Goal: Information Seeking & Learning: Learn about a topic

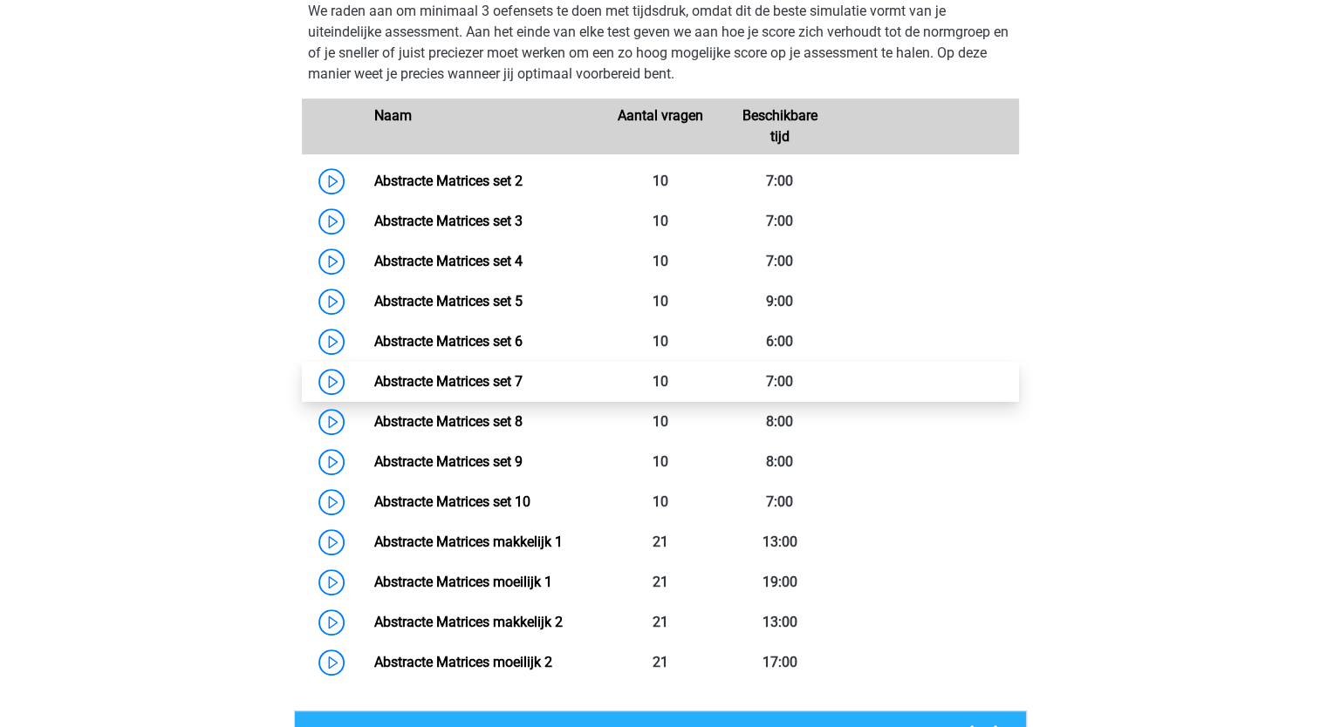
scroll to position [850, 0]
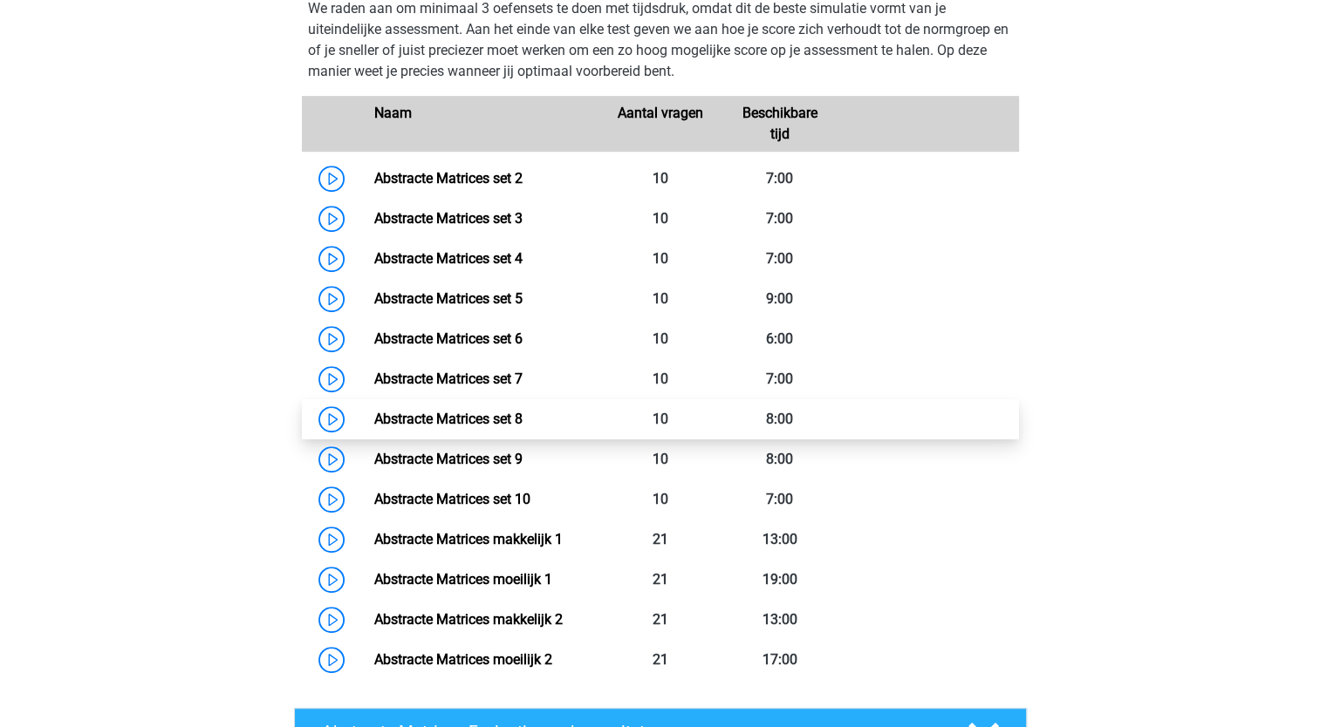
click at [514, 420] on link "Abstracte Matrices set 8" at bounding box center [448, 419] width 148 height 17
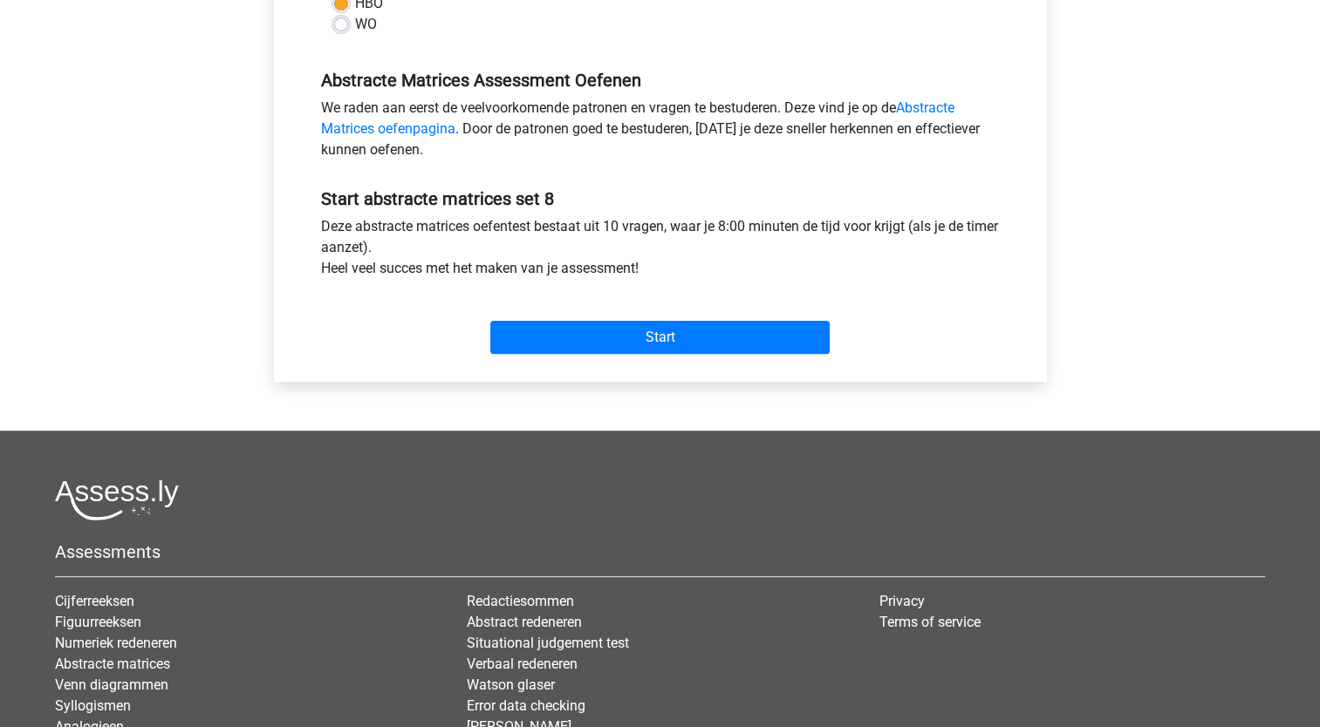
scroll to position [492, 0]
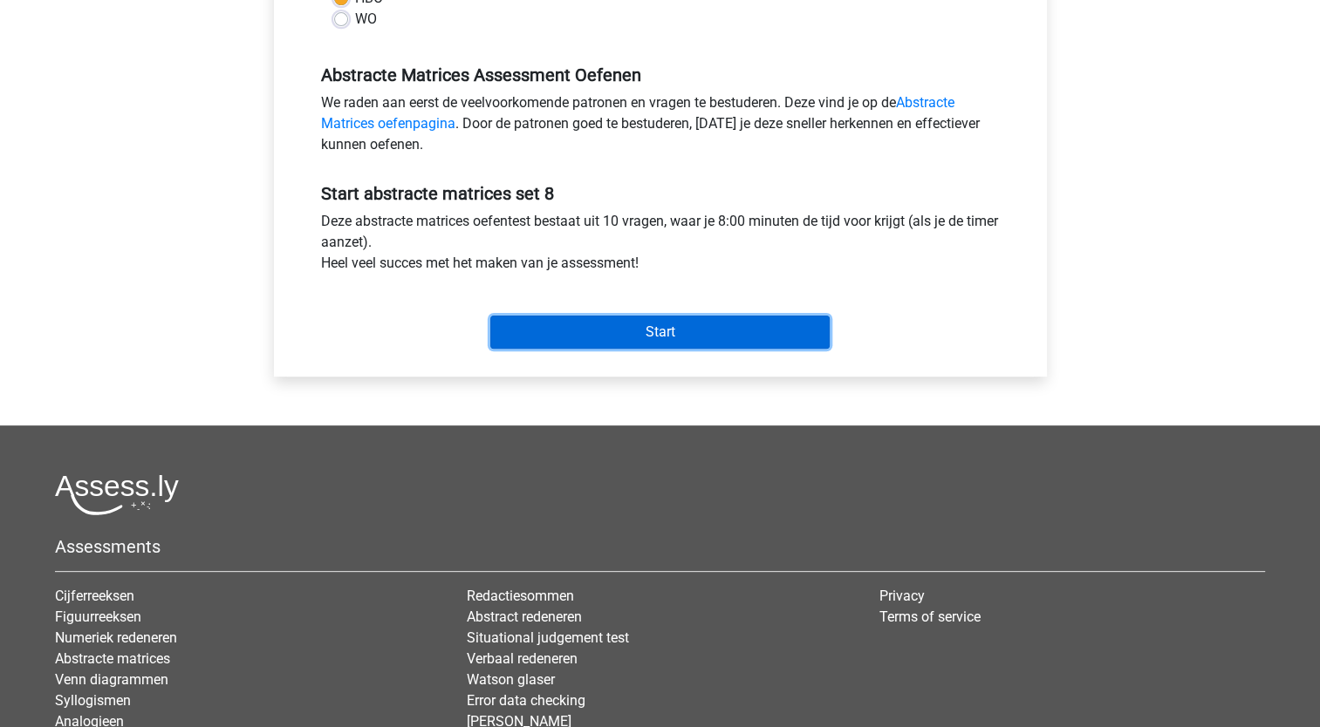
click at [618, 324] on input "Start" at bounding box center [659, 332] width 339 height 33
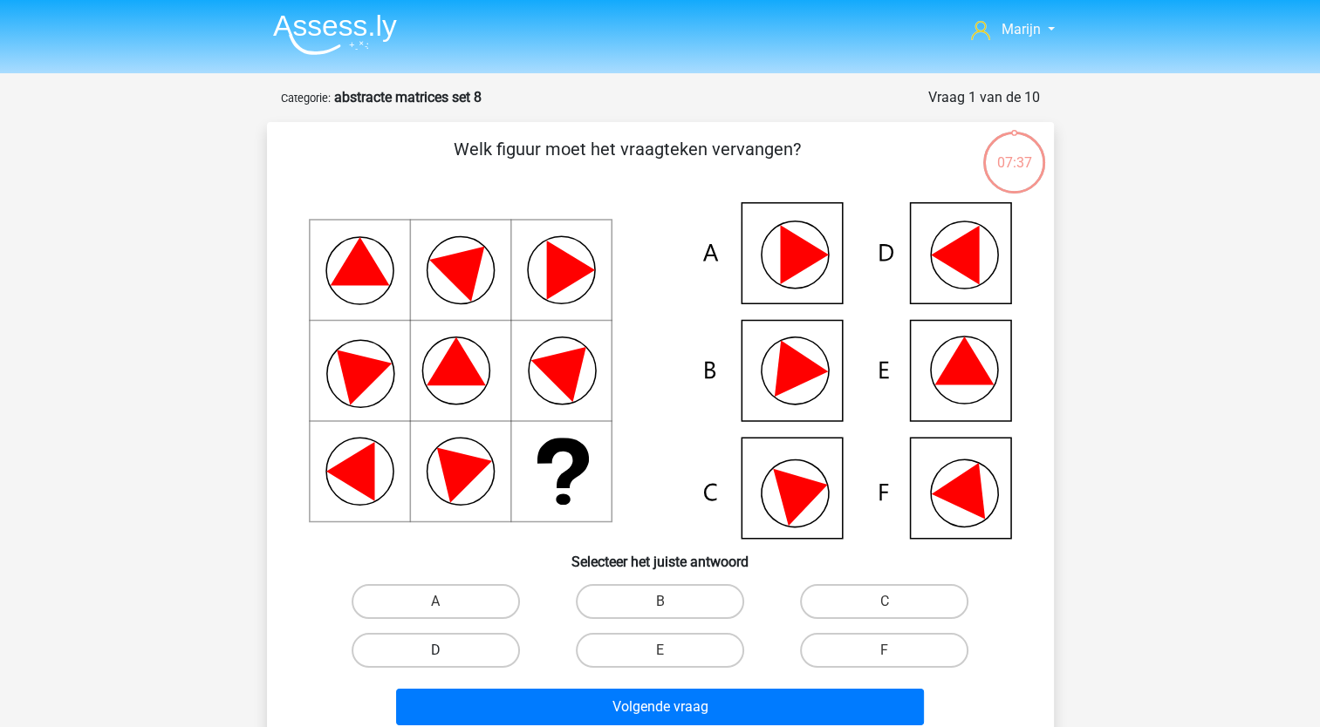
click at [468, 635] on label "D" at bounding box center [436, 650] width 168 height 35
click at [447, 651] on input "D" at bounding box center [440, 656] width 11 height 11
radio input "true"
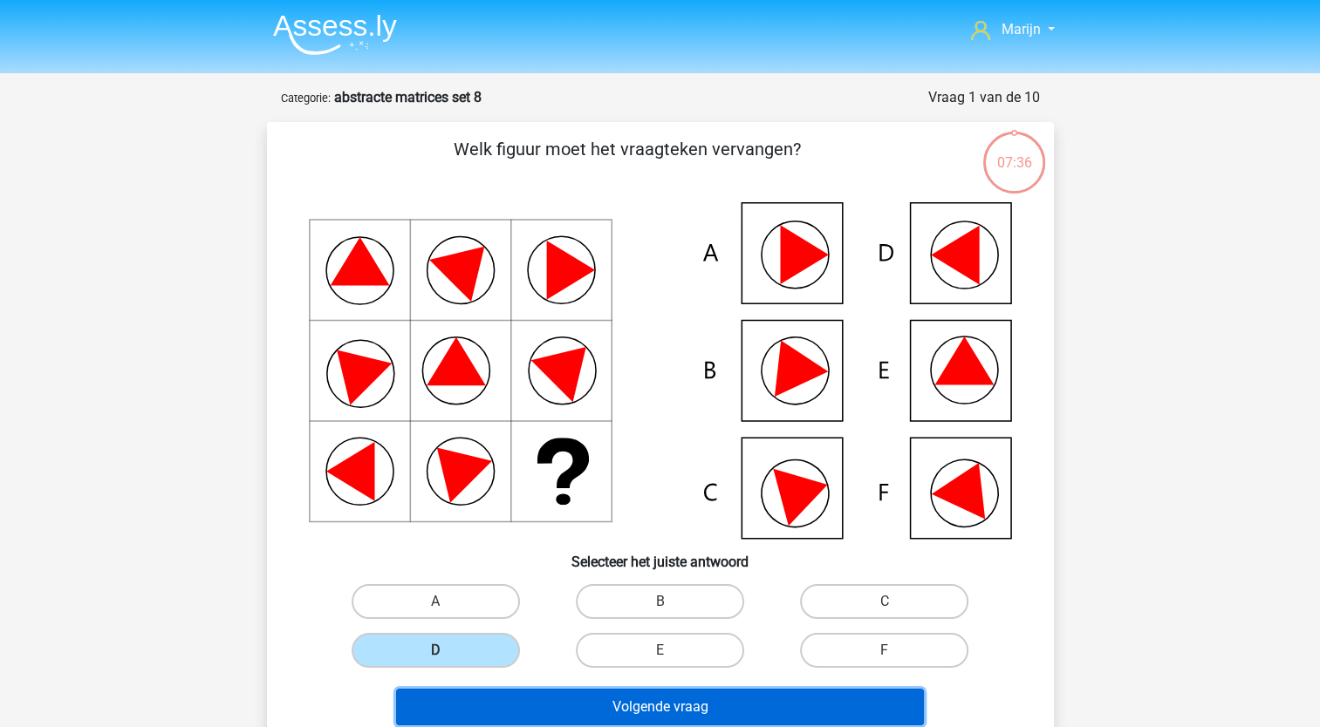
click at [648, 701] on button "Volgende vraag" at bounding box center [660, 707] width 528 height 37
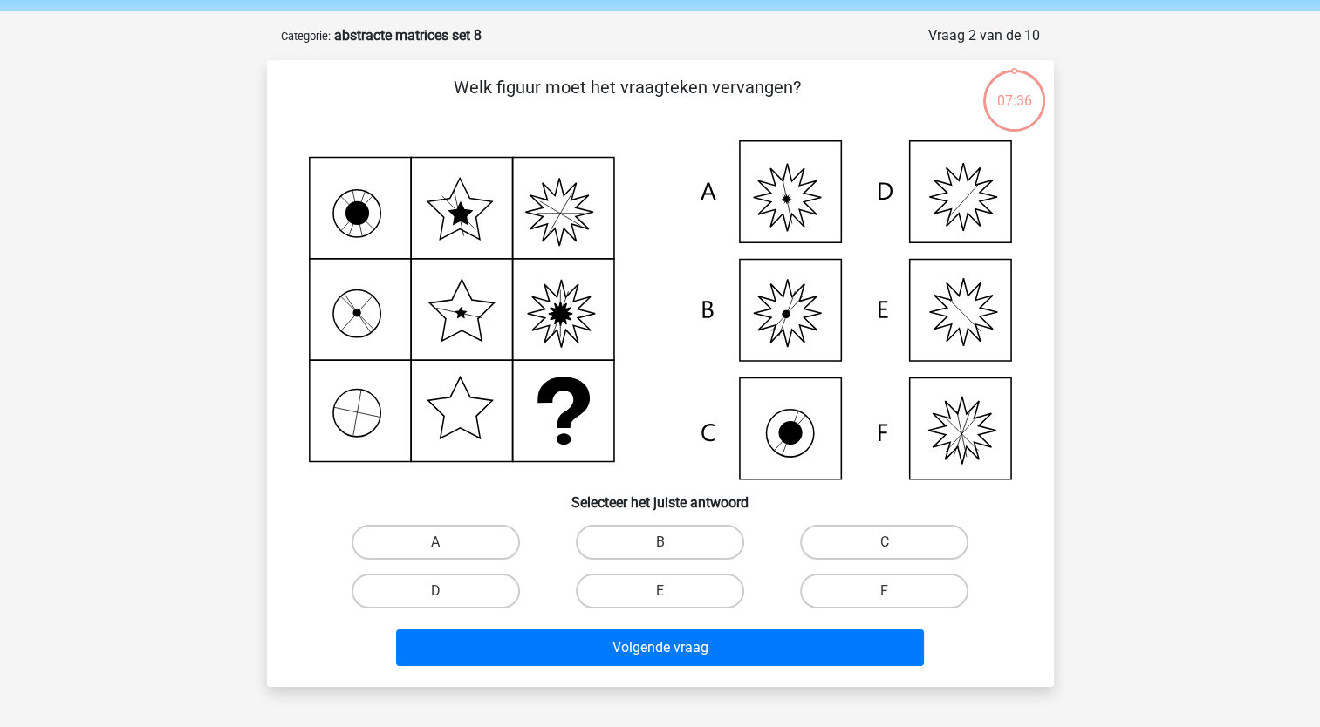
scroll to position [87, 0]
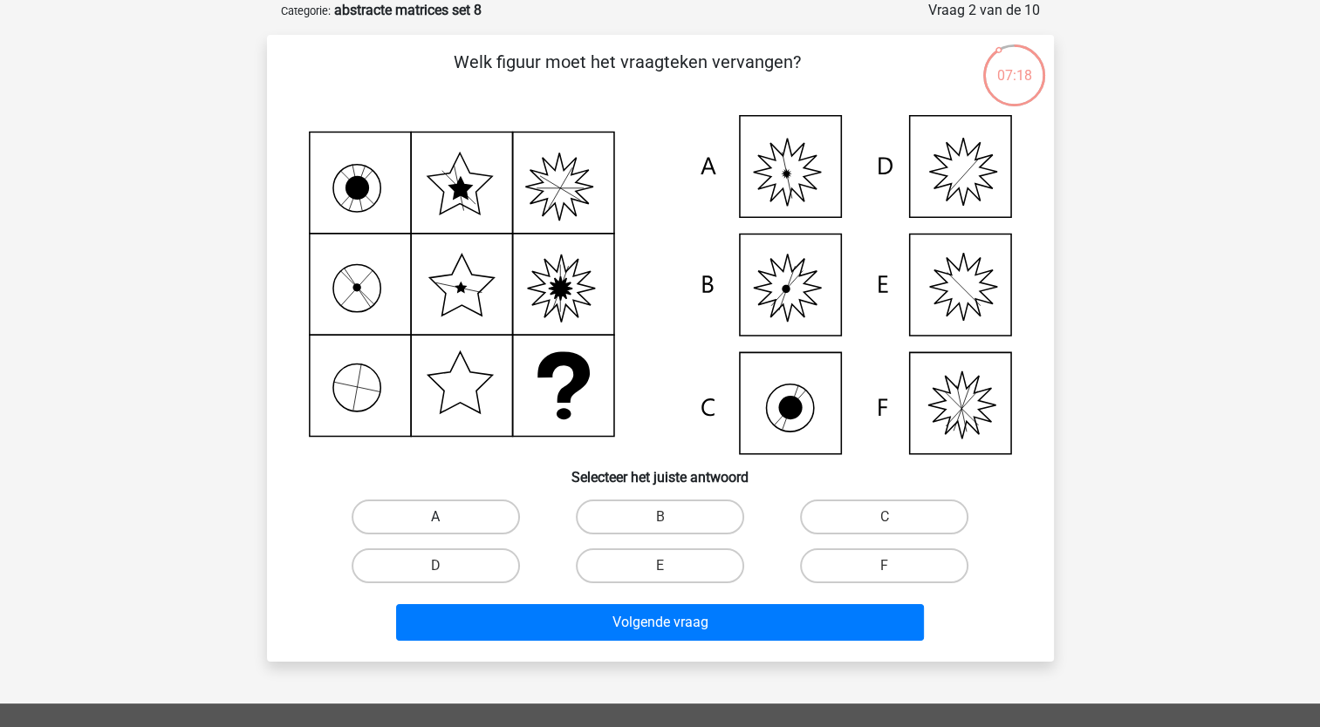
click at [429, 514] on label "A" at bounding box center [436, 517] width 168 height 35
click at [435, 517] on input "A" at bounding box center [440, 522] width 11 height 11
radio input "true"
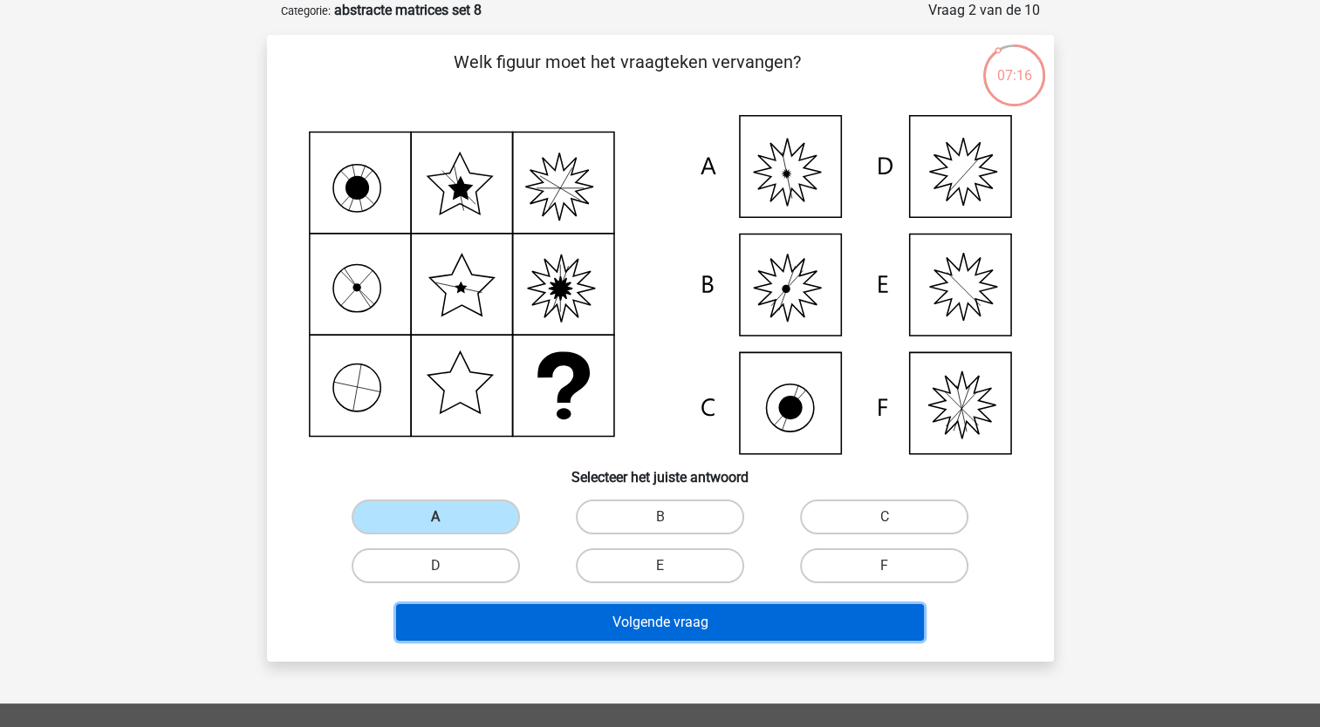
click at [661, 622] on button "Volgende vraag" at bounding box center [660, 622] width 528 height 37
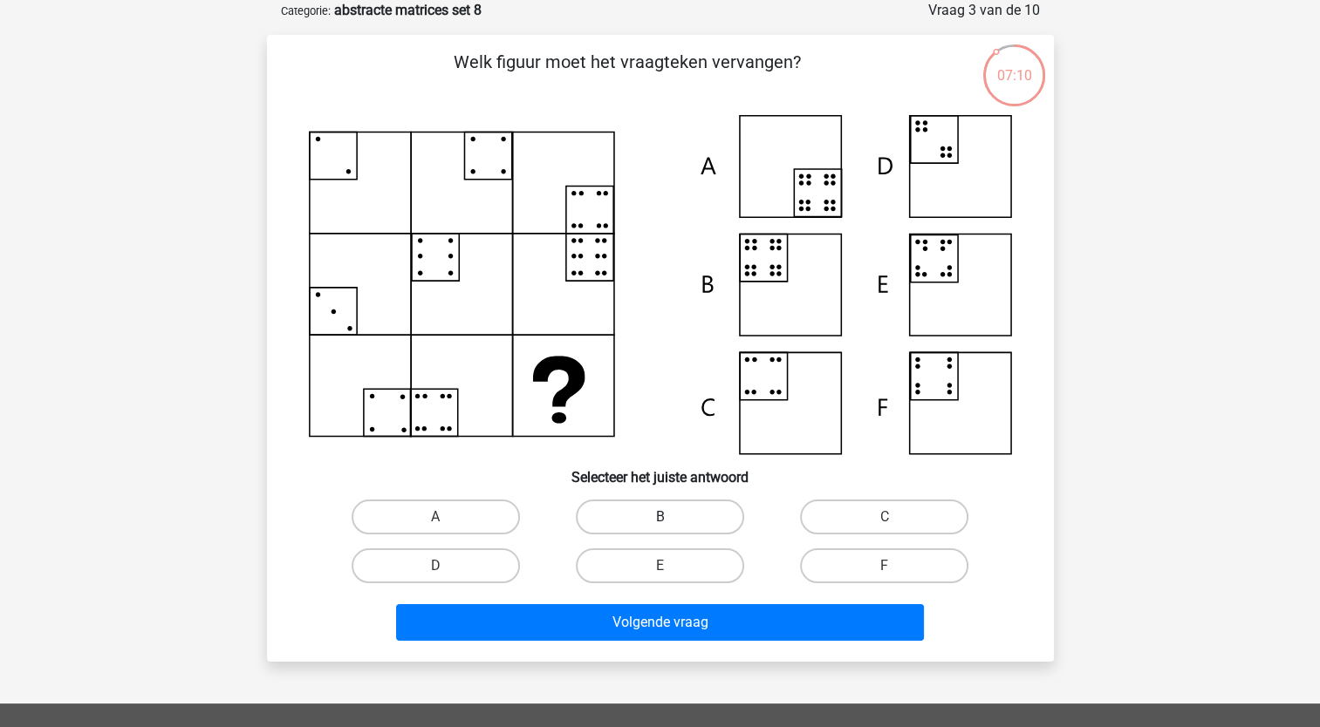
click at [714, 523] on label "B" at bounding box center [660, 517] width 168 height 35
click at [671, 523] on input "B" at bounding box center [664, 522] width 11 height 11
radio input "true"
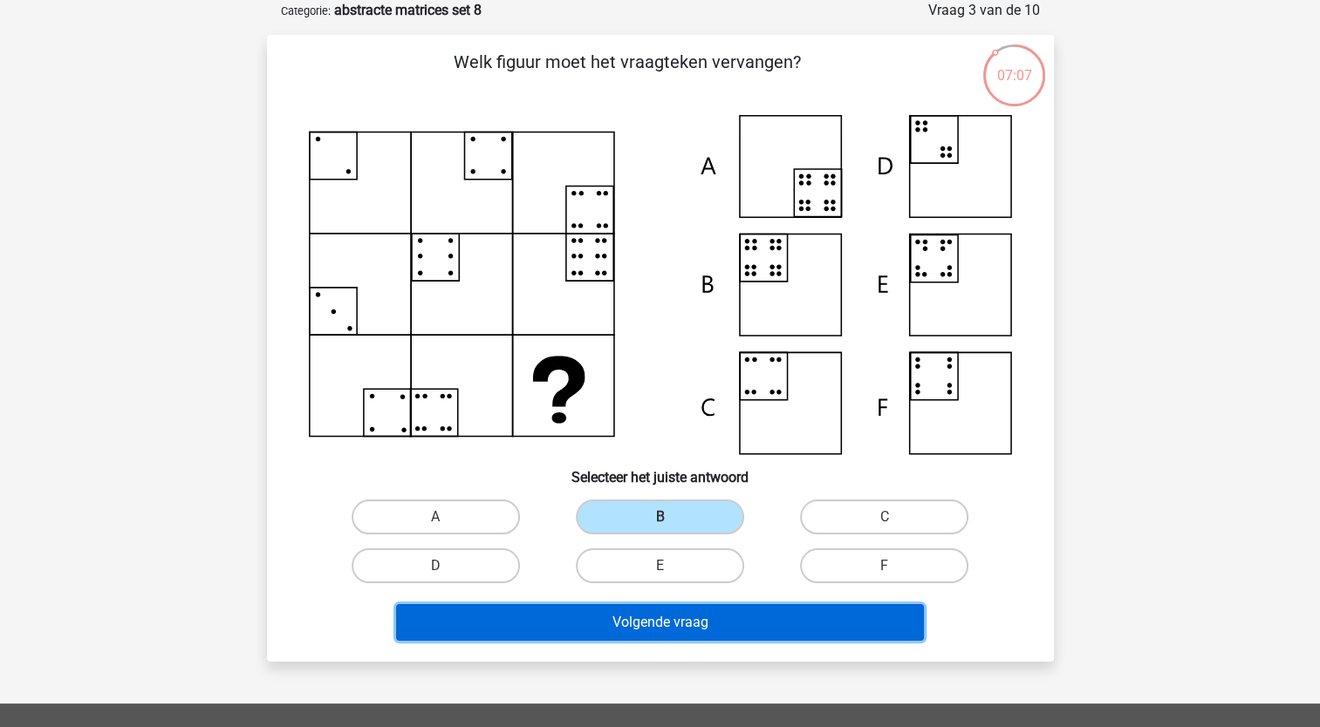
click at [755, 623] on button "Volgende vraag" at bounding box center [660, 622] width 528 height 37
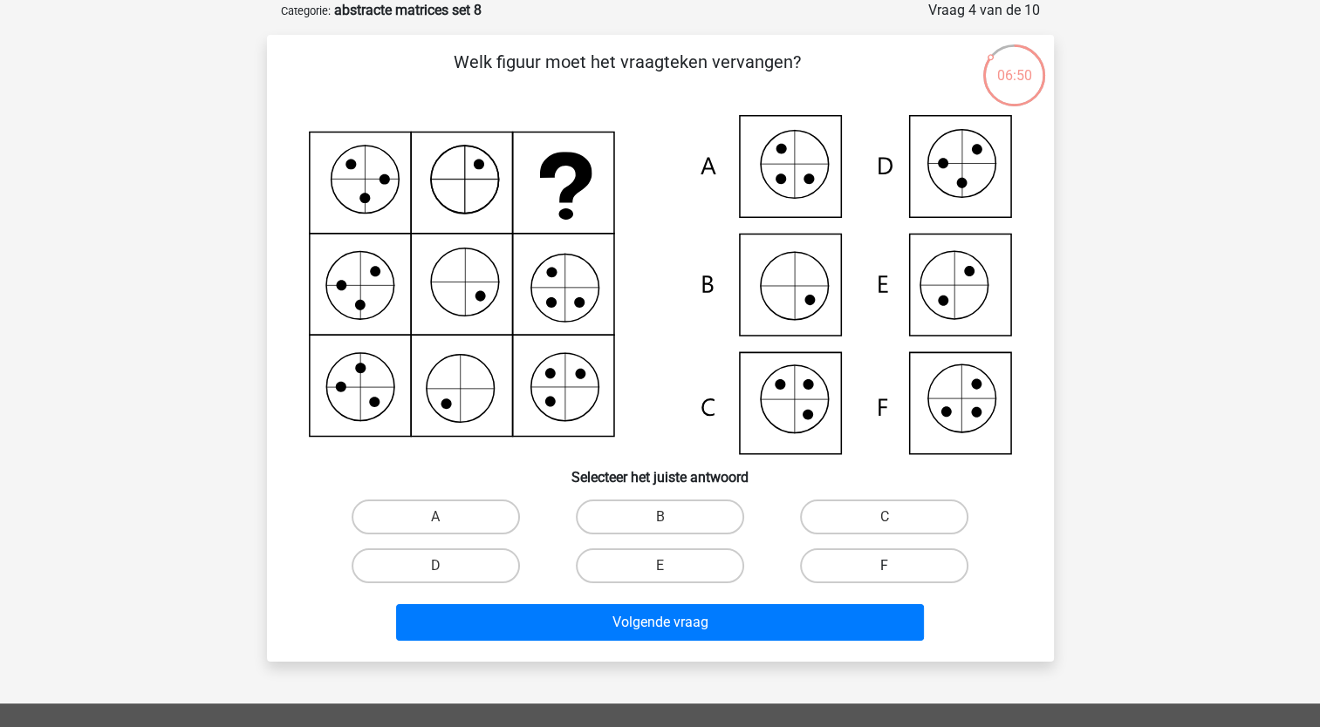
click at [862, 570] on label "F" at bounding box center [884, 566] width 168 height 35
click at [884, 570] on input "F" at bounding box center [889, 571] width 11 height 11
radio input "true"
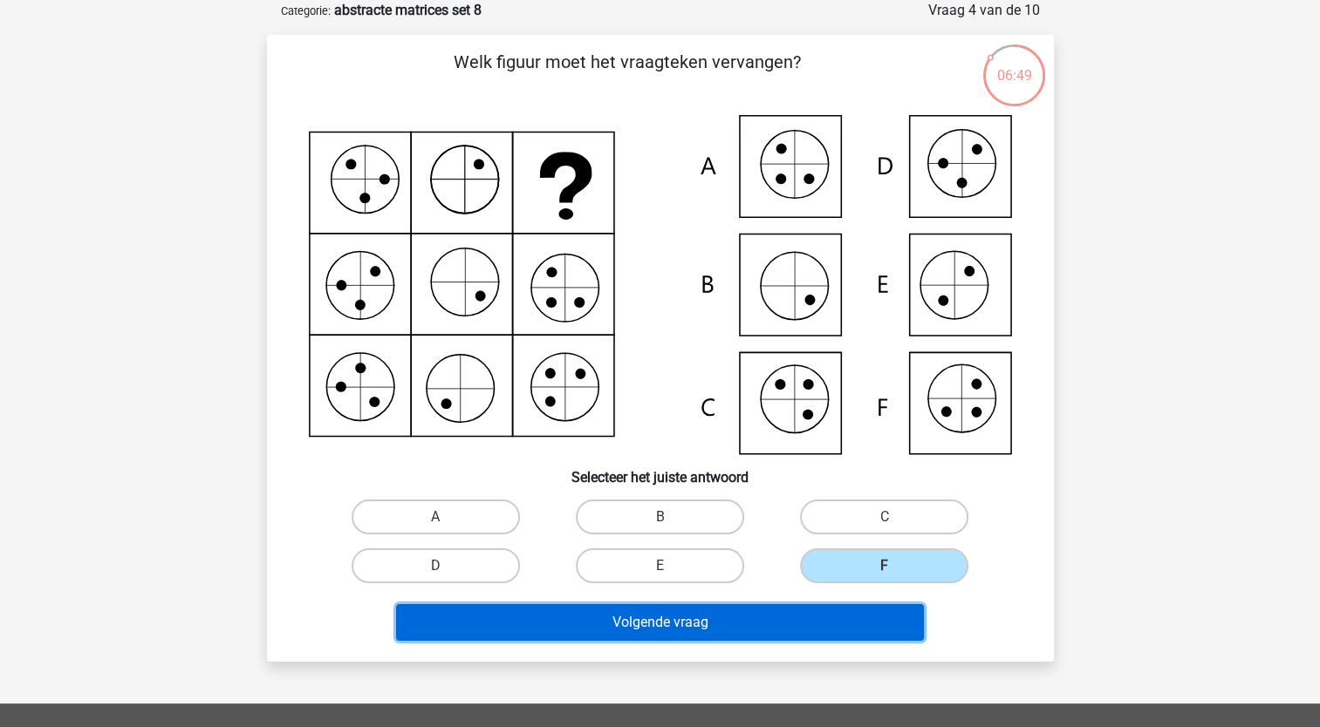
click at [813, 629] on button "Volgende vraag" at bounding box center [660, 622] width 528 height 37
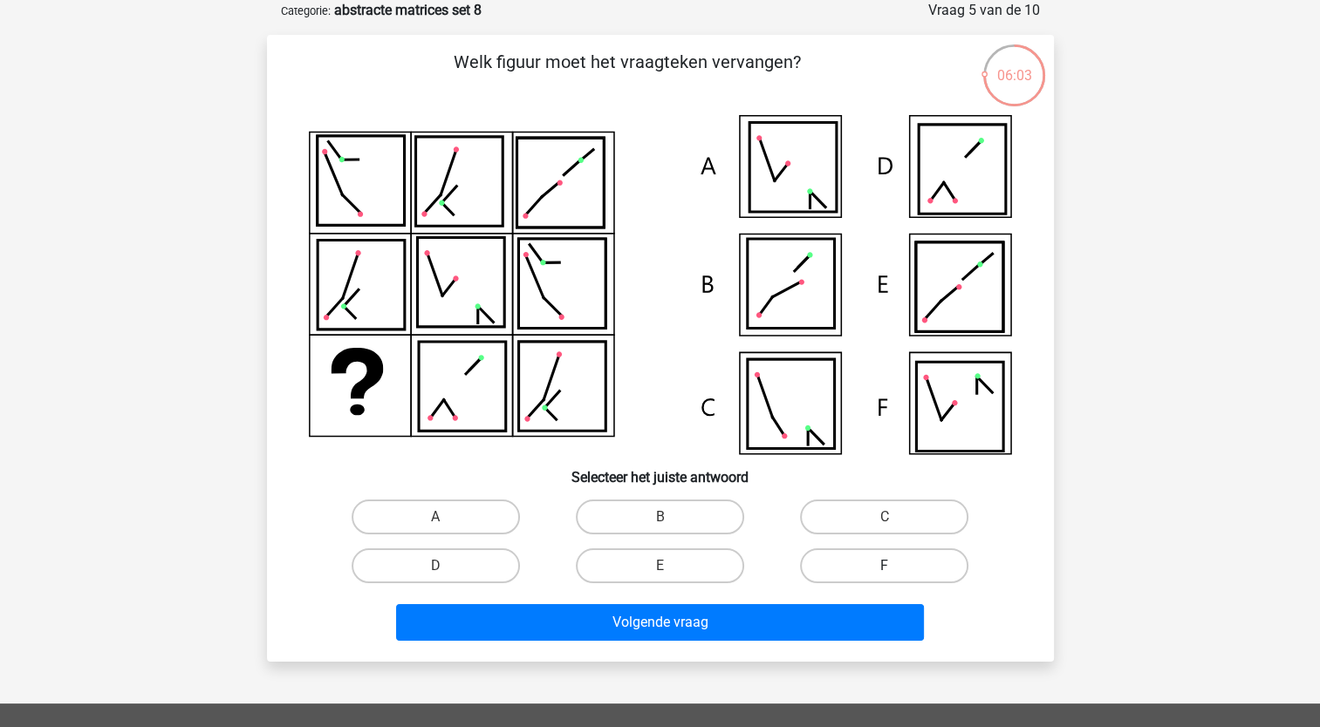
click at [911, 570] on label "F" at bounding box center [884, 566] width 168 height 35
click at [896, 570] on input "F" at bounding box center [889, 571] width 11 height 11
radio input "true"
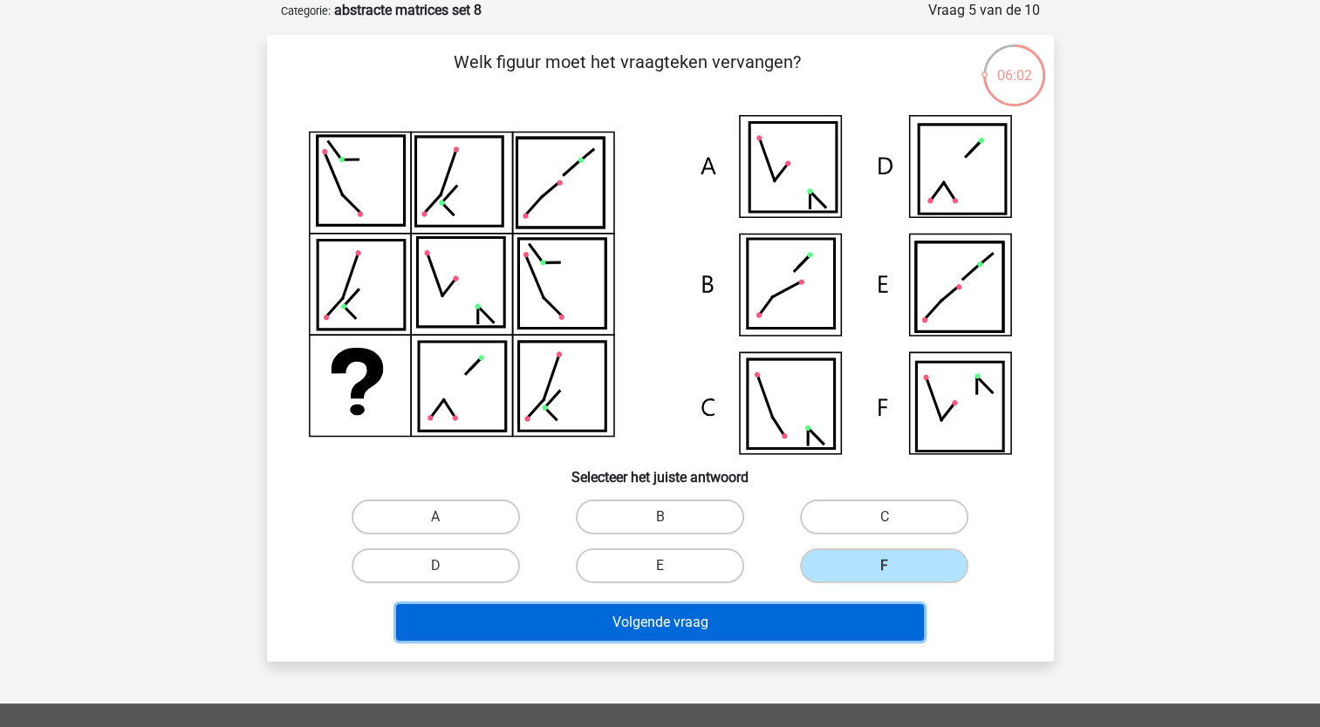
click at [791, 627] on button "Volgende vraag" at bounding box center [660, 622] width 528 height 37
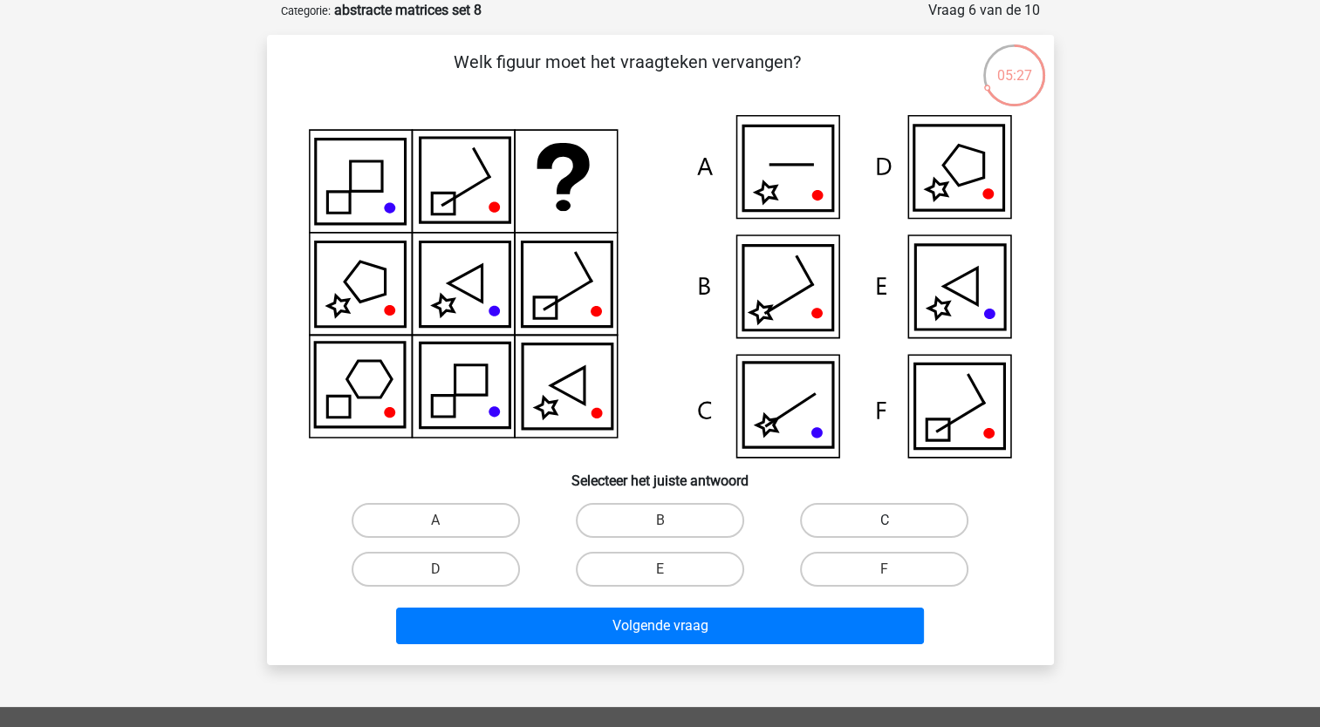
click at [858, 521] on label "C" at bounding box center [884, 520] width 168 height 35
click at [884, 521] on input "C" at bounding box center [889, 526] width 11 height 11
radio input "true"
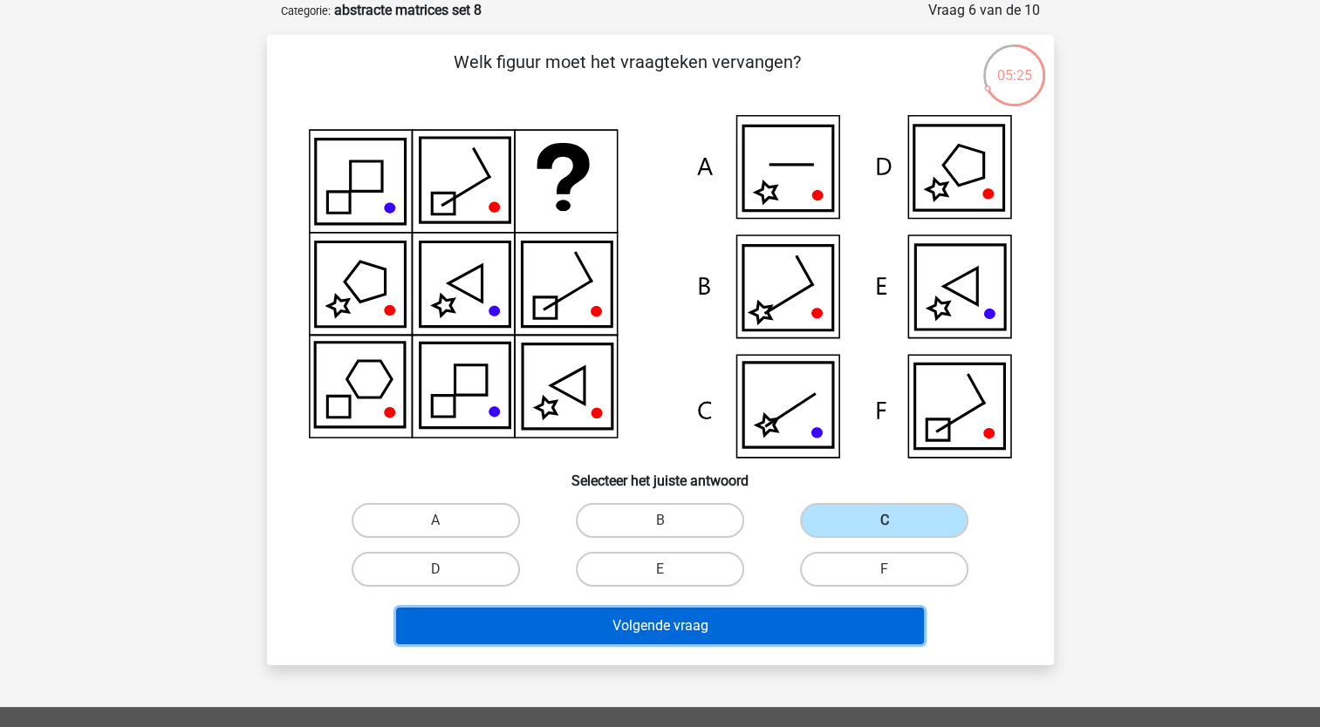
click at [765, 619] on button "Volgende vraag" at bounding box center [660, 626] width 528 height 37
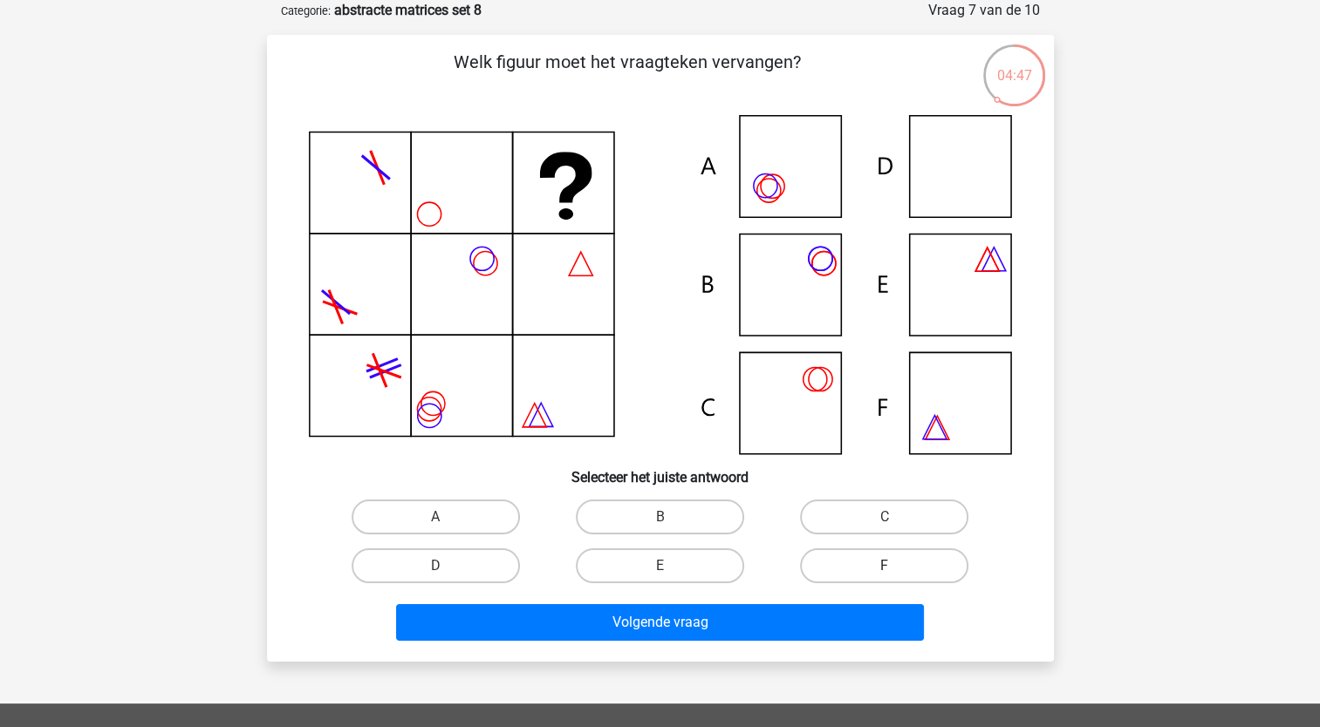
click at [907, 553] on label "F" at bounding box center [884, 566] width 168 height 35
click at [896, 566] on input "F" at bounding box center [889, 571] width 11 height 11
radio input "true"
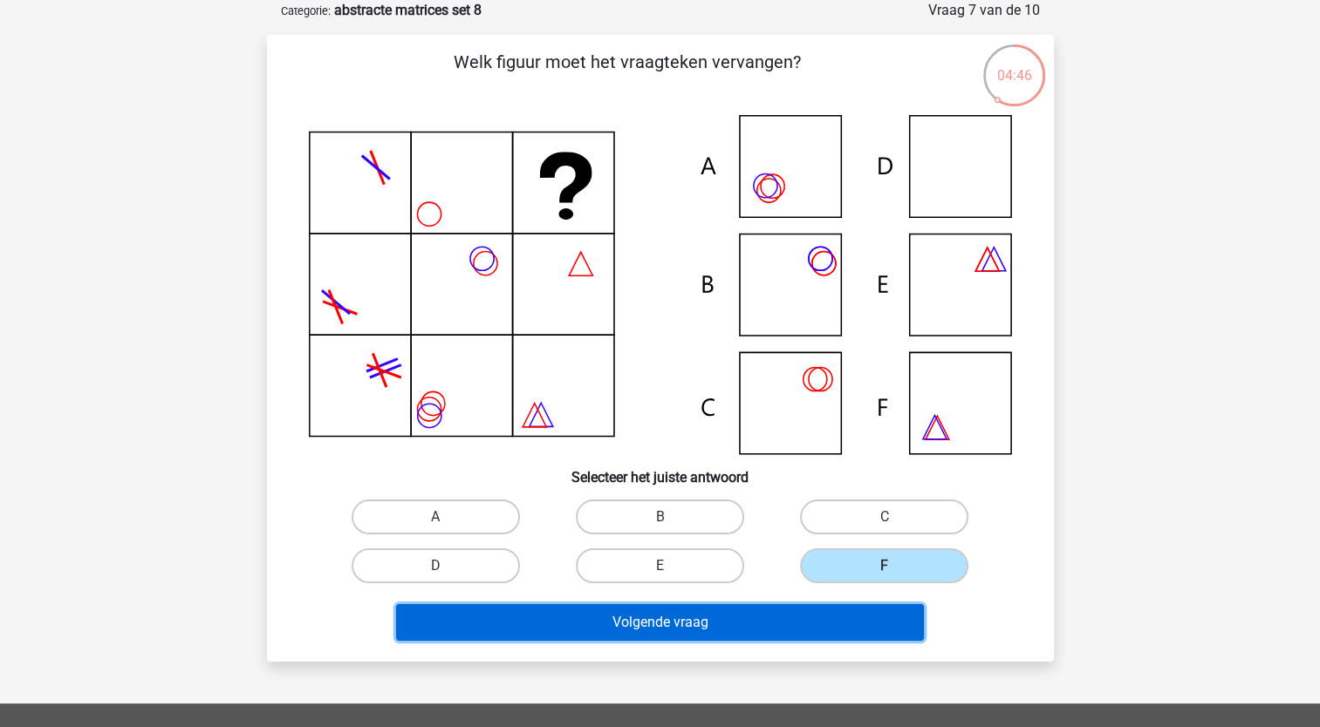
click at [814, 636] on button "Volgende vraag" at bounding box center [660, 622] width 528 height 37
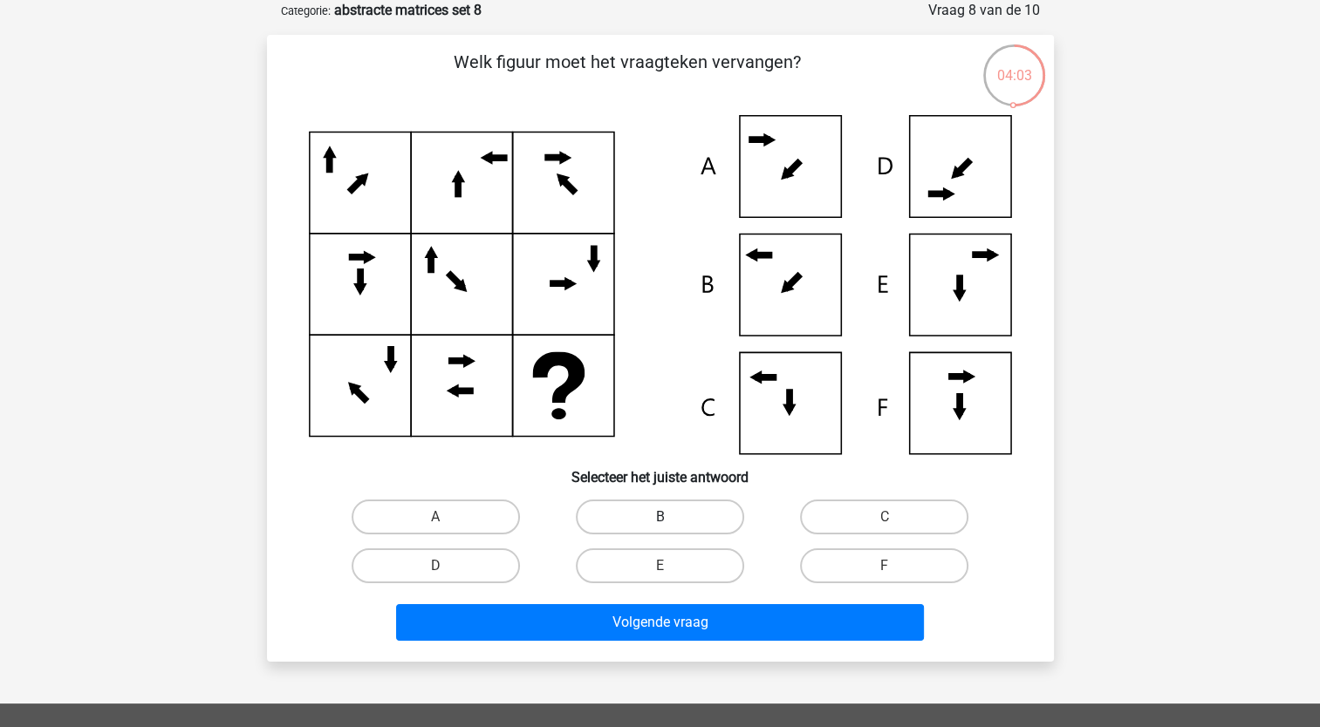
click at [709, 521] on label "B" at bounding box center [660, 517] width 168 height 35
click at [671, 521] on input "B" at bounding box center [664, 522] width 11 height 11
radio input "true"
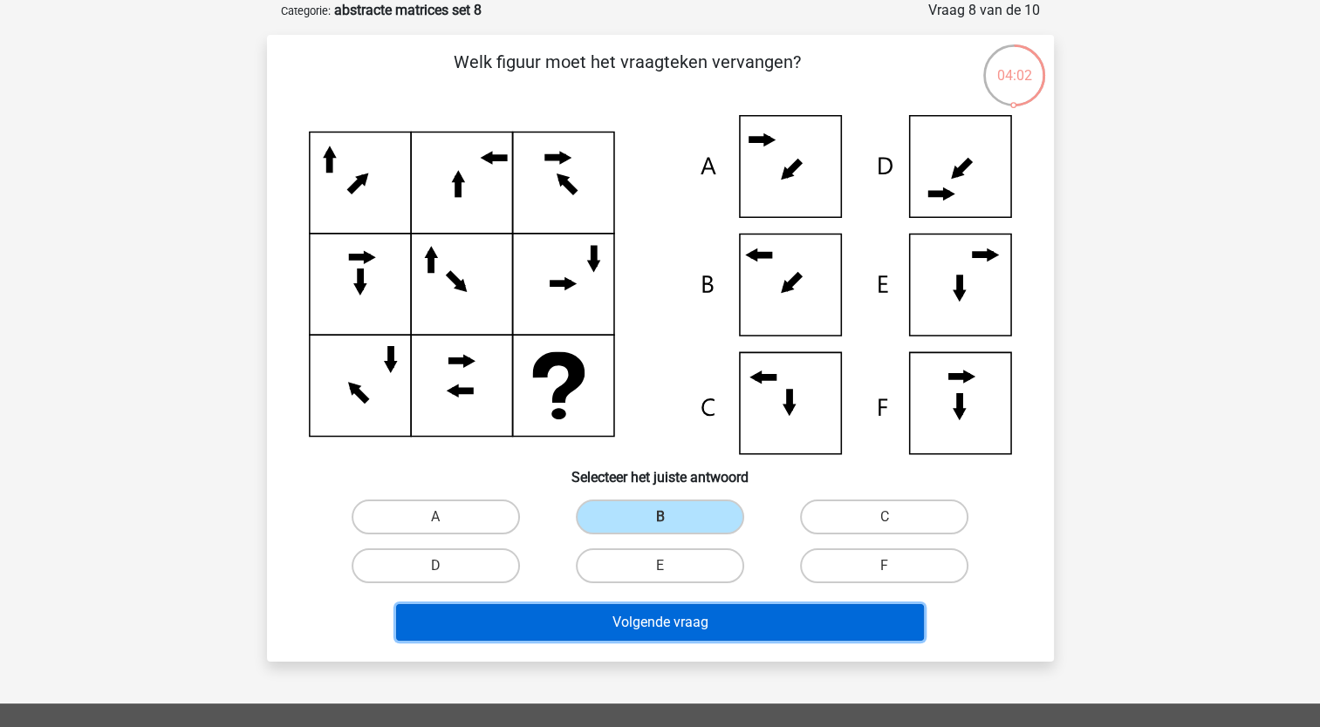
click at [717, 613] on button "Volgende vraag" at bounding box center [660, 622] width 528 height 37
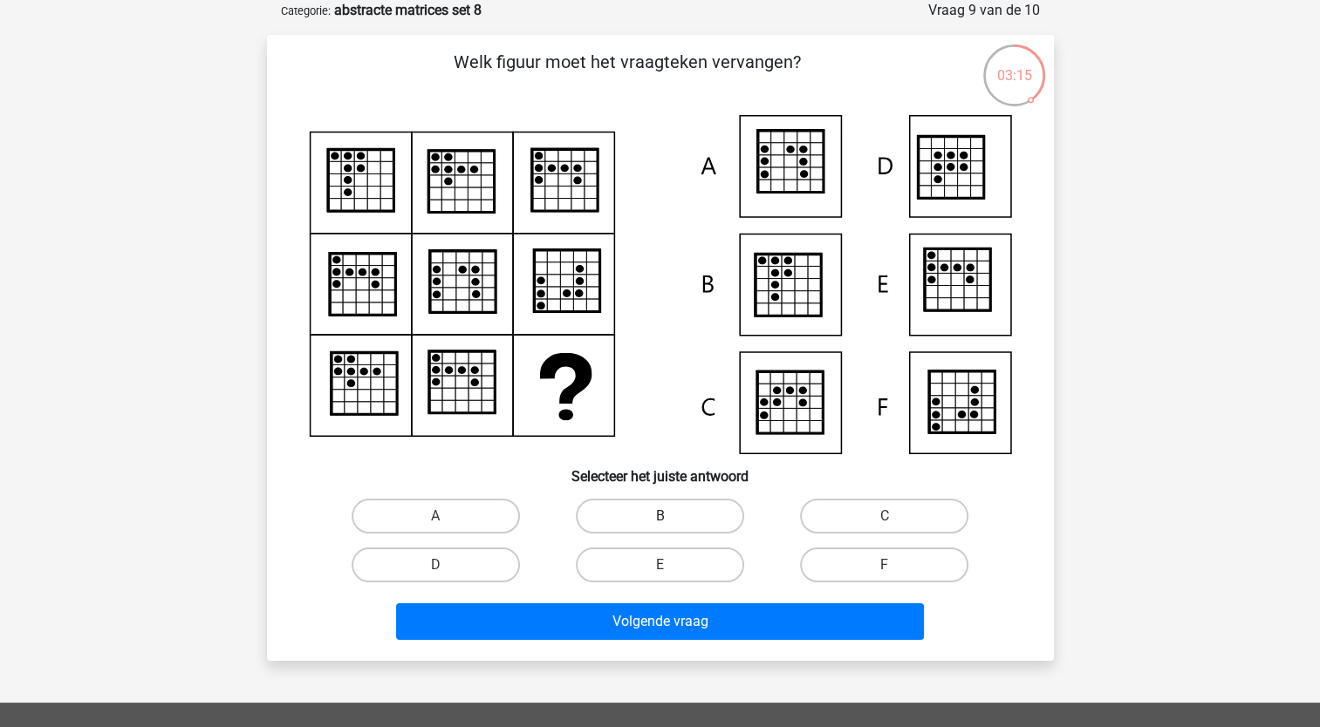
click at [686, 511] on label "B" at bounding box center [660, 516] width 168 height 35
click at [671, 516] on input "B" at bounding box center [664, 521] width 11 height 11
radio input "true"
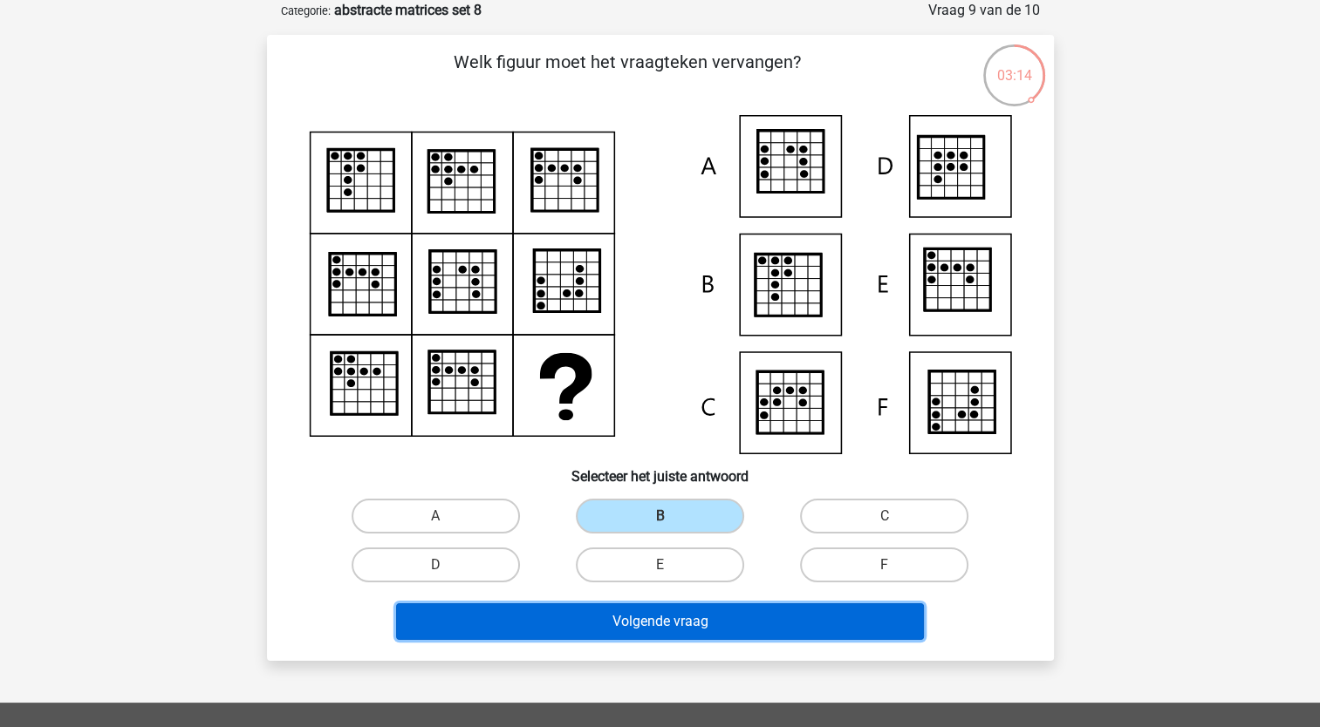
click at [722, 623] on button "Volgende vraag" at bounding box center [660, 622] width 528 height 37
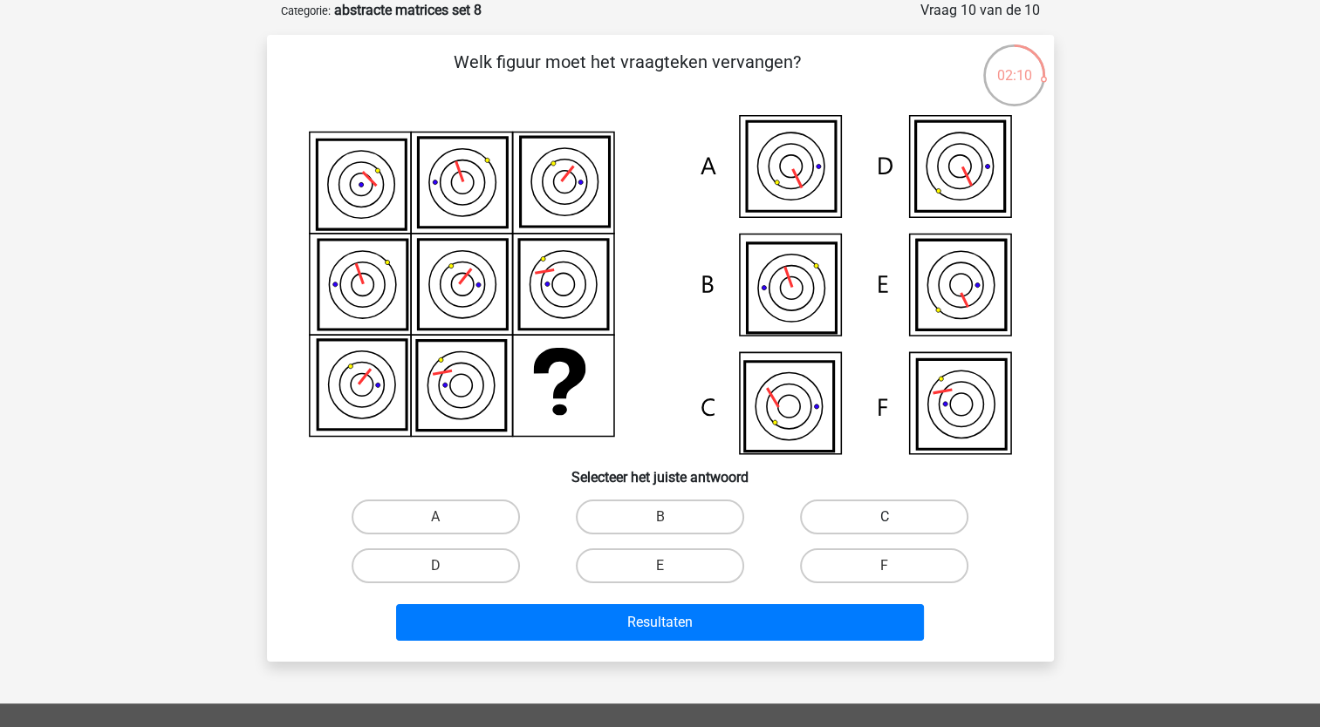
click at [838, 502] on label "C" at bounding box center [884, 517] width 168 height 35
click at [884, 517] on input "C" at bounding box center [889, 522] width 11 height 11
radio input "true"
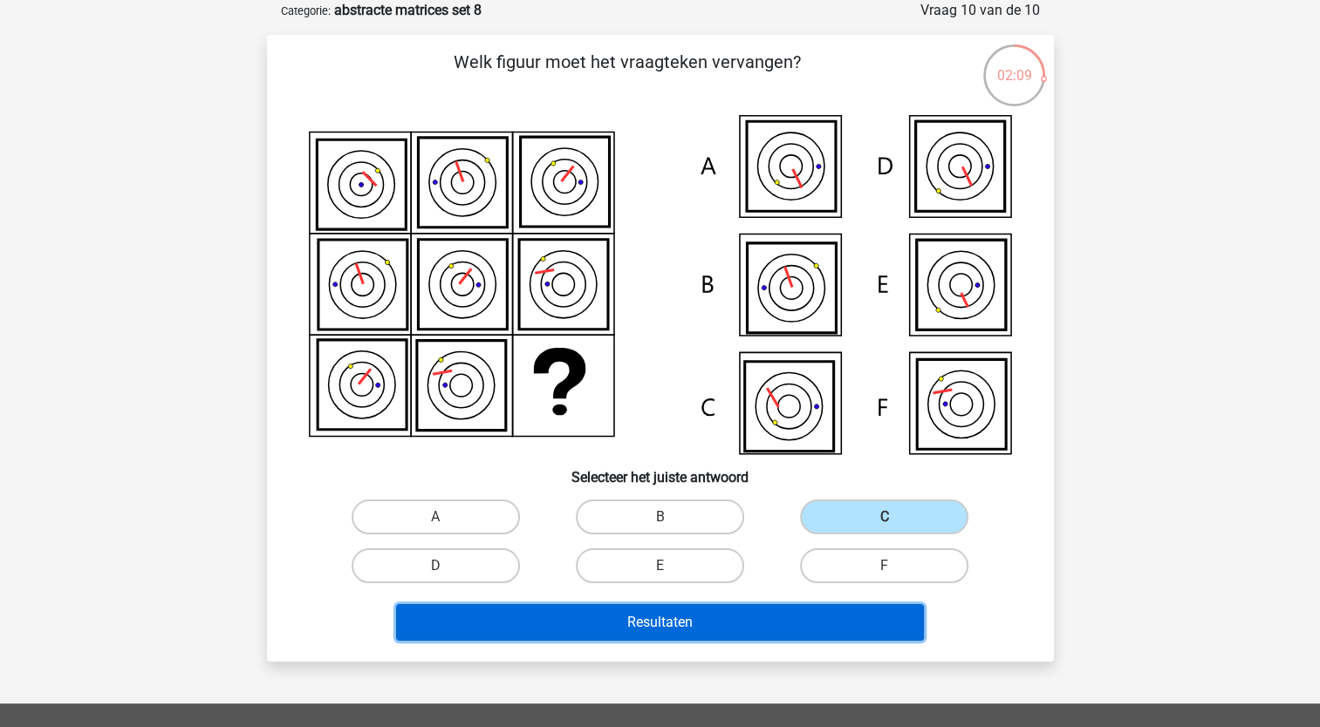
click at [774, 618] on button "Resultaten" at bounding box center [660, 622] width 528 height 37
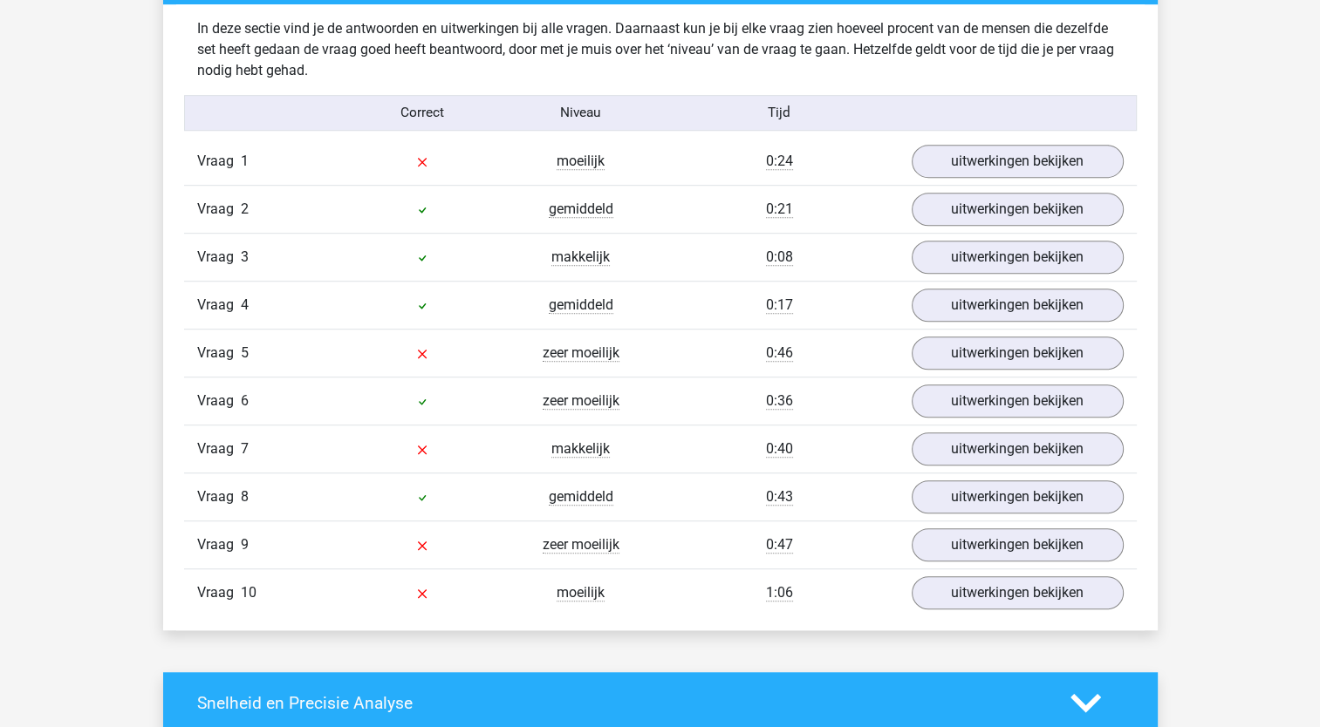
scroll to position [1064, 0]
click at [953, 148] on link "uitwerkingen bekijken" at bounding box center [1016, 161] width 243 height 38
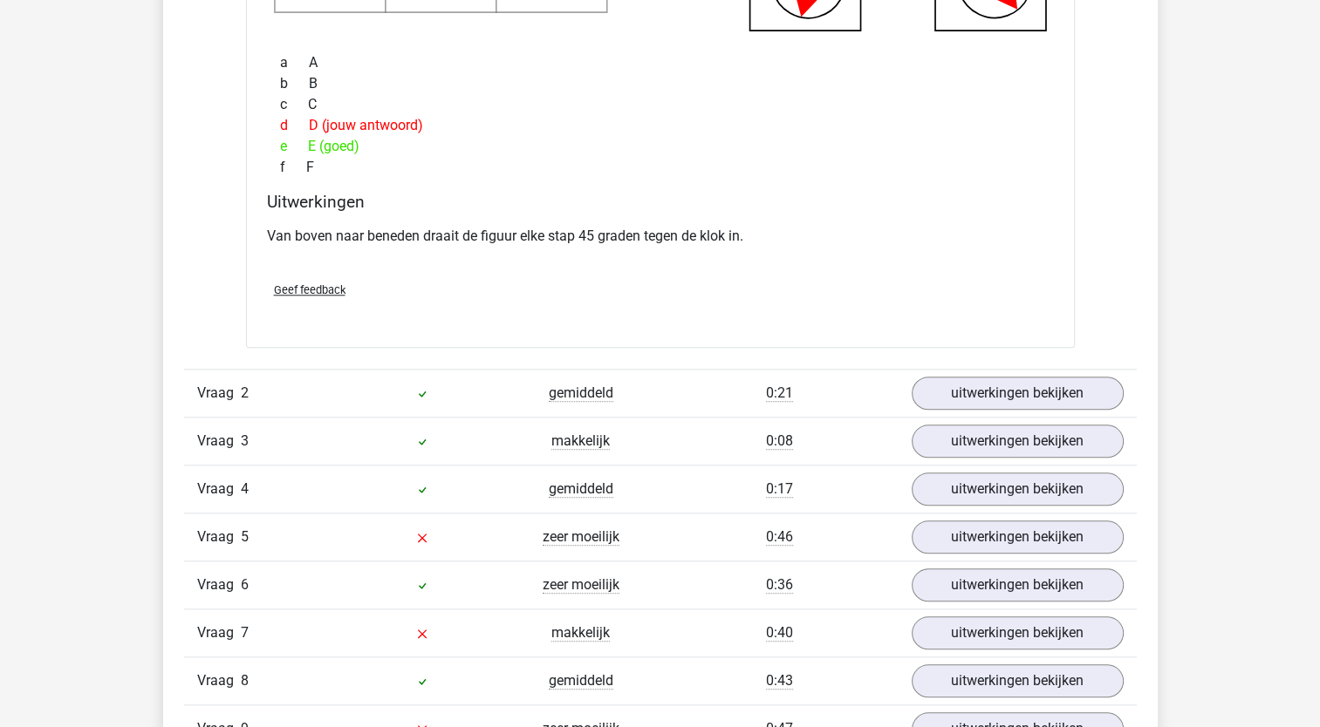
scroll to position [1647, 0]
click at [948, 539] on link "uitwerkingen bekijken" at bounding box center [1016, 535] width 243 height 38
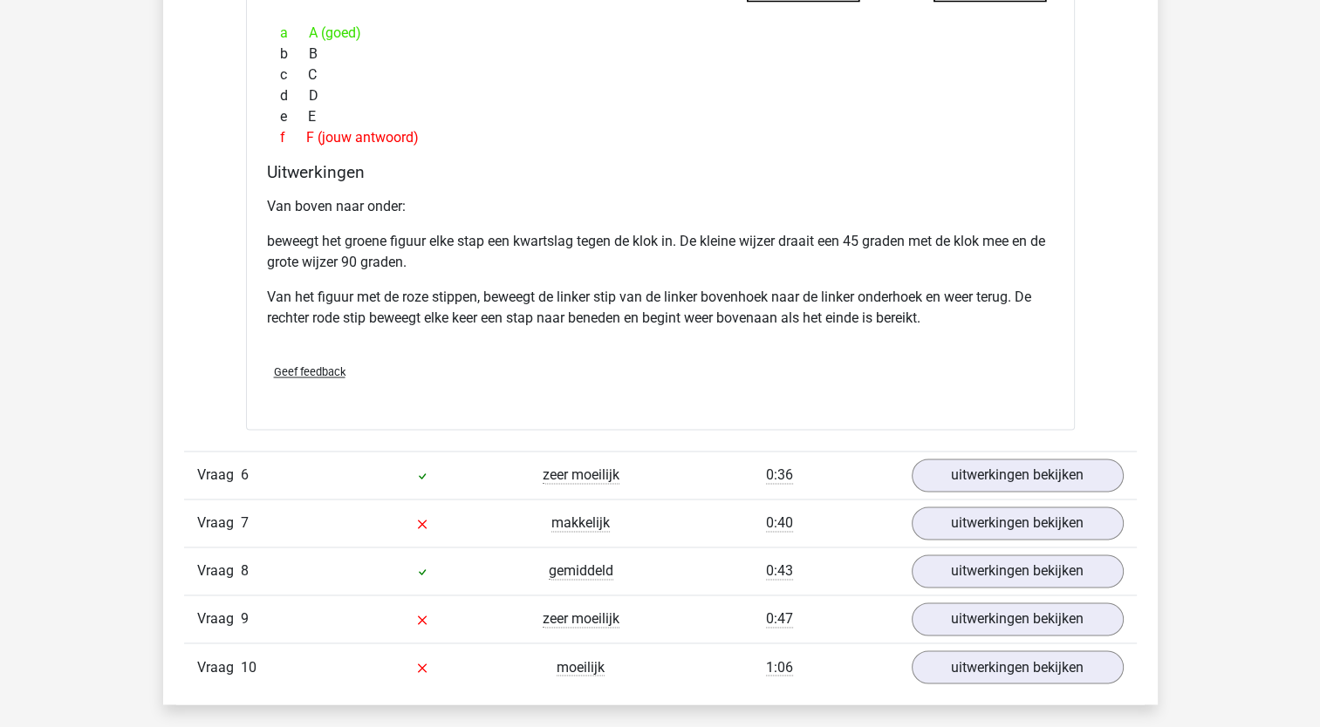
scroll to position [2732, 0]
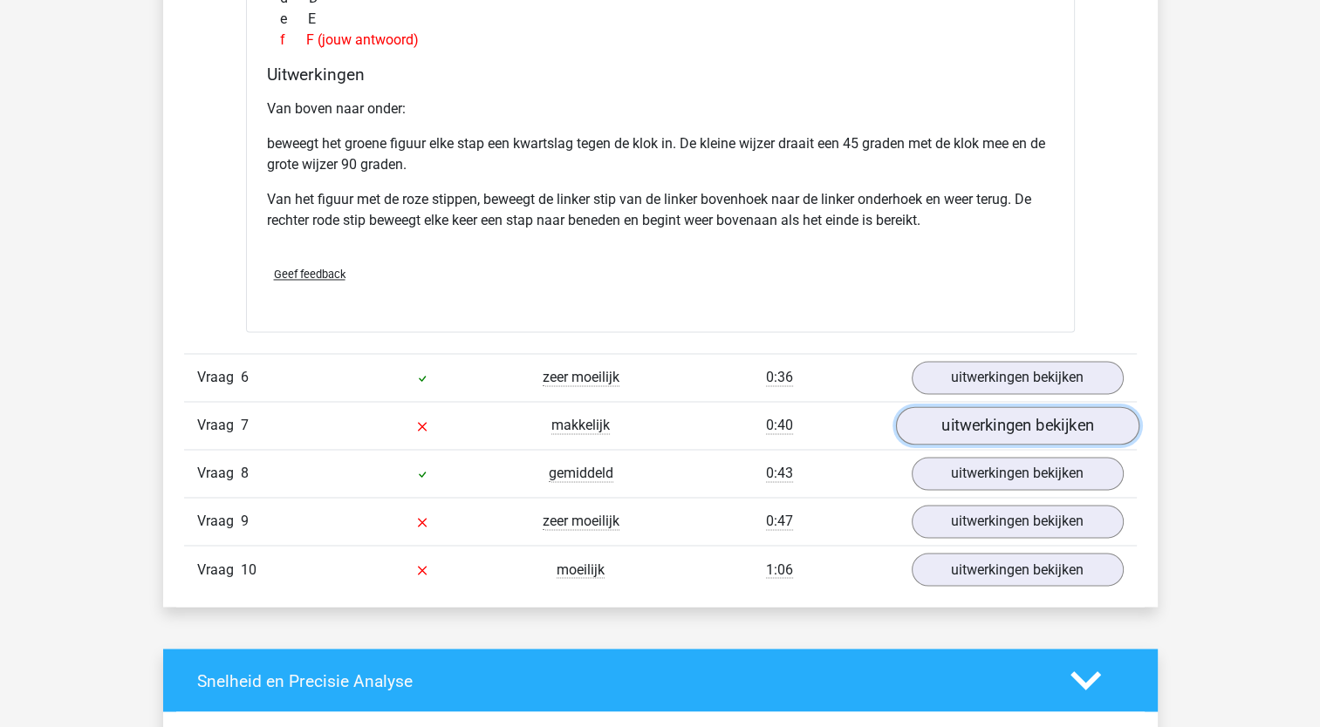
click at [1011, 425] on link "uitwerkingen bekijken" at bounding box center [1016, 425] width 243 height 38
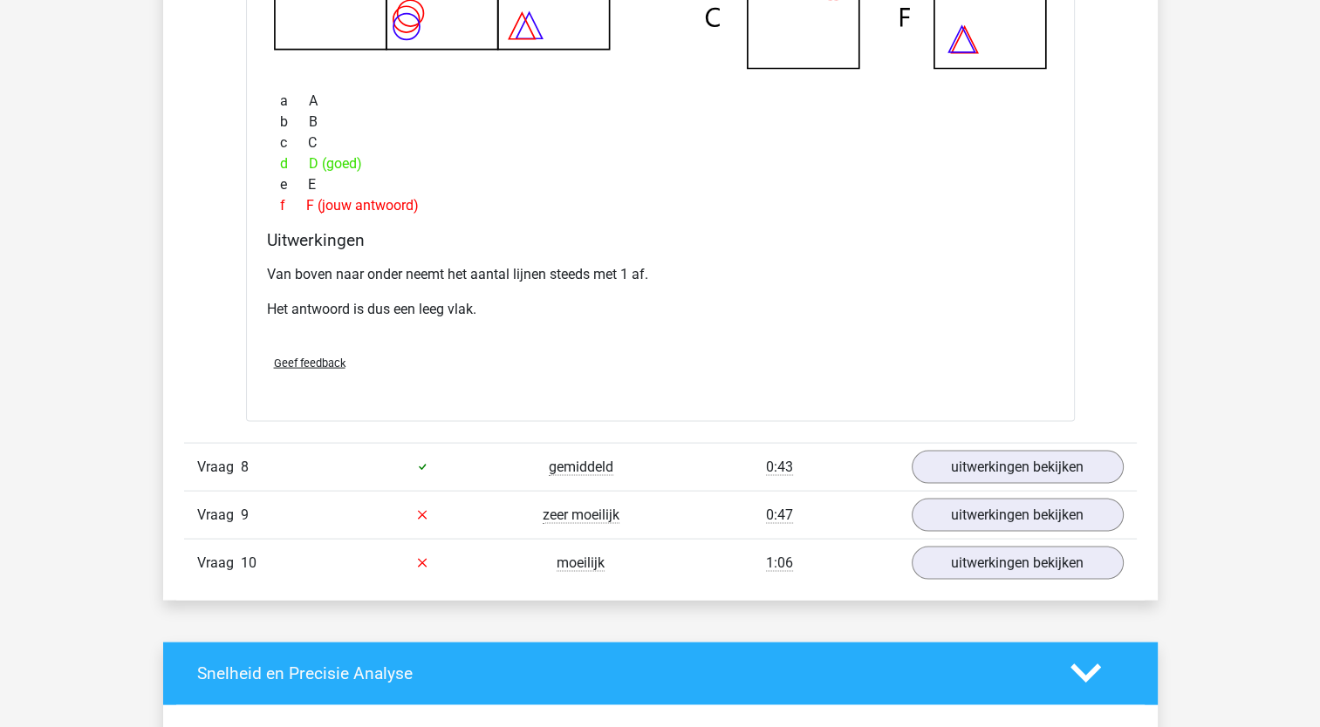
scroll to position [3610, 0]
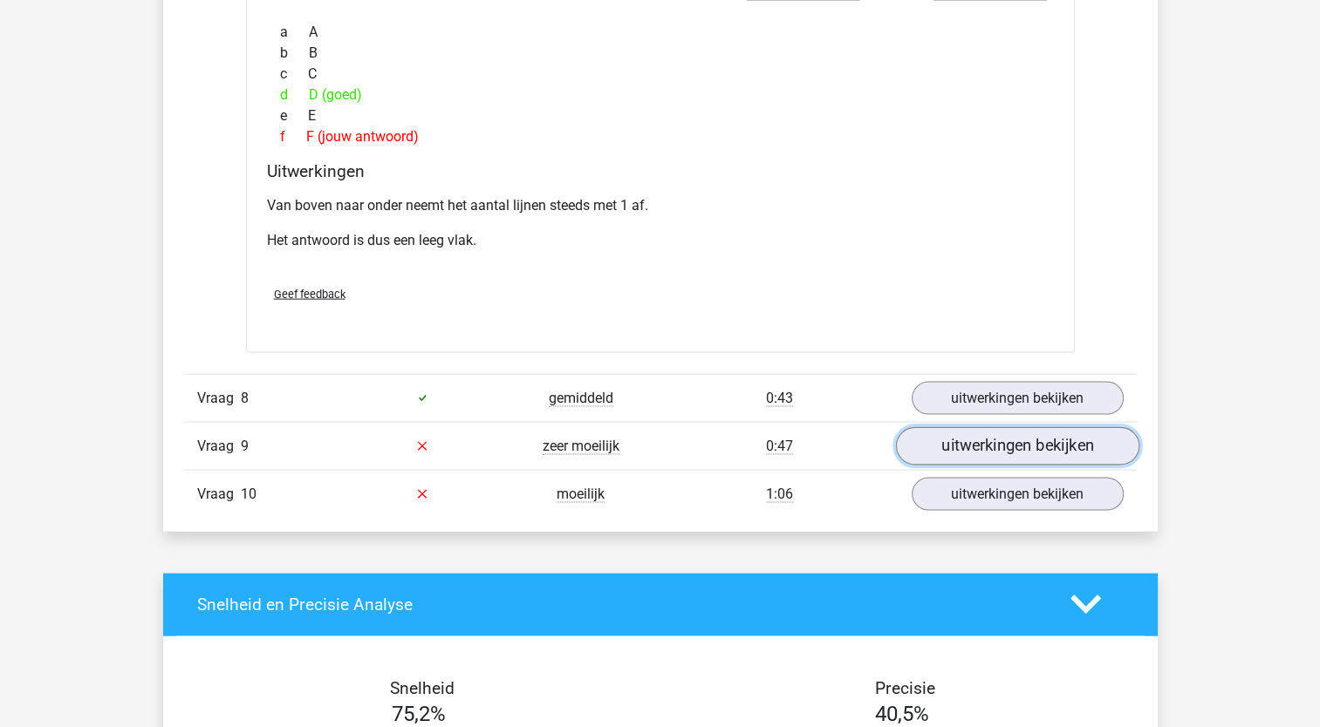
click at [960, 452] on link "uitwerkingen bekijken" at bounding box center [1016, 446] width 243 height 38
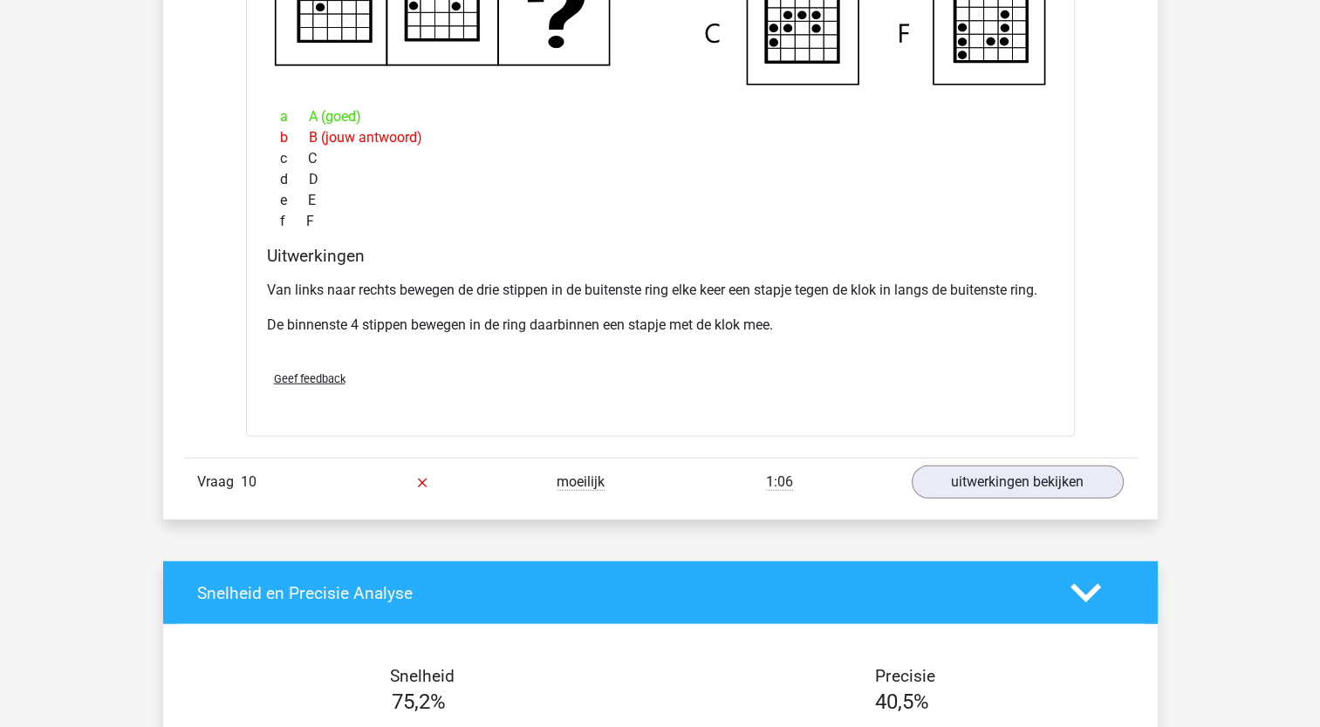
scroll to position [4457, 0]
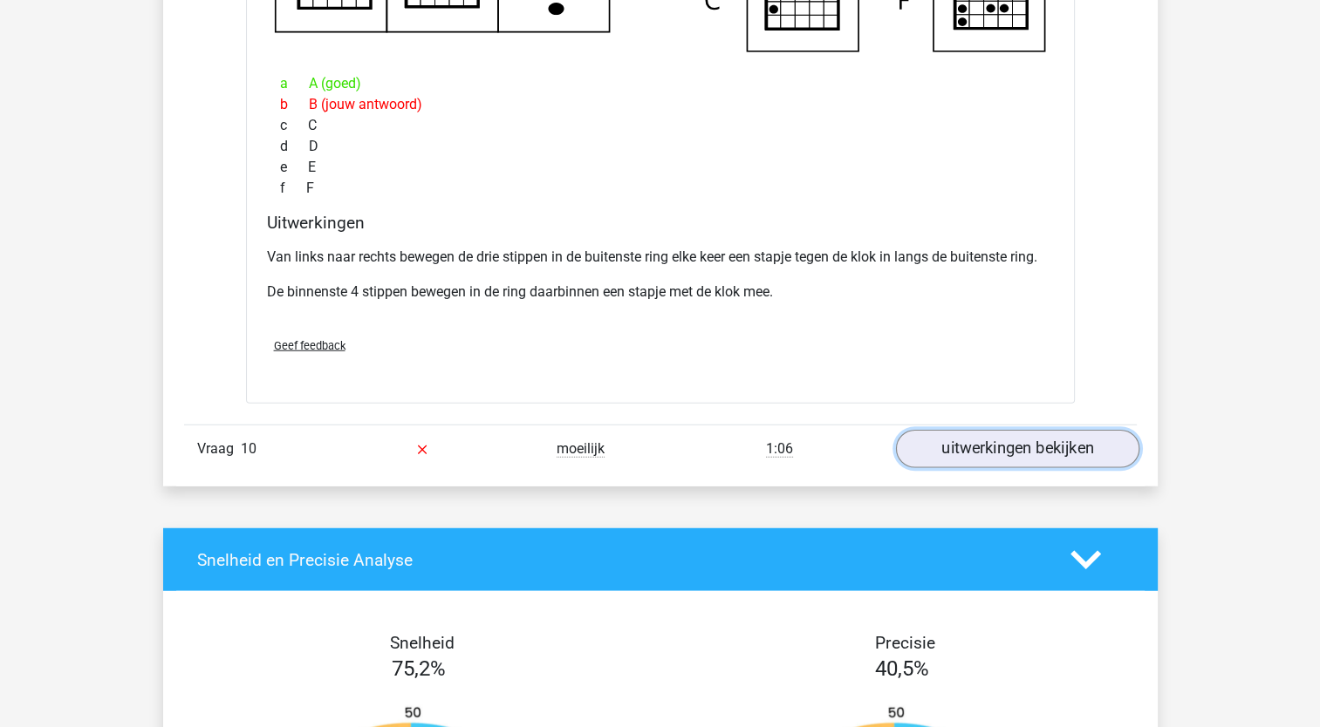
click at [984, 455] on link "uitwerkingen bekijken" at bounding box center [1016, 450] width 243 height 38
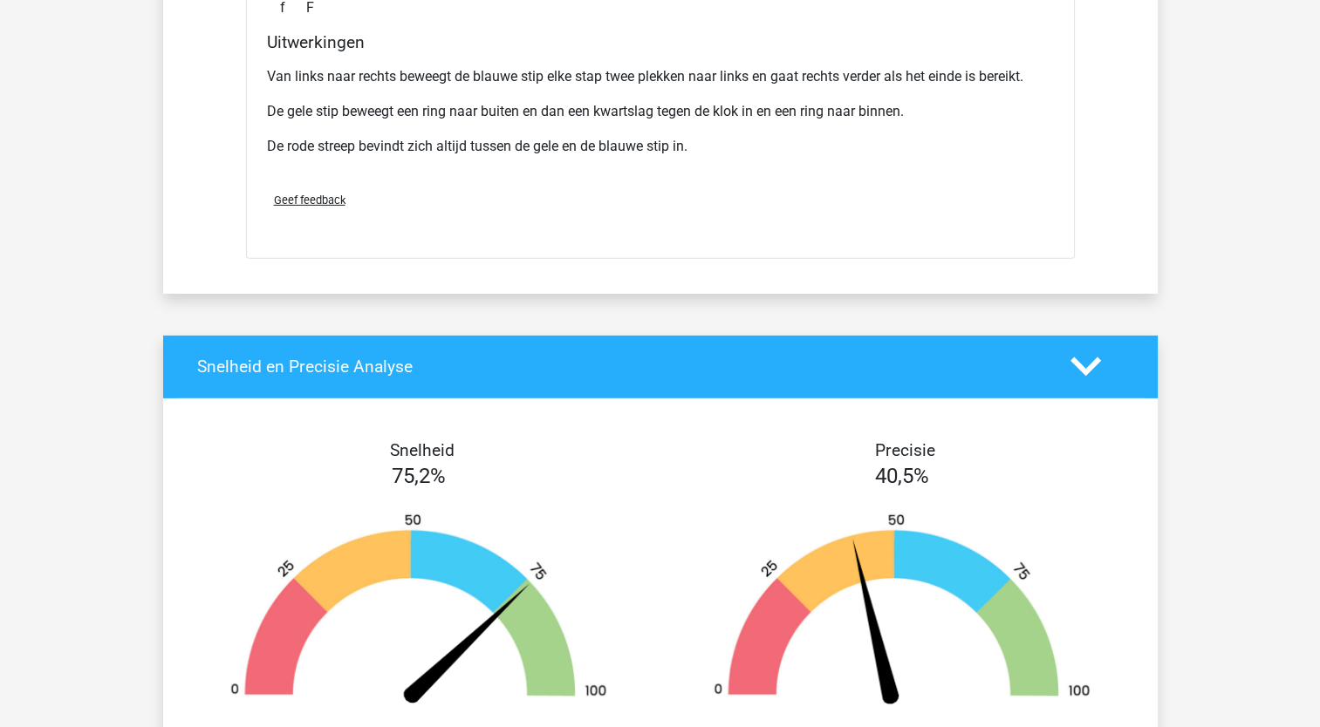
scroll to position [5497, 0]
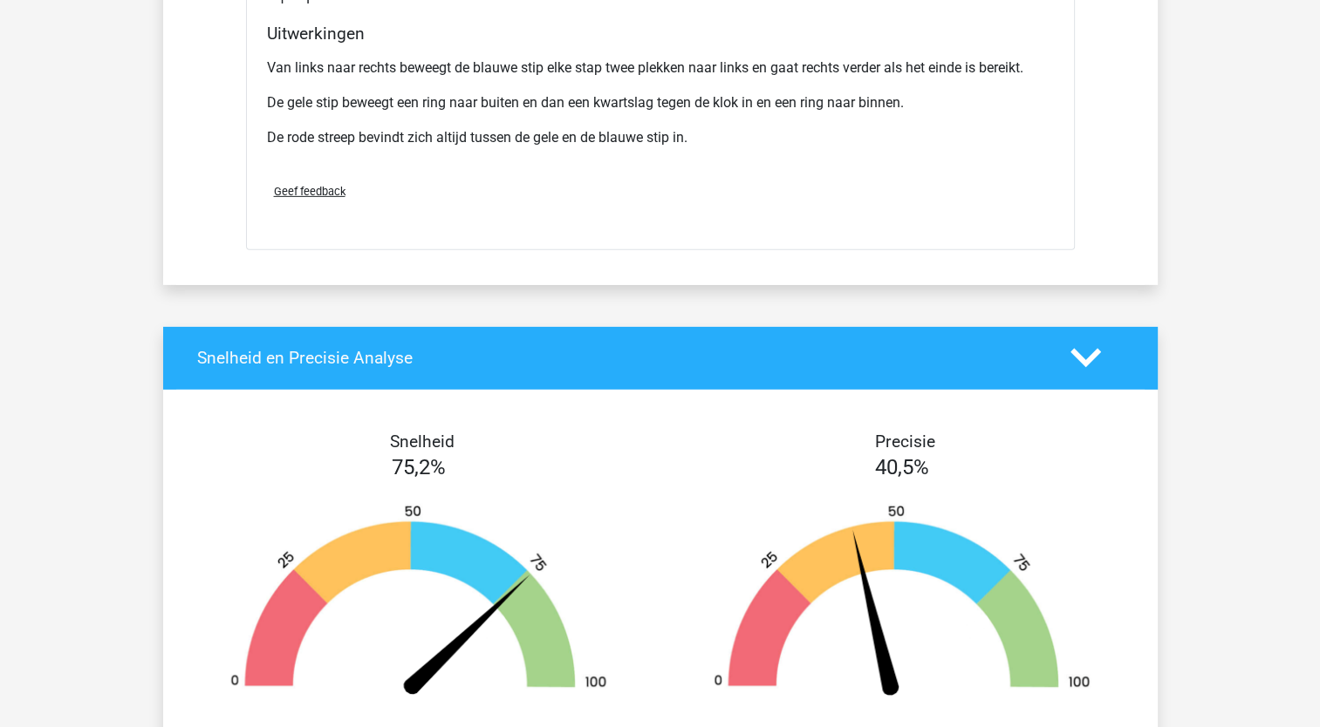
click at [1096, 351] on icon at bounding box center [1085, 358] width 31 height 31
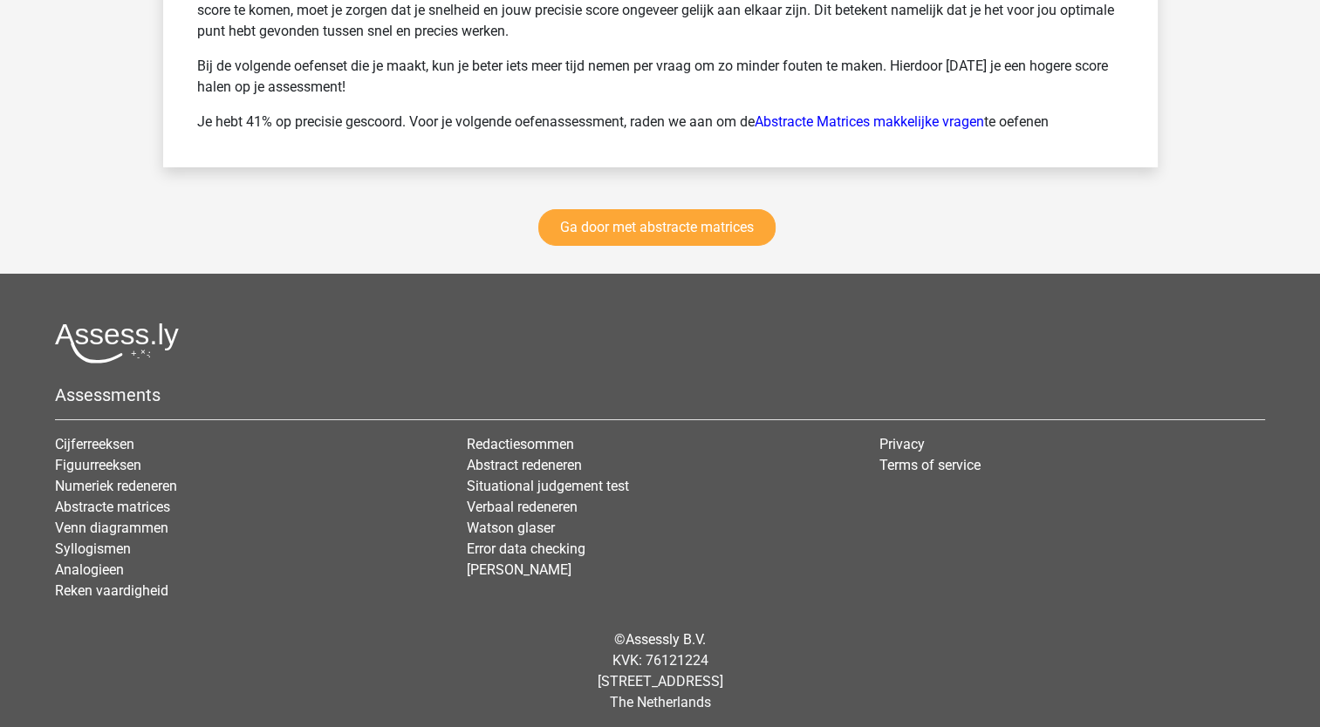
scroll to position [6068, 0]
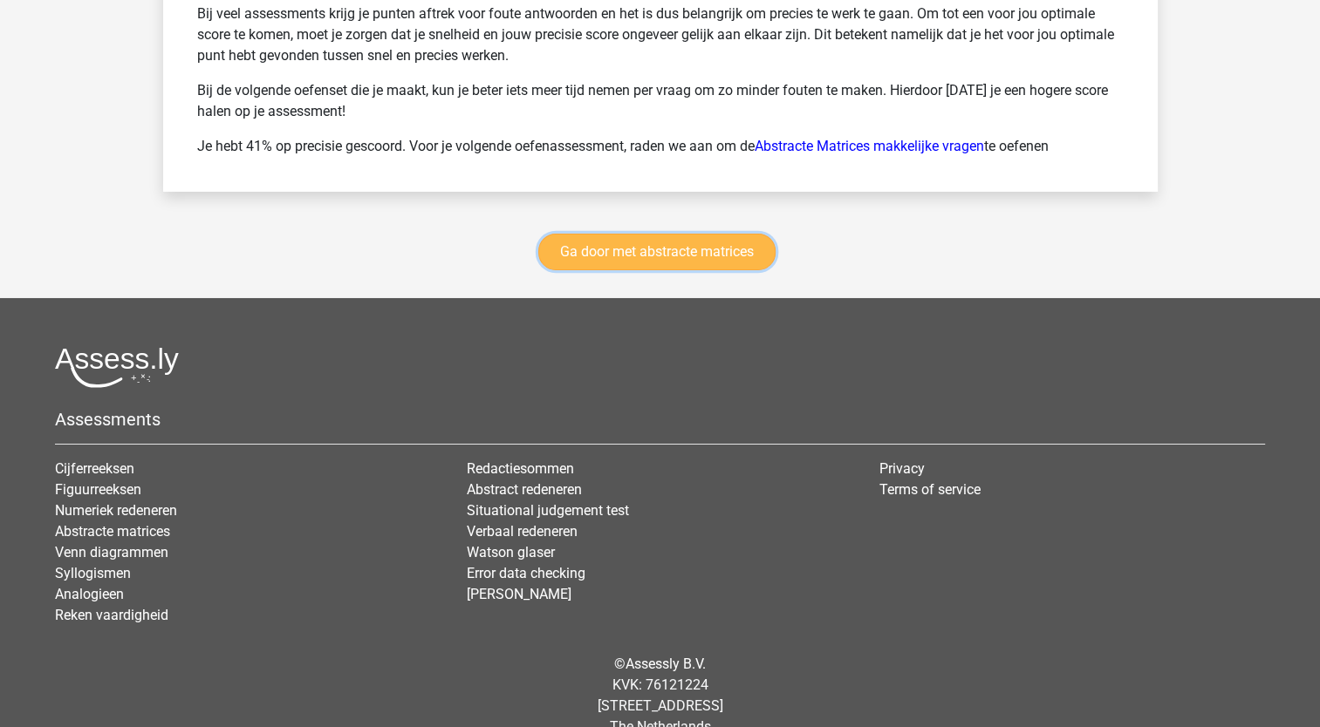
click at [695, 255] on link "Ga door met abstracte matrices" at bounding box center [656, 252] width 237 height 37
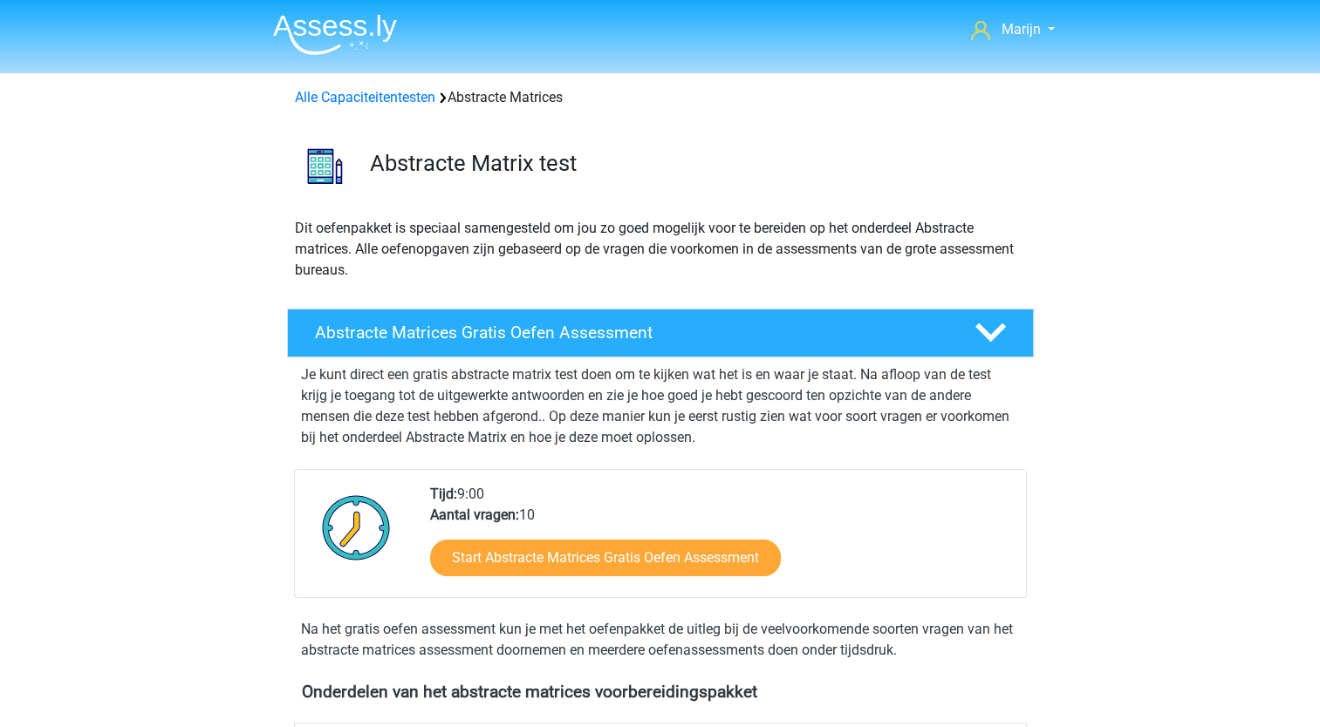
click at [369, 30] on img at bounding box center [335, 34] width 124 height 41
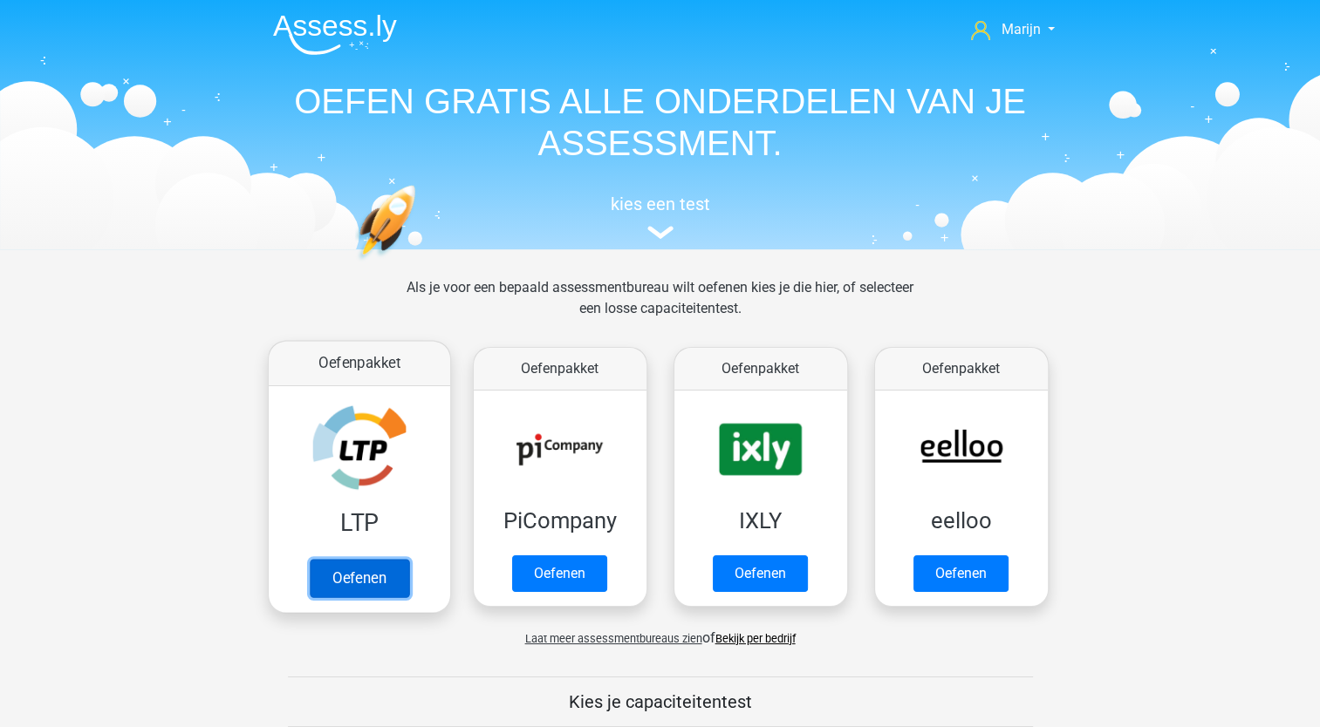
click at [366, 559] on link "Oefenen" at bounding box center [358, 578] width 99 height 38
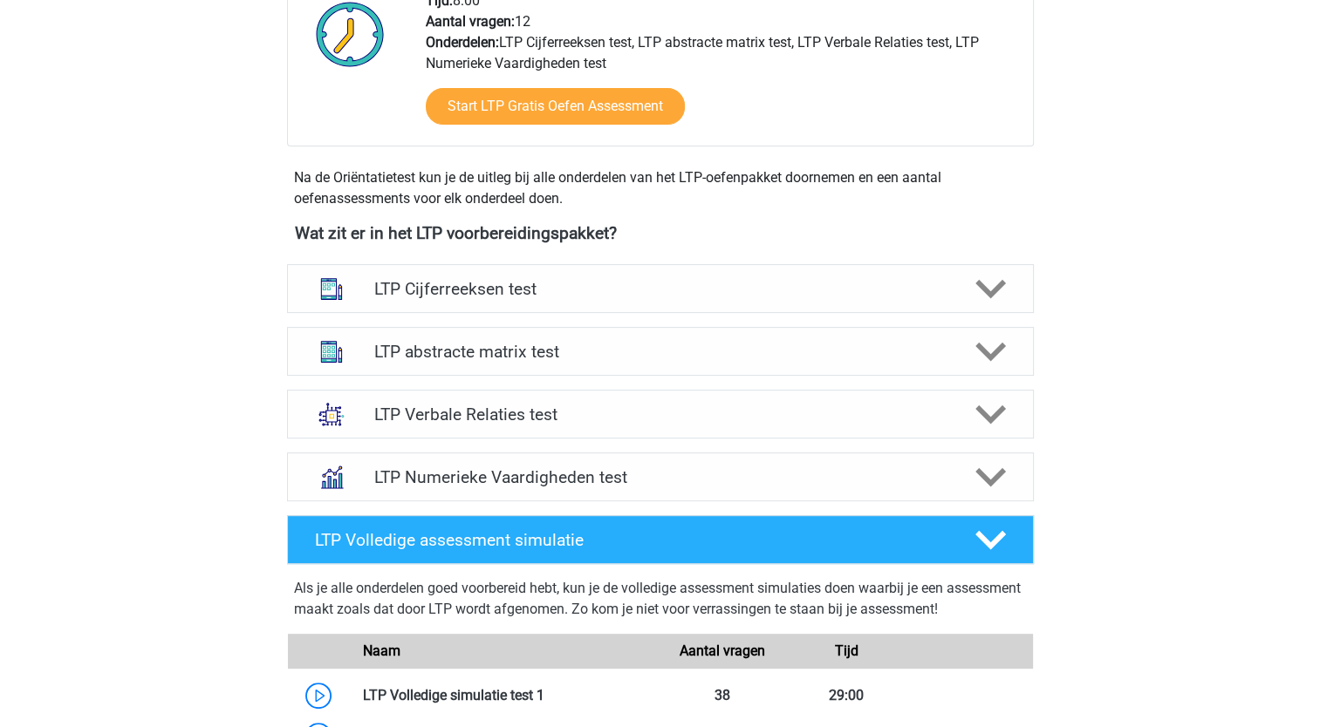
scroll to position [475, 0]
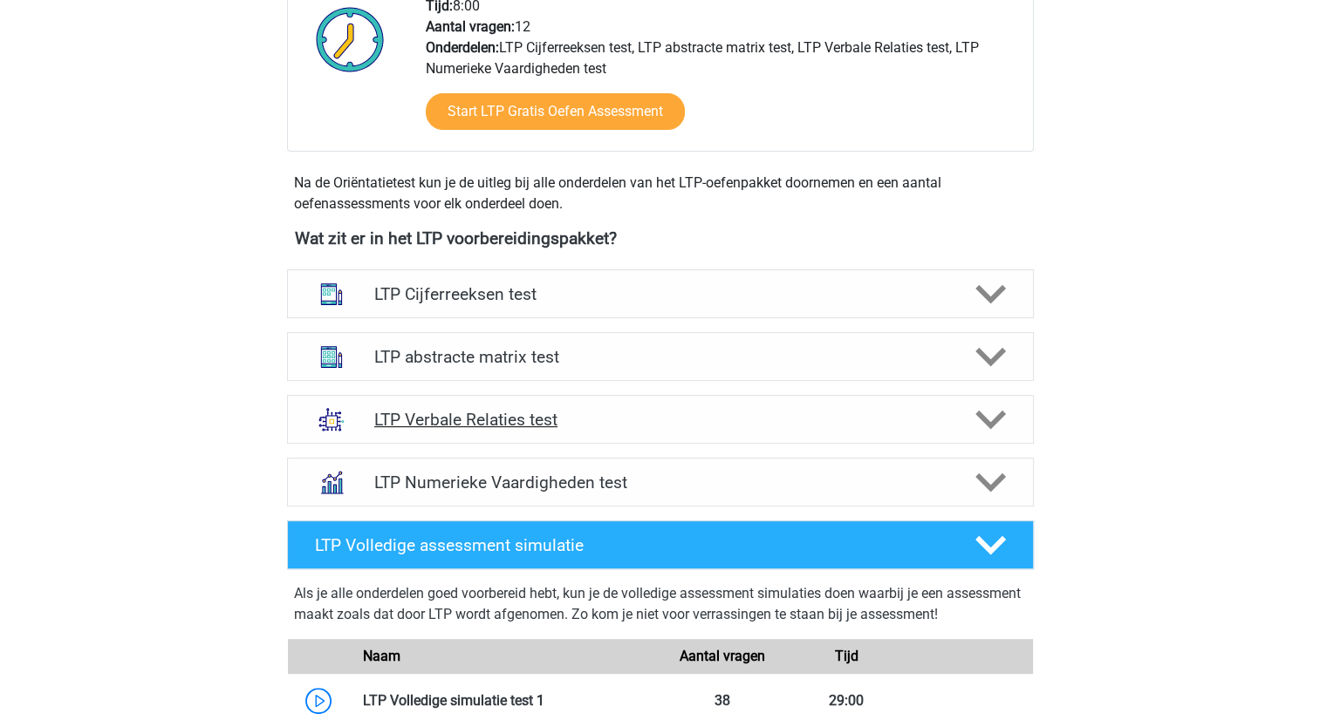
click at [987, 427] on icon at bounding box center [990, 420] width 31 height 31
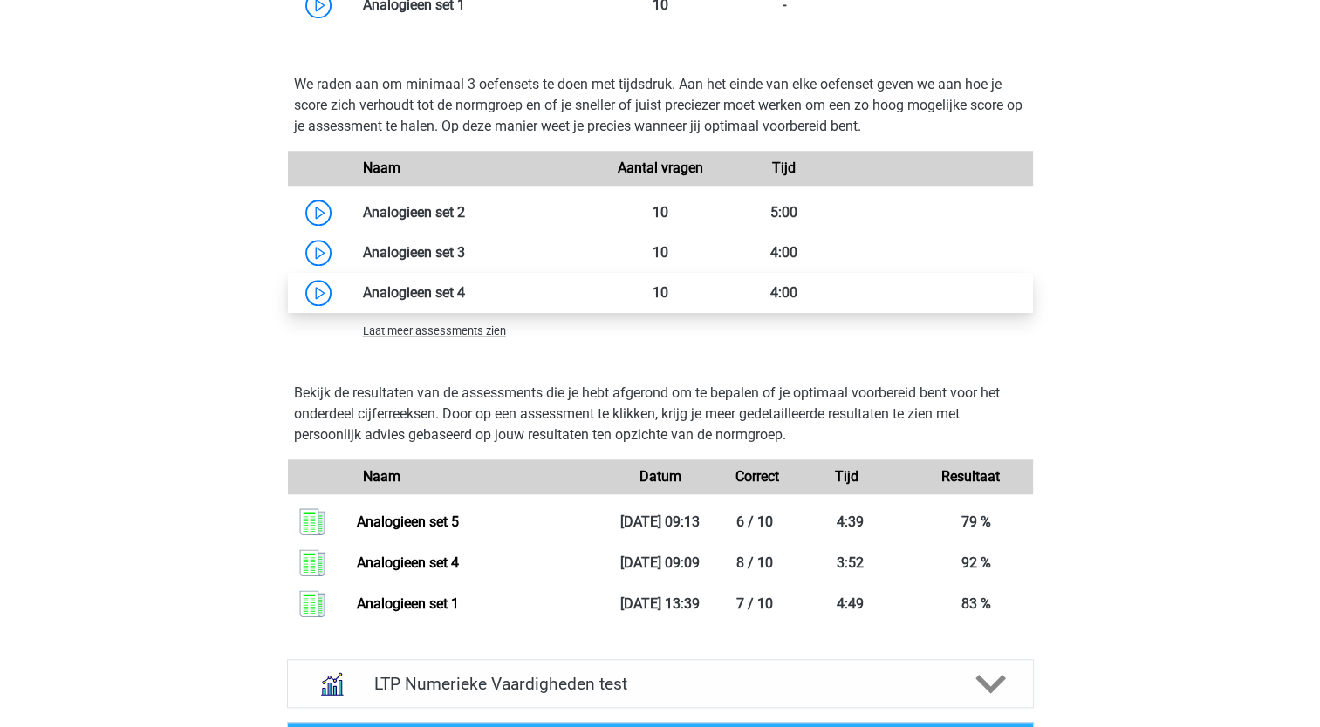
scroll to position [1564, 0]
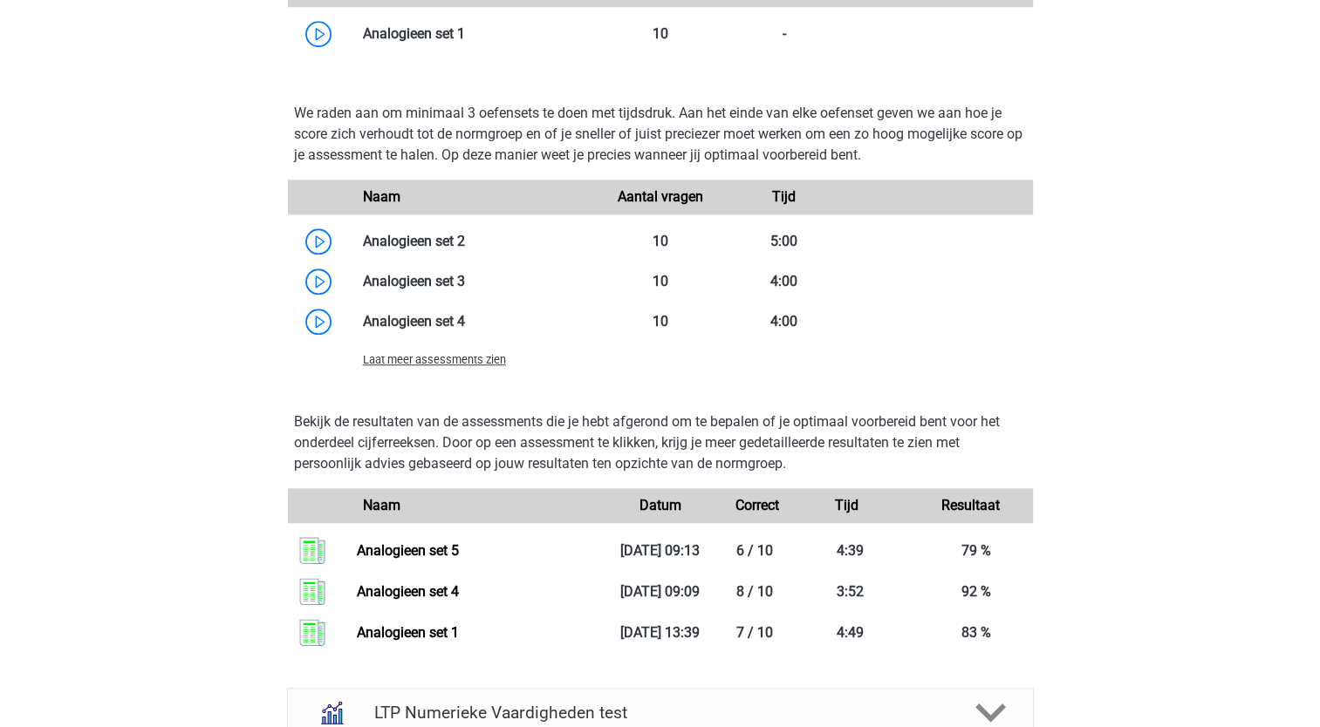
click at [433, 364] on span "Laat meer assessments zien" at bounding box center [434, 359] width 143 height 13
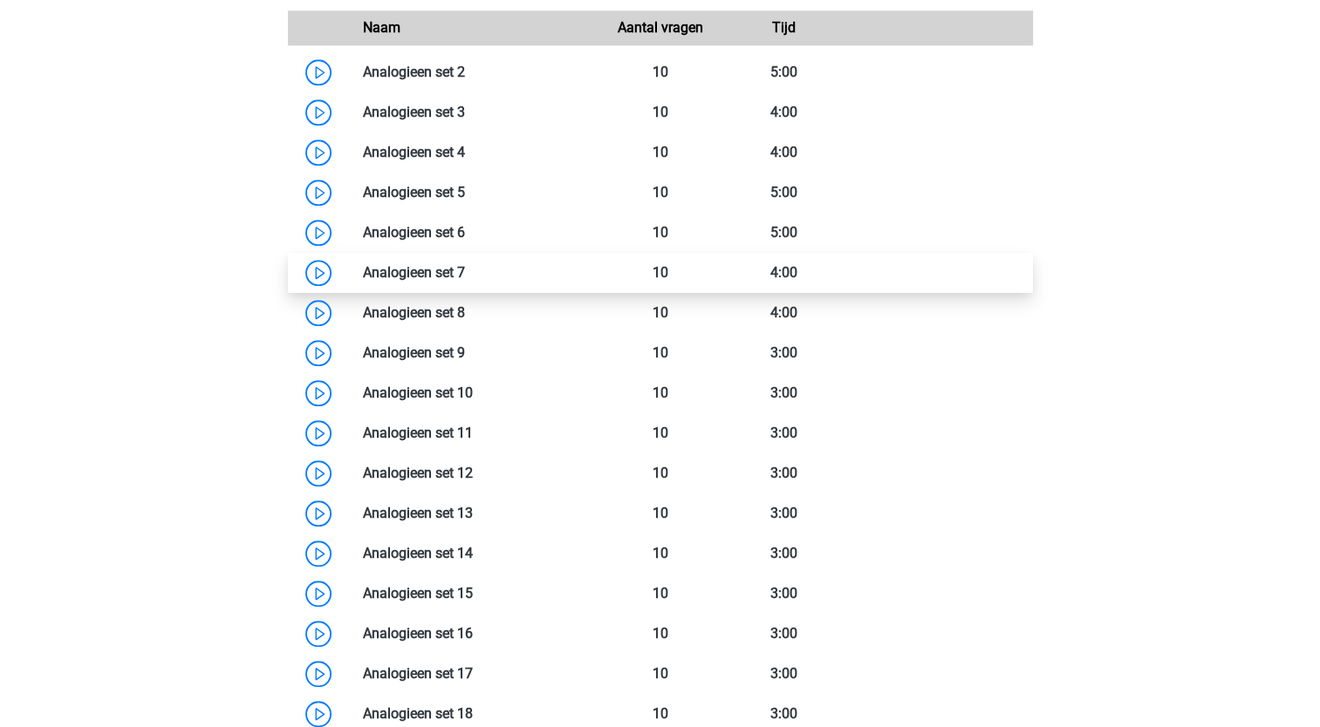
scroll to position [1732, 0]
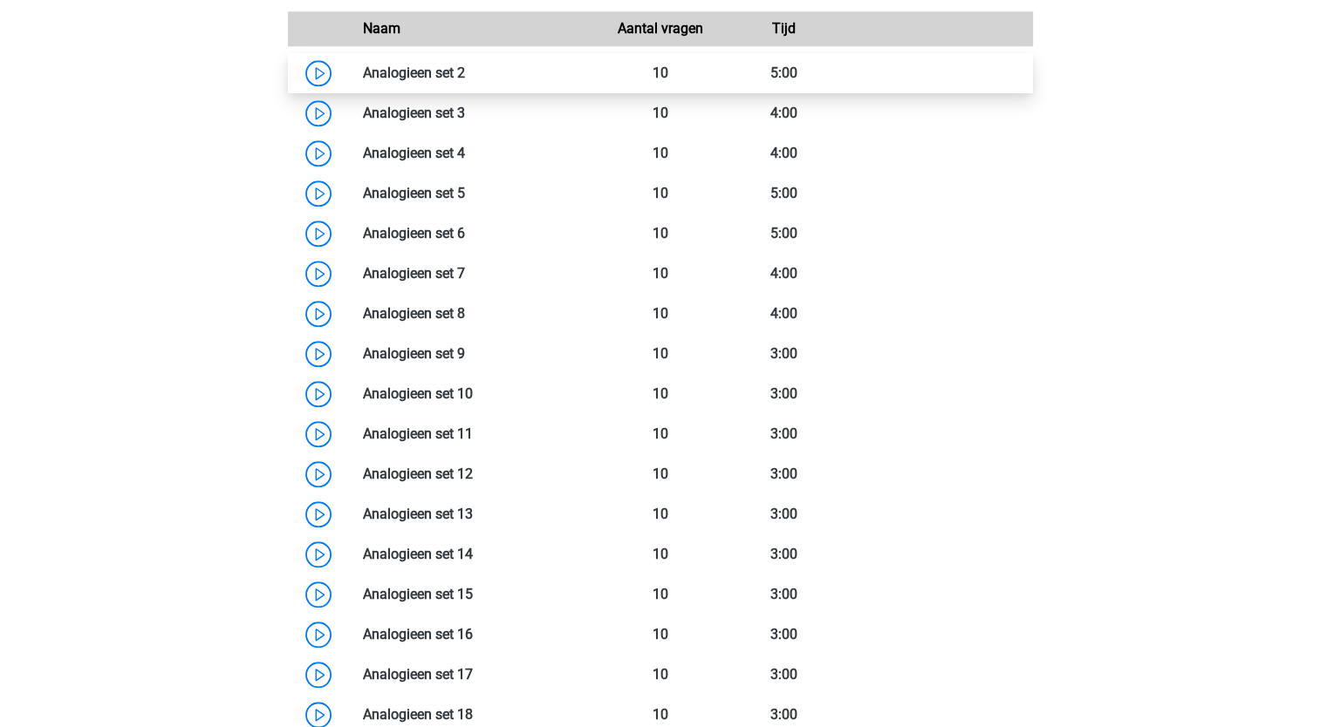
click at [465, 73] on link at bounding box center [465, 73] width 0 height 17
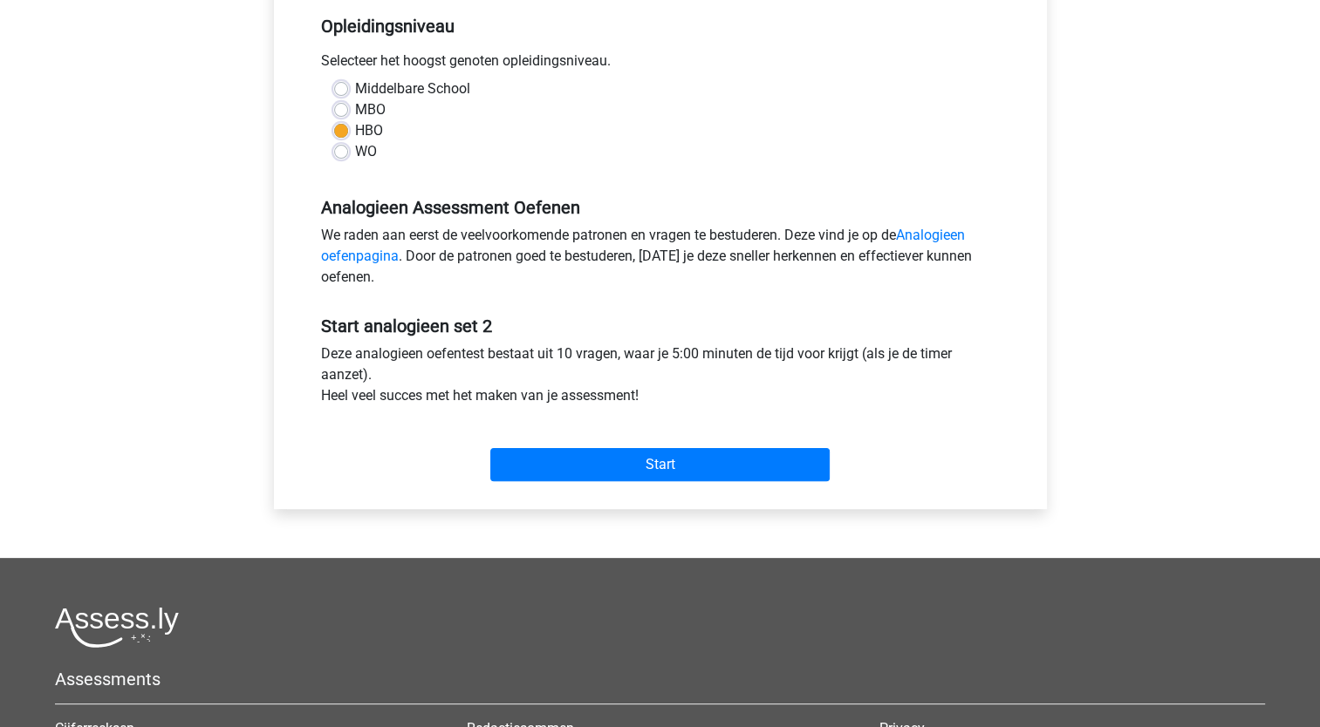
scroll to position [362, 0]
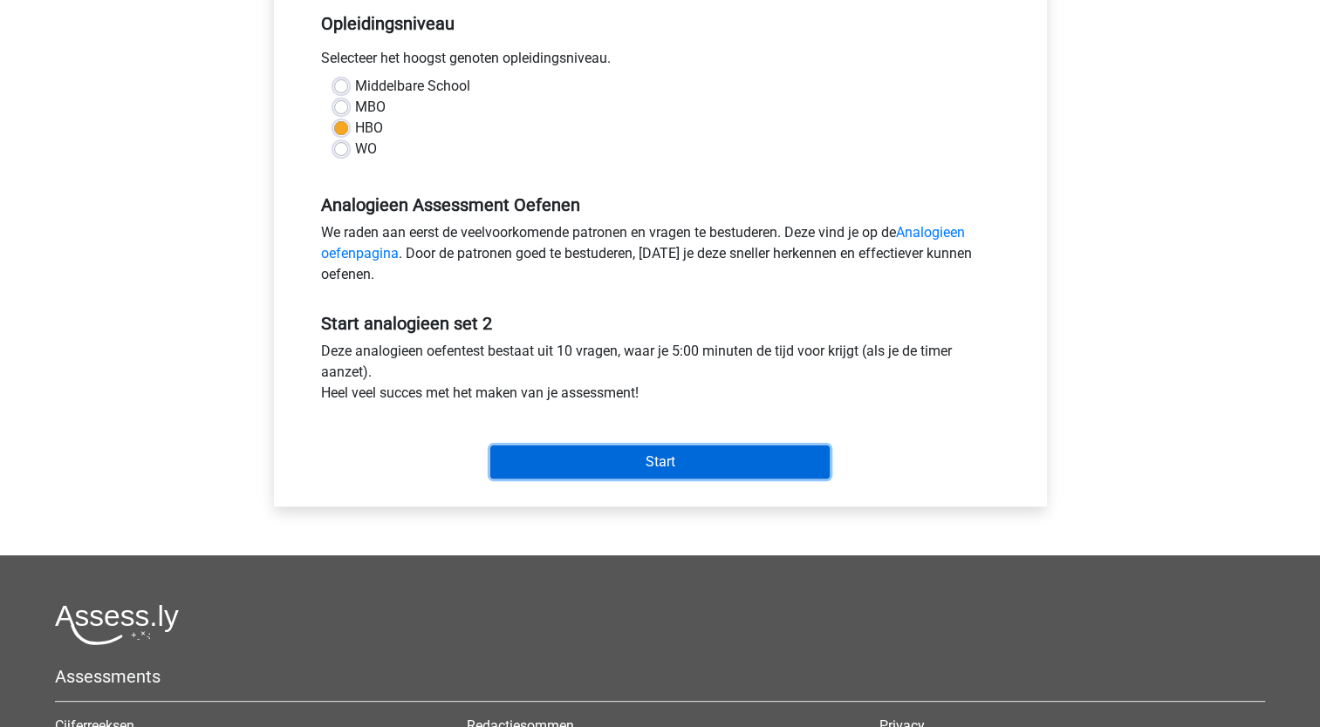
click at [667, 464] on input "Start" at bounding box center [659, 462] width 339 height 33
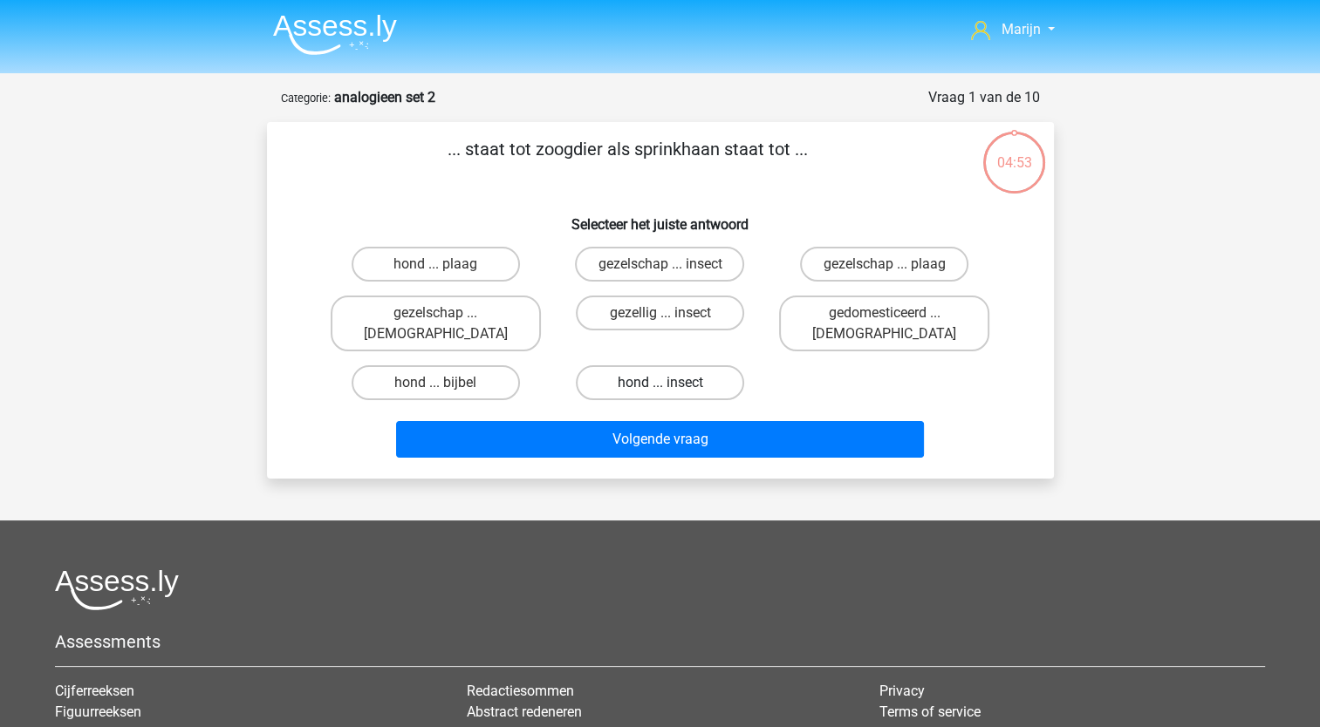
click at [688, 366] on label "hond ... insect" at bounding box center [660, 382] width 168 height 35
click at [671, 383] on input "hond ... insect" at bounding box center [664, 388] width 11 height 11
radio input "true"
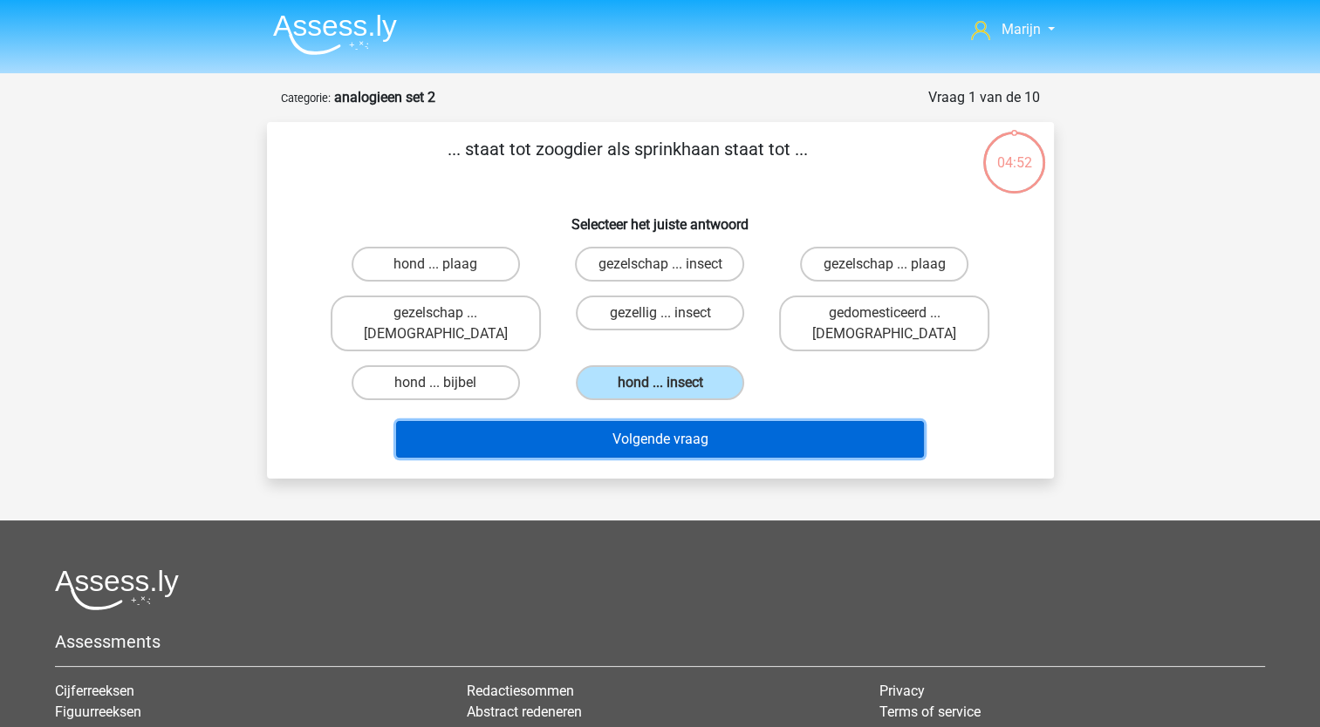
click at [707, 424] on button "Volgende vraag" at bounding box center [660, 439] width 528 height 37
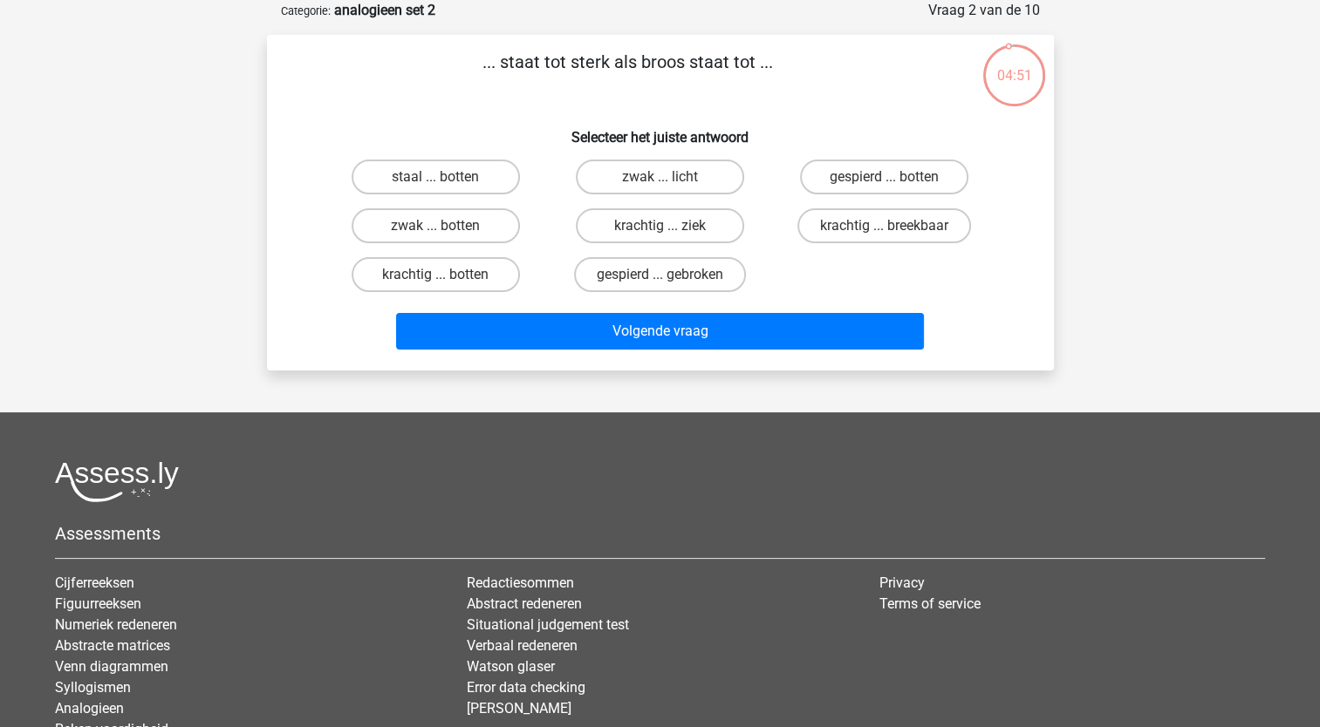
scroll to position [57, 0]
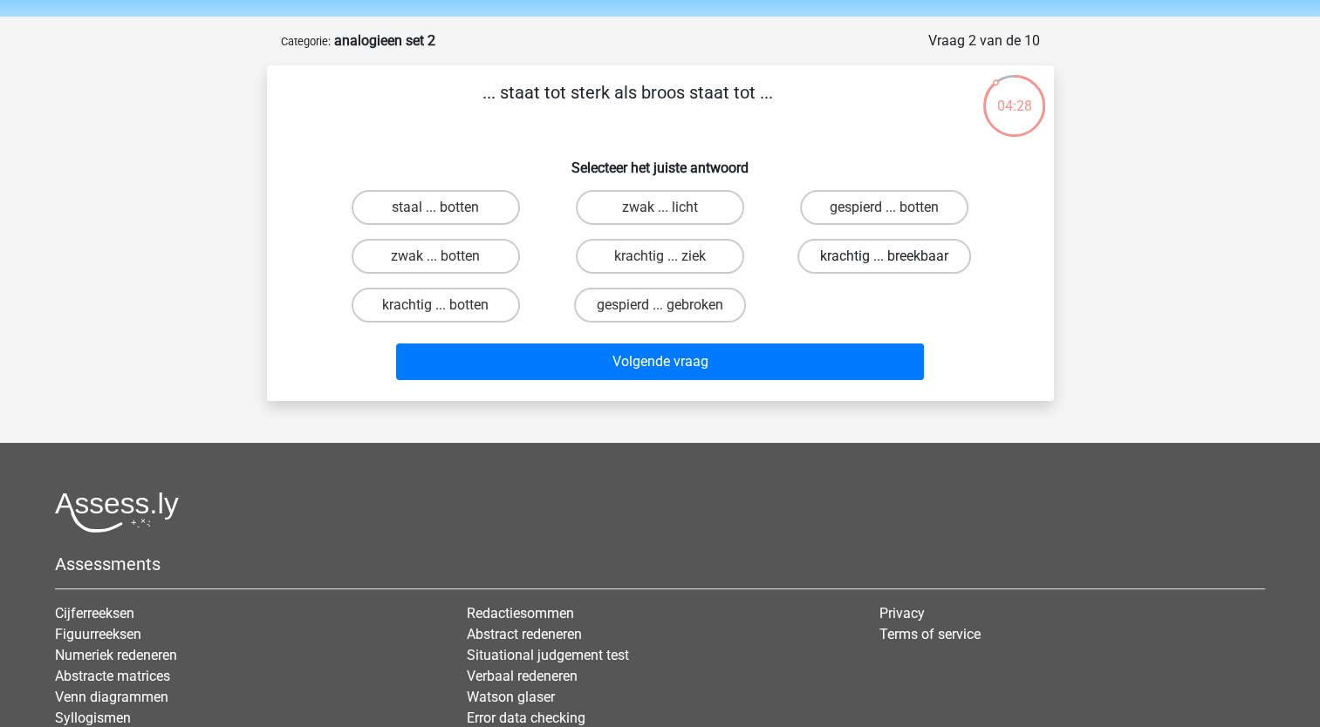
click at [864, 260] on label "krachtig ... breekbaar" at bounding box center [884, 256] width 174 height 35
click at [884, 260] on input "krachtig ... breekbaar" at bounding box center [889, 261] width 11 height 11
radio input "true"
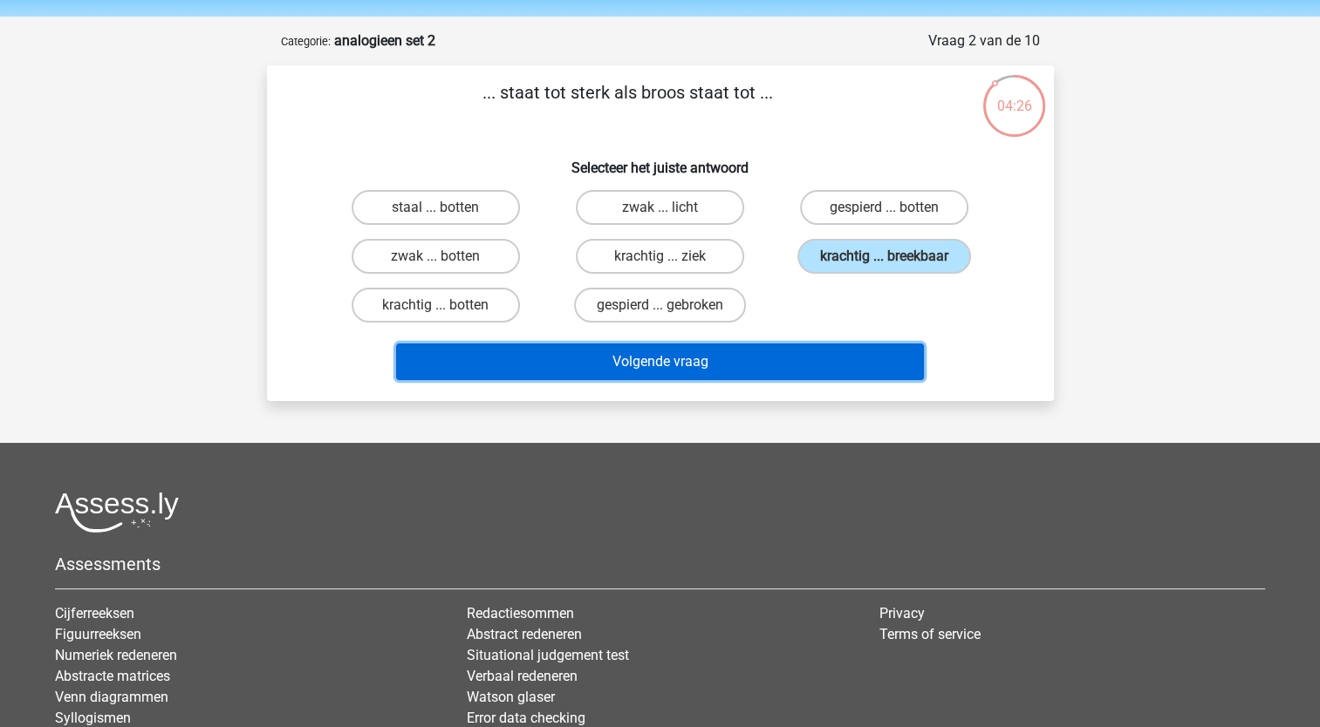
click at [812, 349] on button "Volgende vraag" at bounding box center [660, 362] width 528 height 37
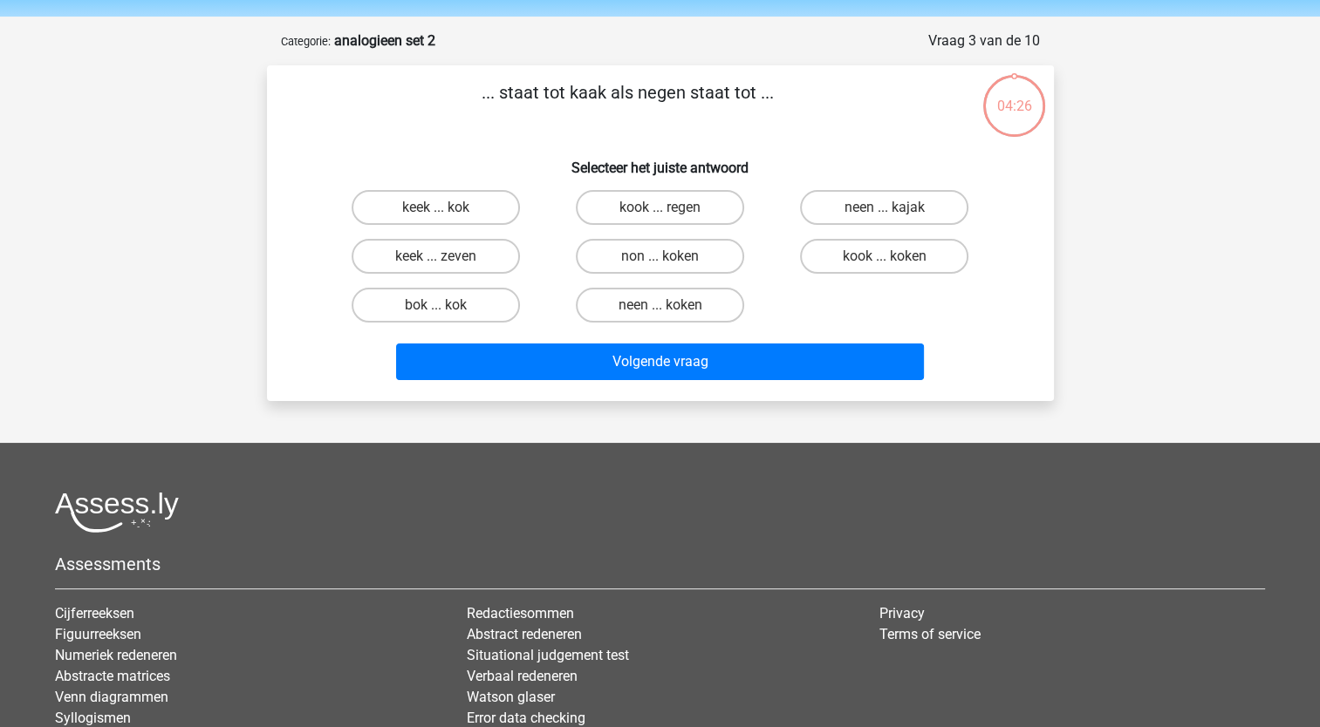
scroll to position [87, 0]
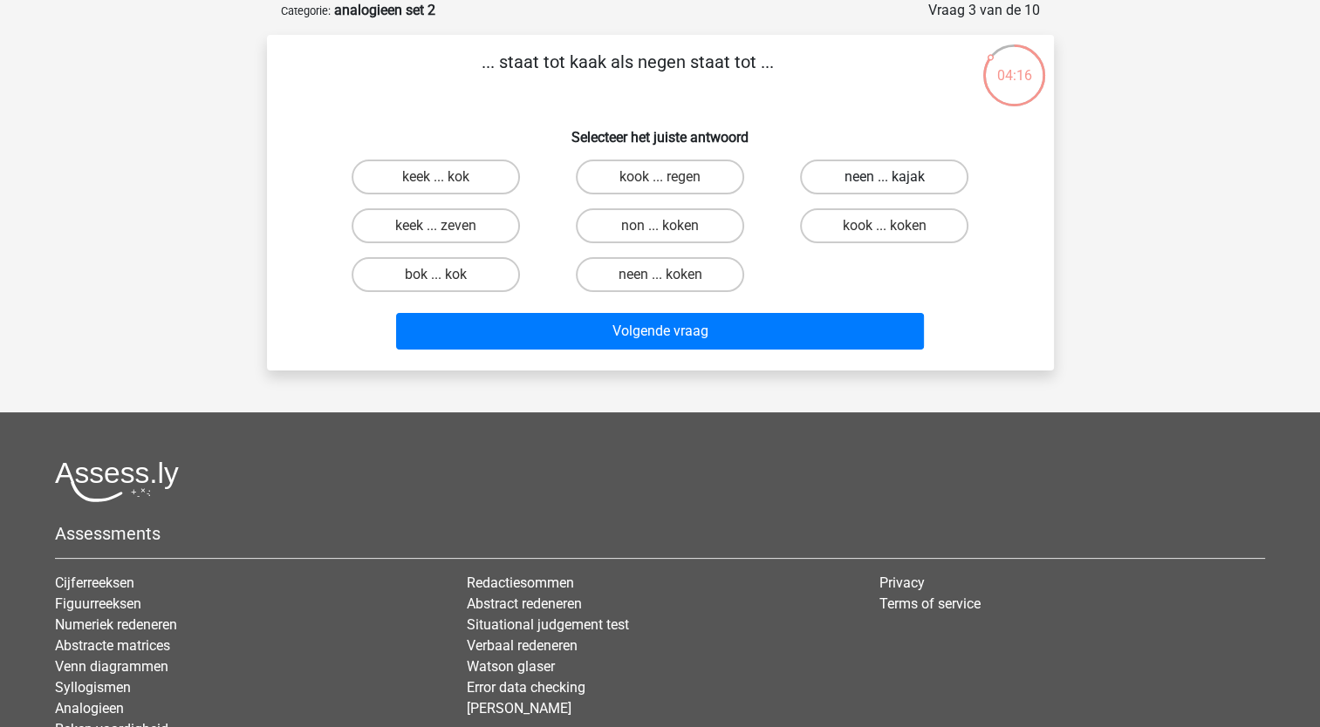
click at [861, 184] on label "neen ... kajak" at bounding box center [884, 177] width 168 height 35
click at [884, 184] on input "neen ... kajak" at bounding box center [889, 182] width 11 height 11
radio input "true"
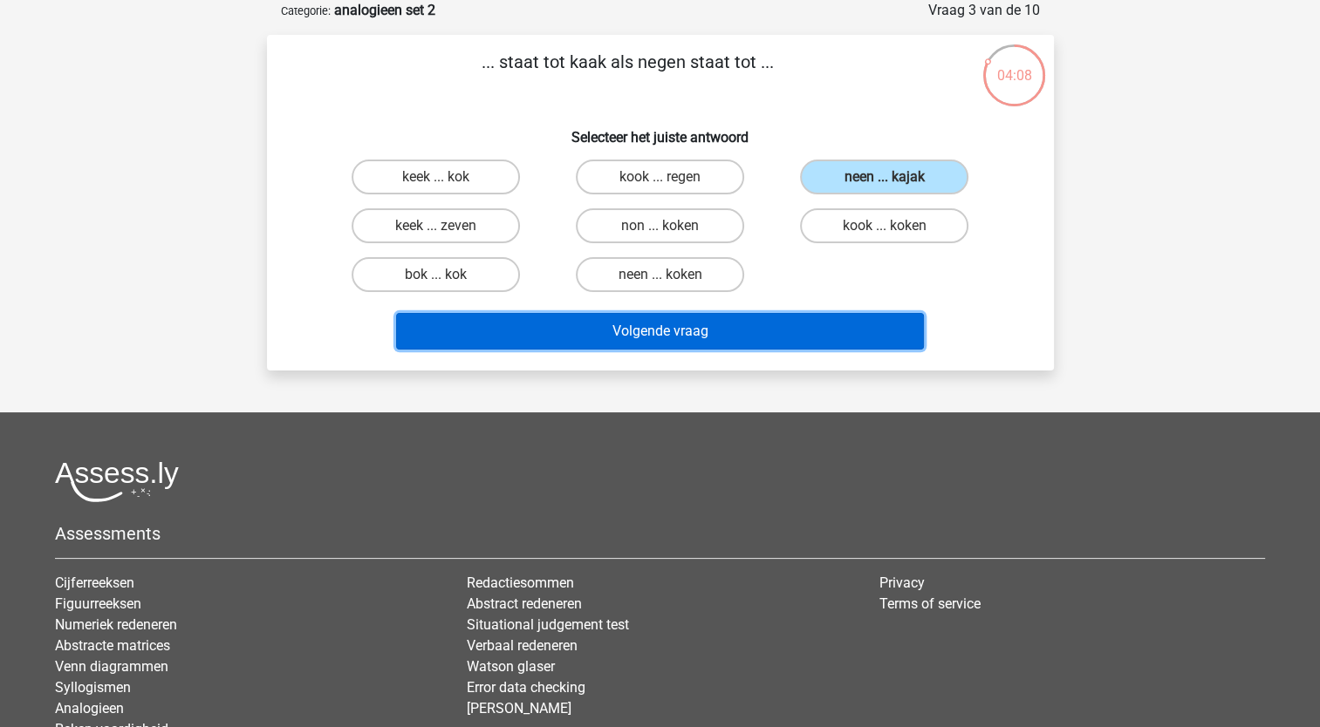
click at [699, 337] on button "Volgende vraag" at bounding box center [660, 331] width 528 height 37
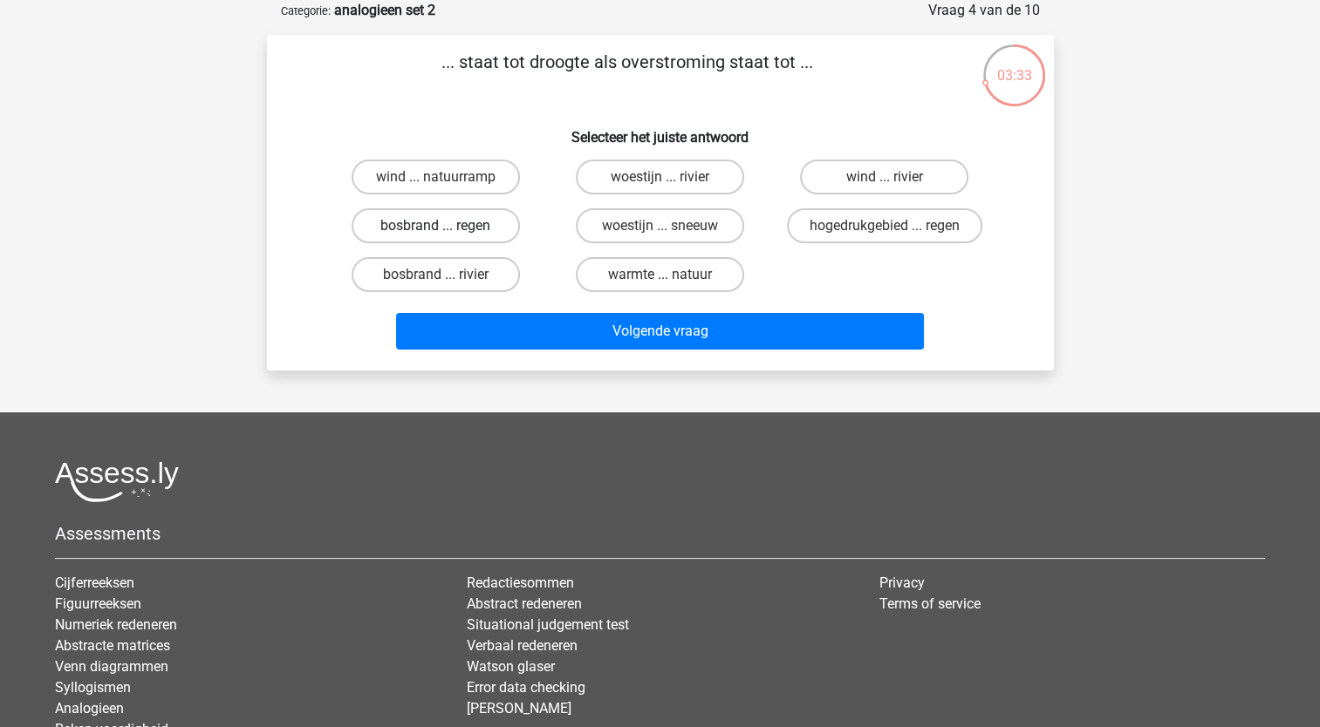
click at [477, 230] on label "bosbrand ... regen" at bounding box center [436, 225] width 168 height 35
click at [447, 230] on input "bosbrand ... regen" at bounding box center [440, 231] width 11 height 11
radio input "true"
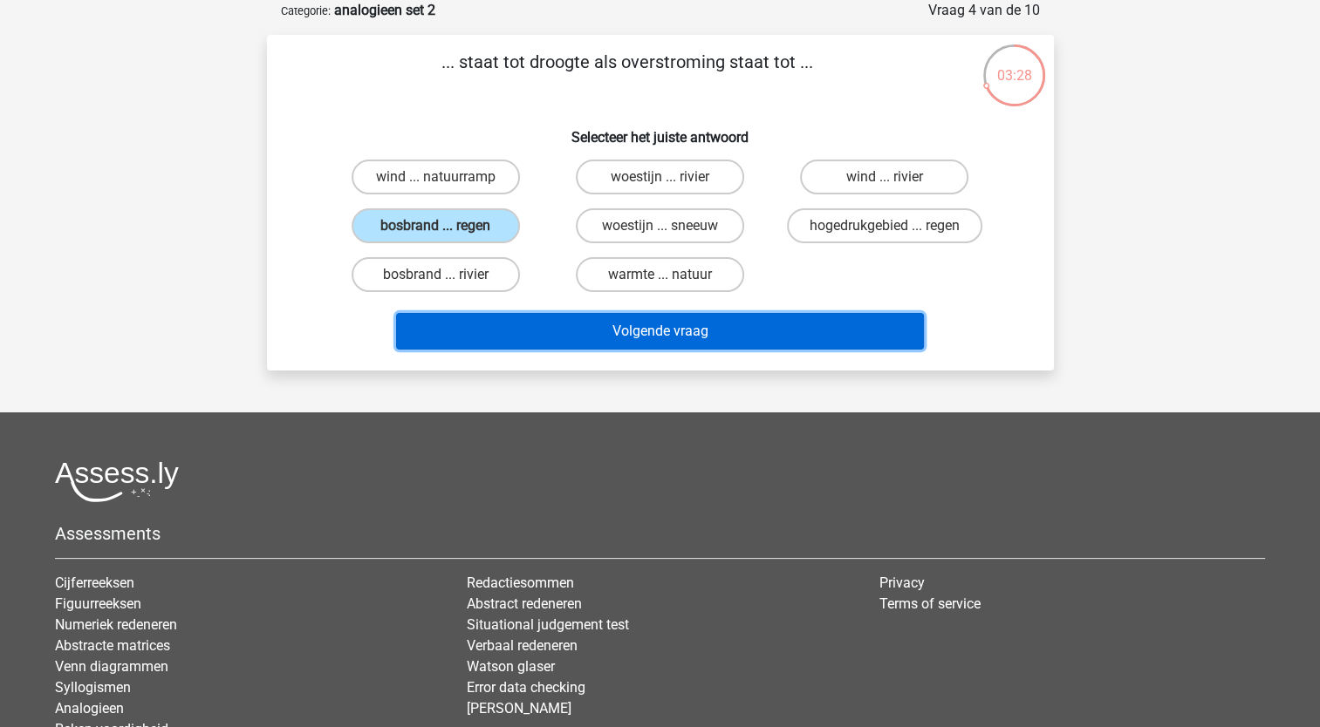
click at [635, 338] on button "Volgende vraag" at bounding box center [660, 331] width 528 height 37
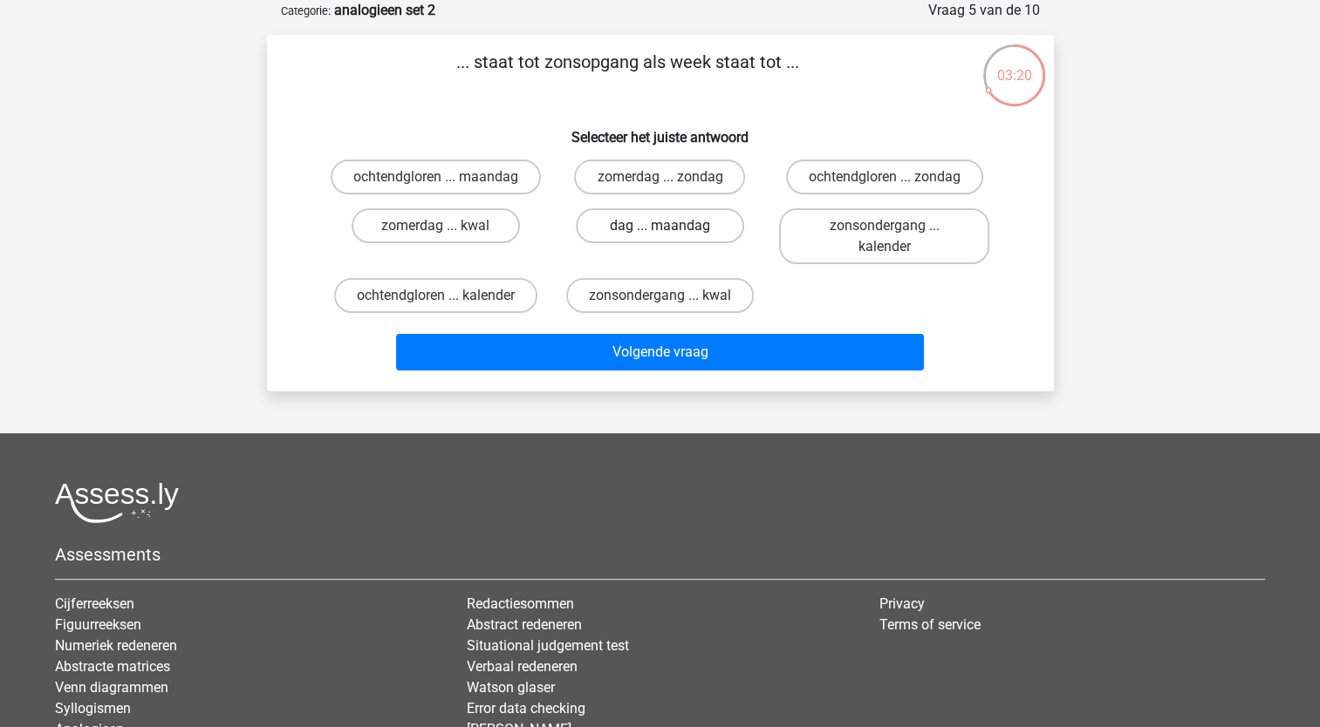
click at [639, 230] on label "dag ... maandag" at bounding box center [660, 225] width 168 height 35
click at [659, 230] on input "dag ... maandag" at bounding box center [664, 231] width 11 height 11
radio input "true"
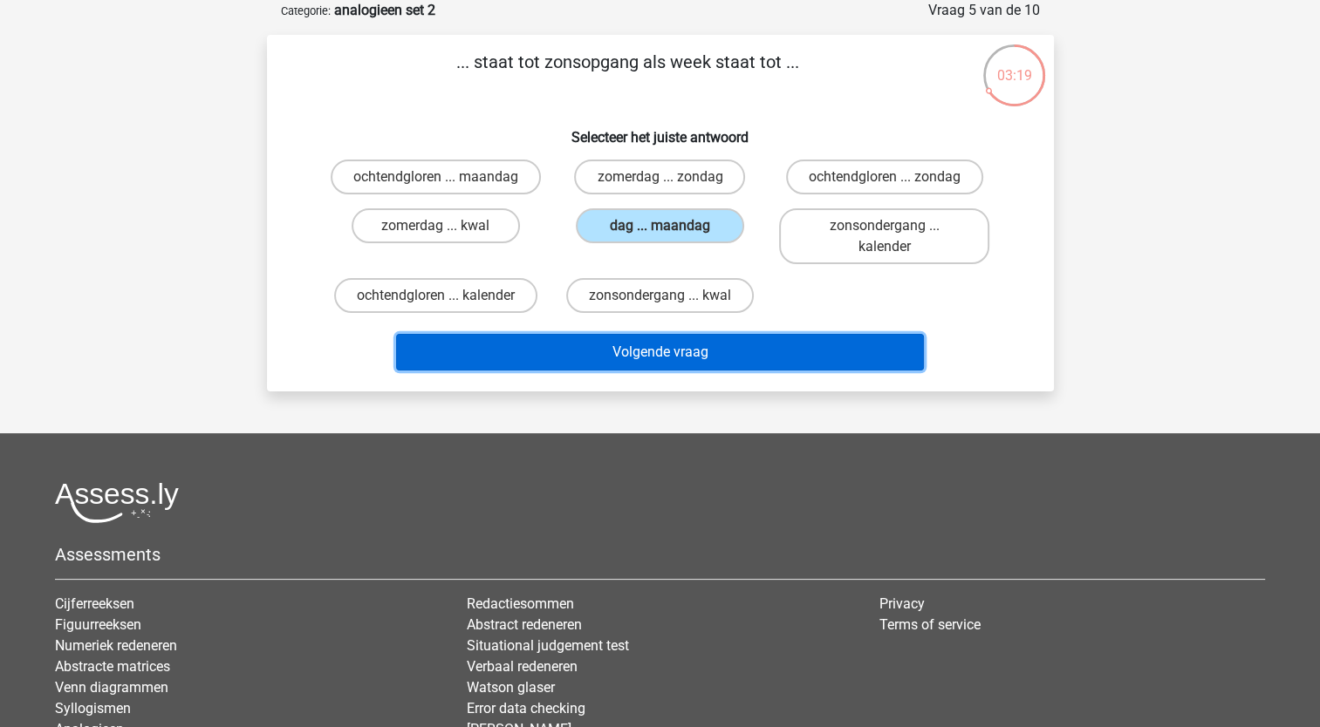
click at [635, 353] on button "Volgende vraag" at bounding box center [660, 352] width 528 height 37
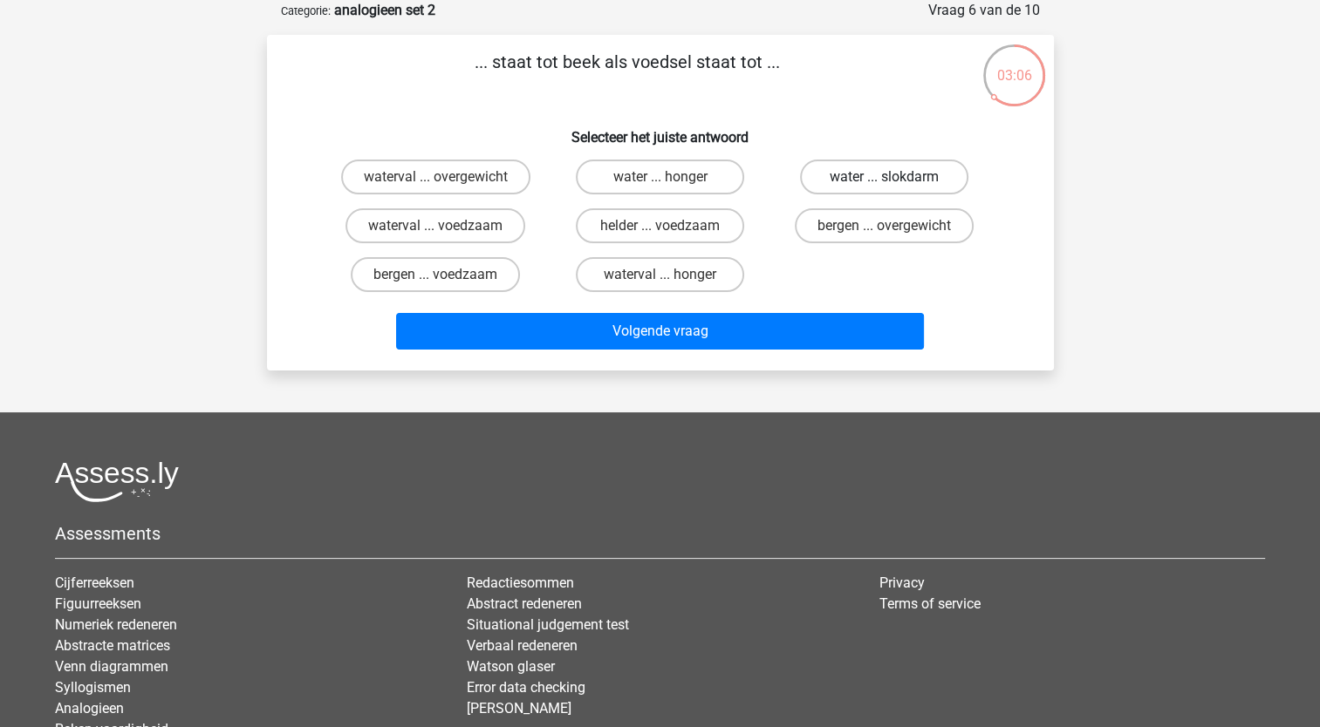
click at [907, 181] on label "water ... slokdarm" at bounding box center [884, 177] width 168 height 35
click at [896, 181] on input "water ... slokdarm" at bounding box center [889, 182] width 11 height 11
radio input "true"
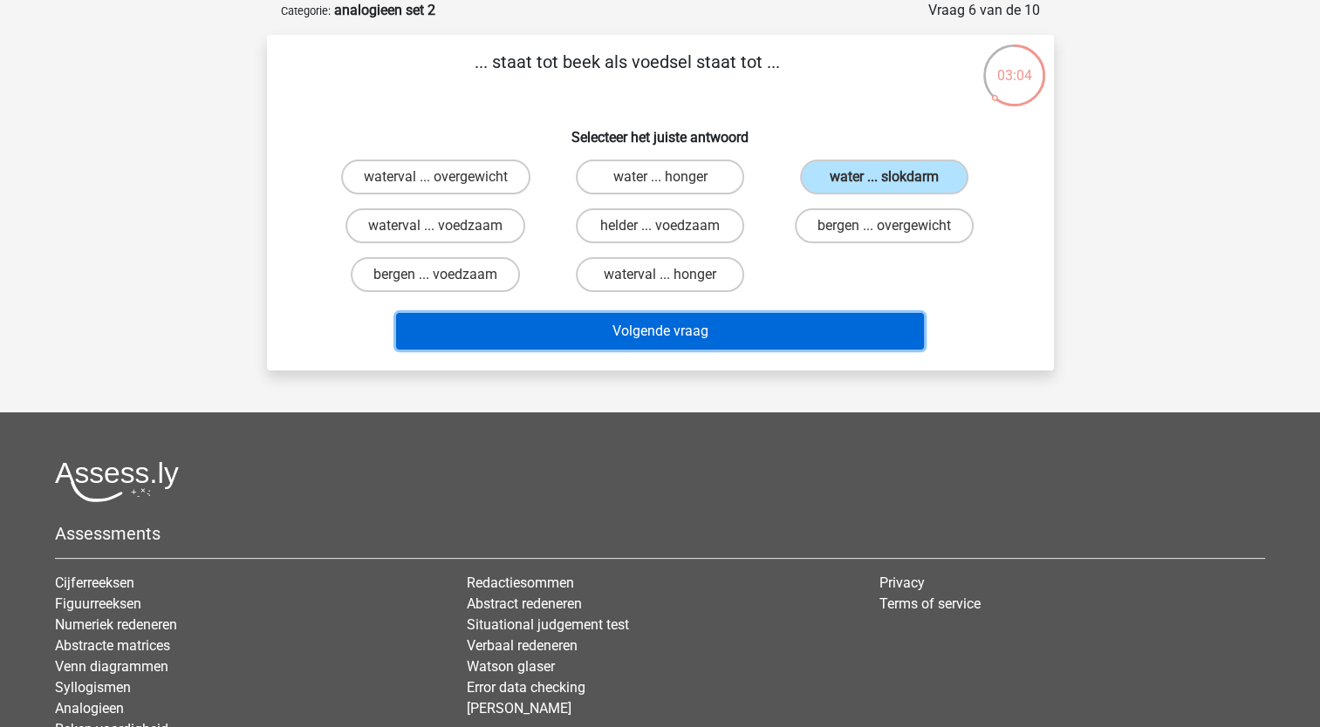
click at [722, 325] on button "Volgende vraag" at bounding box center [660, 331] width 528 height 37
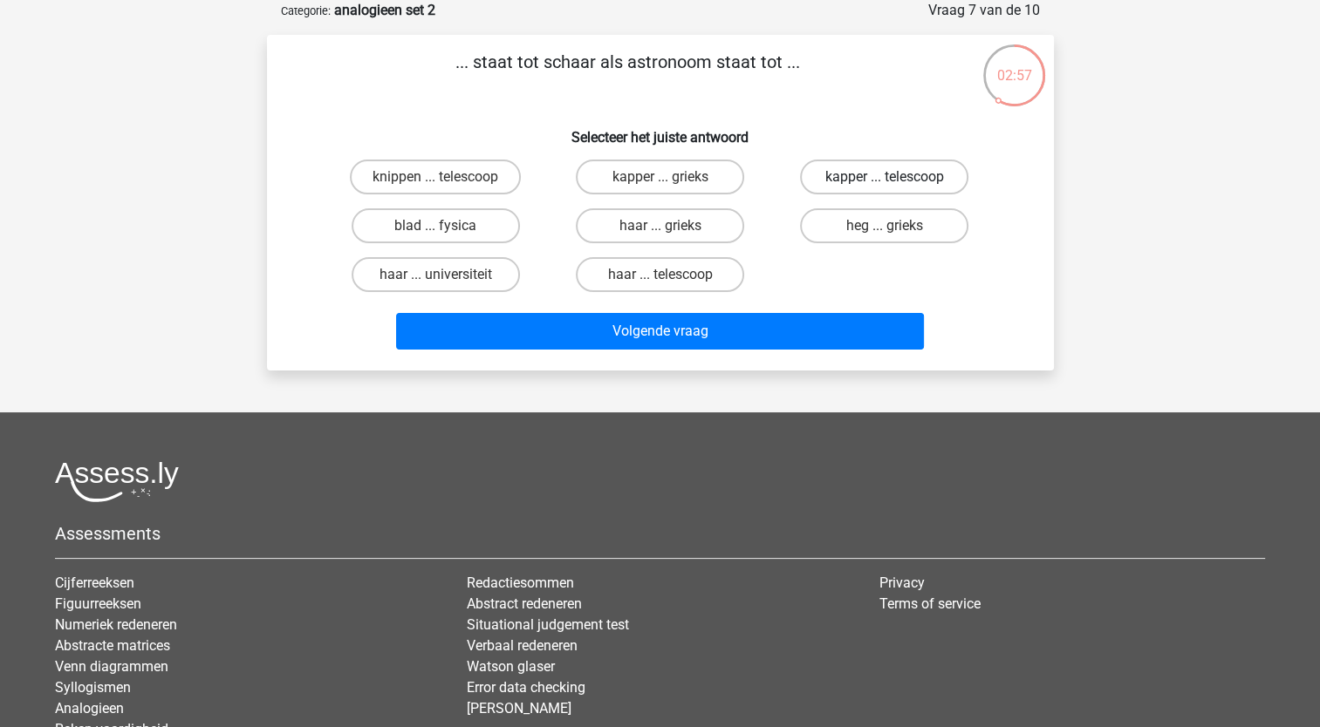
click at [851, 182] on label "kapper ... telescoop" at bounding box center [884, 177] width 168 height 35
click at [884, 182] on input "kapper ... telescoop" at bounding box center [889, 182] width 11 height 11
radio input "true"
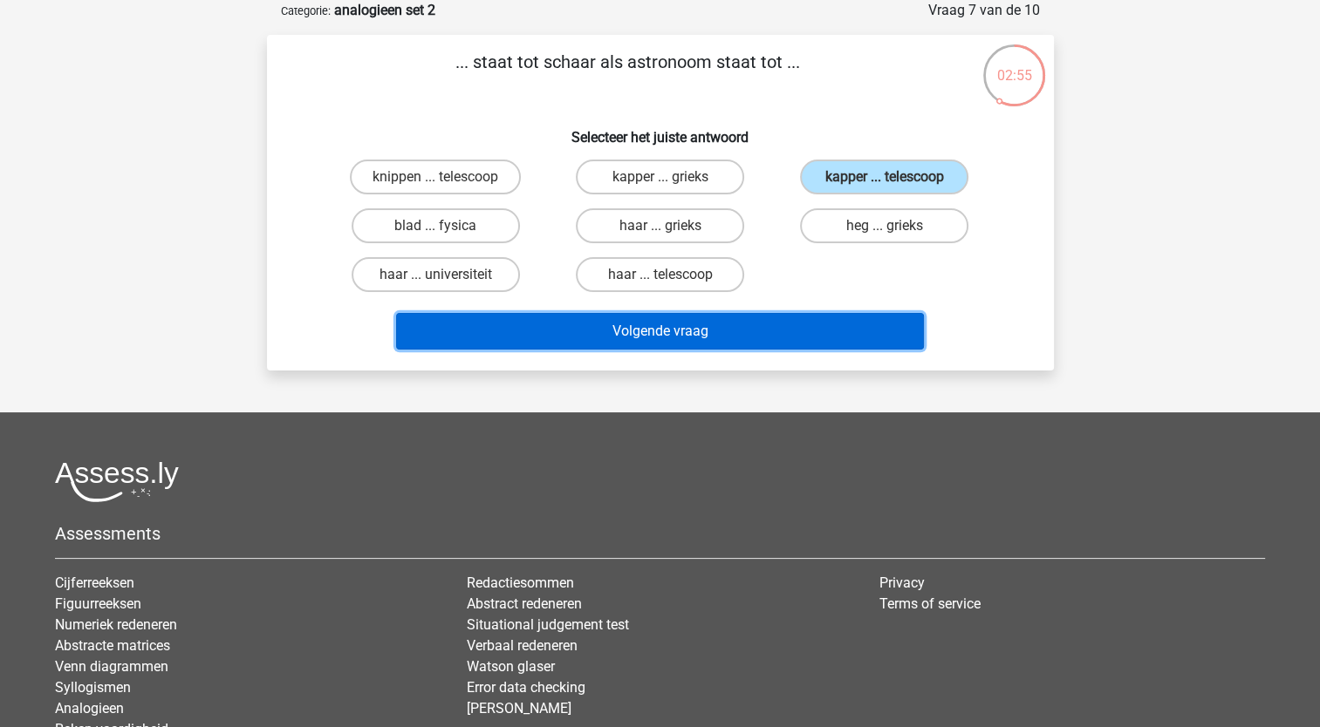
click at [703, 321] on button "Volgende vraag" at bounding box center [660, 331] width 528 height 37
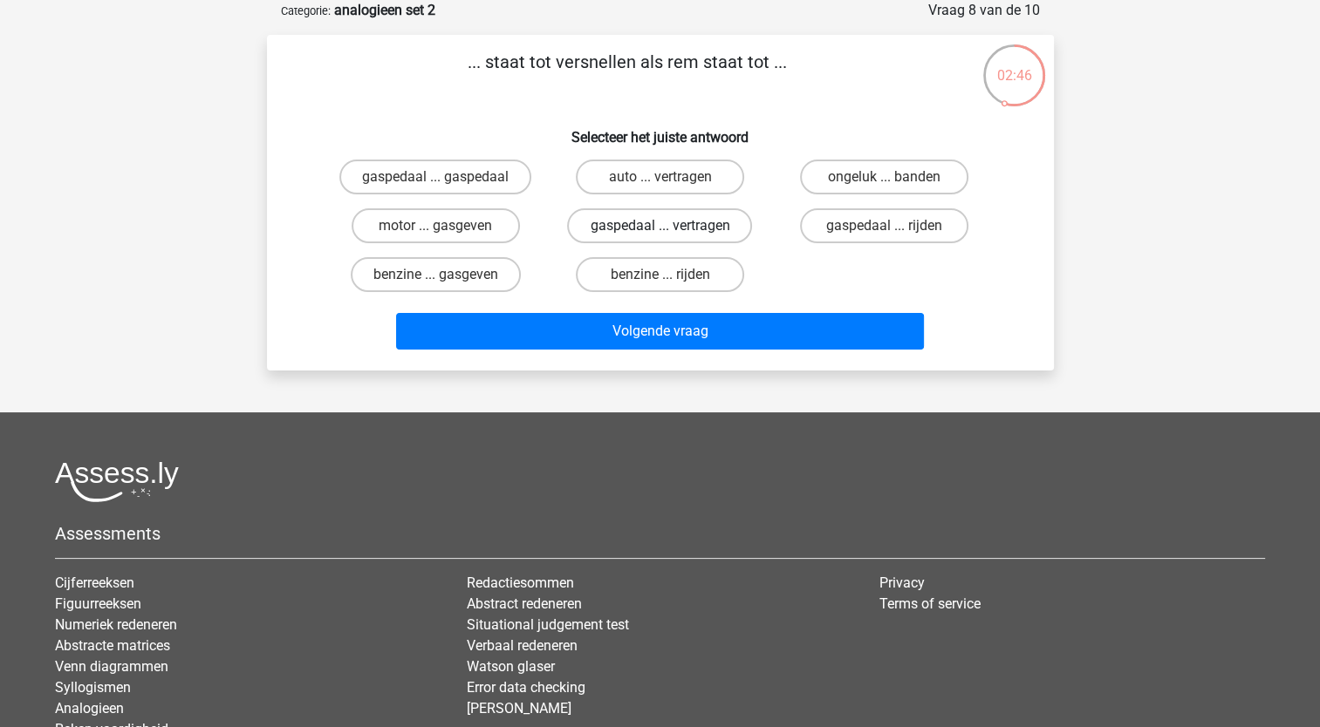
click at [692, 228] on label "gaspedaal ... vertragen" at bounding box center [659, 225] width 185 height 35
click at [671, 228] on input "gaspedaal ... vertragen" at bounding box center [664, 231] width 11 height 11
radio input "true"
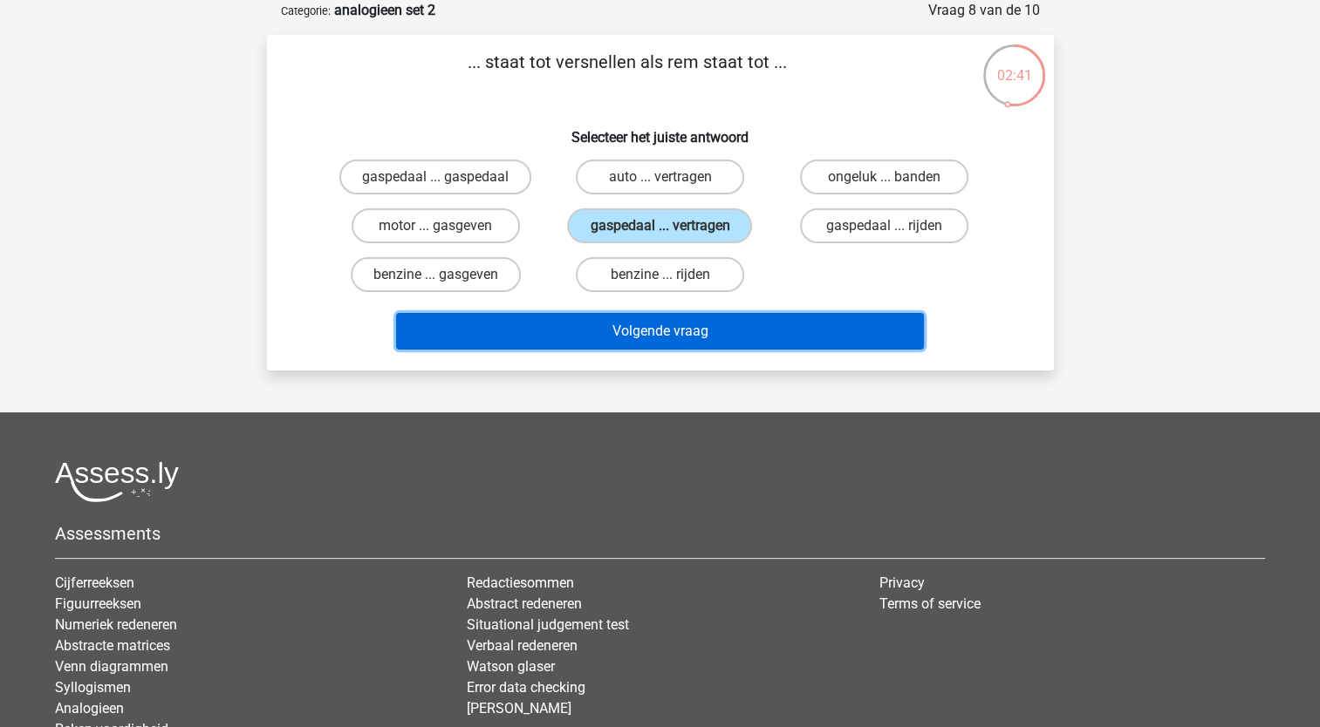
click at [666, 331] on button "Volgende vraag" at bounding box center [660, 331] width 528 height 37
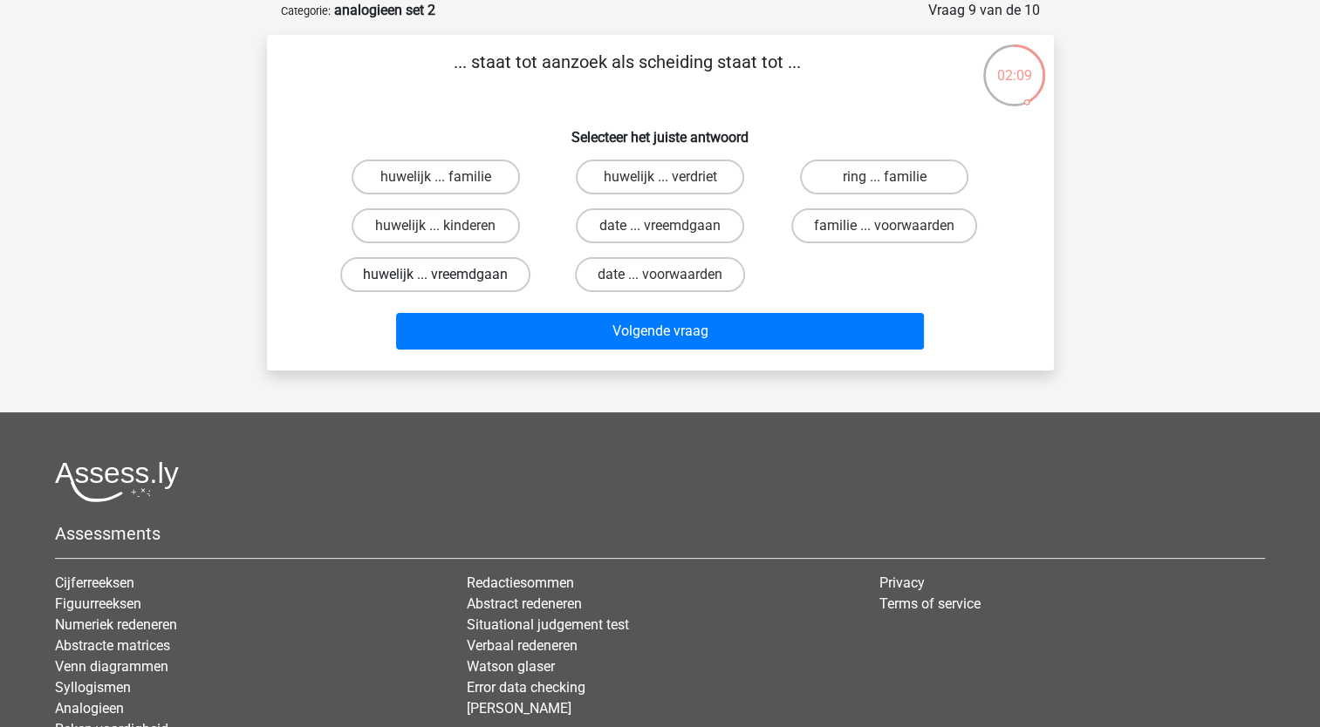
click at [486, 277] on label "huwelijk ... vreemdgaan" at bounding box center [435, 274] width 190 height 35
click at [447, 277] on input "huwelijk ... vreemdgaan" at bounding box center [440, 280] width 11 height 11
radio input "true"
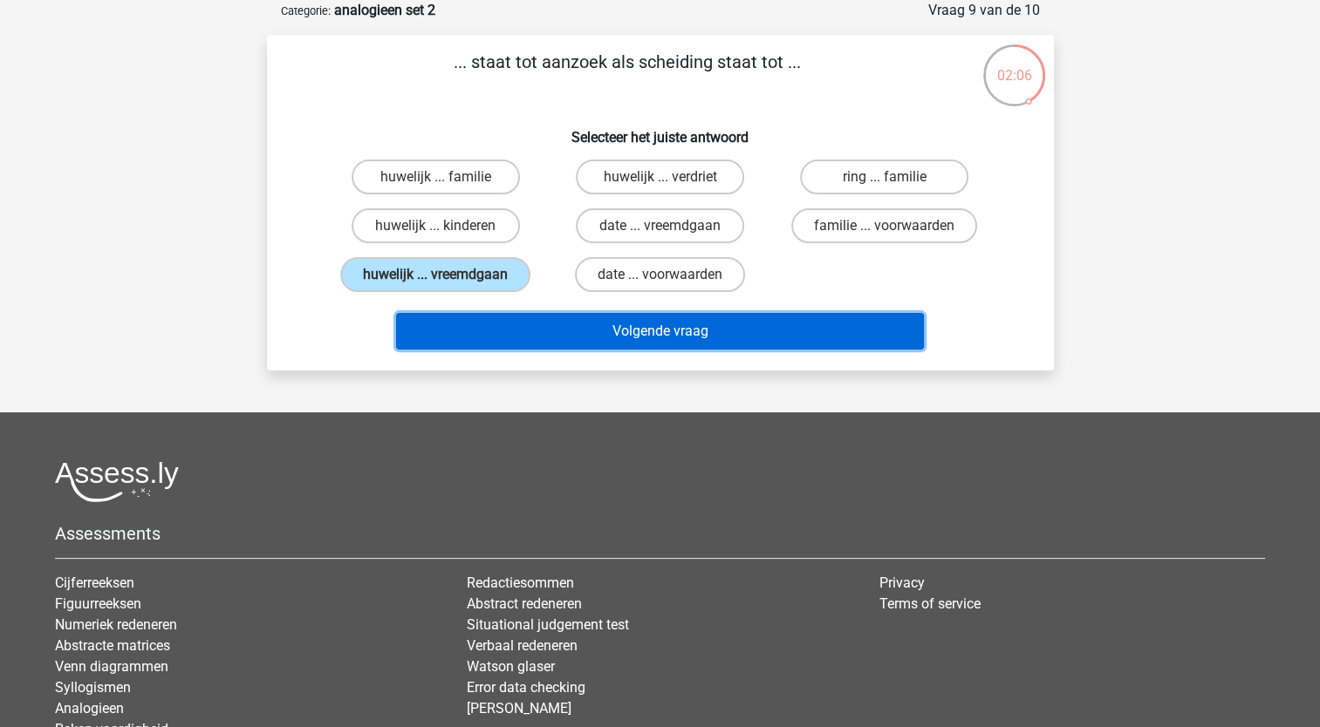
click at [607, 325] on button "Volgende vraag" at bounding box center [660, 331] width 528 height 37
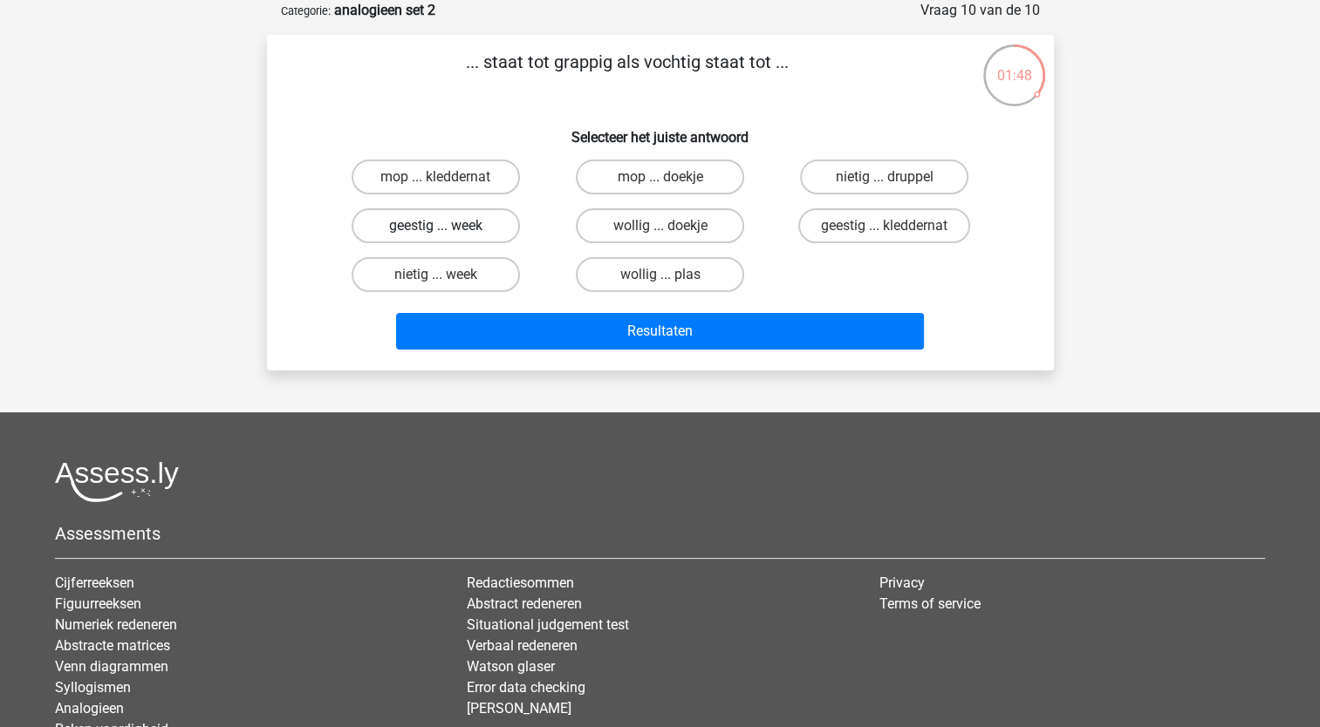
click at [477, 228] on label "geestig ... week" at bounding box center [436, 225] width 168 height 35
click at [447, 228] on input "geestig ... week" at bounding box center [440, 231] width 11 height 11
radio input "true"
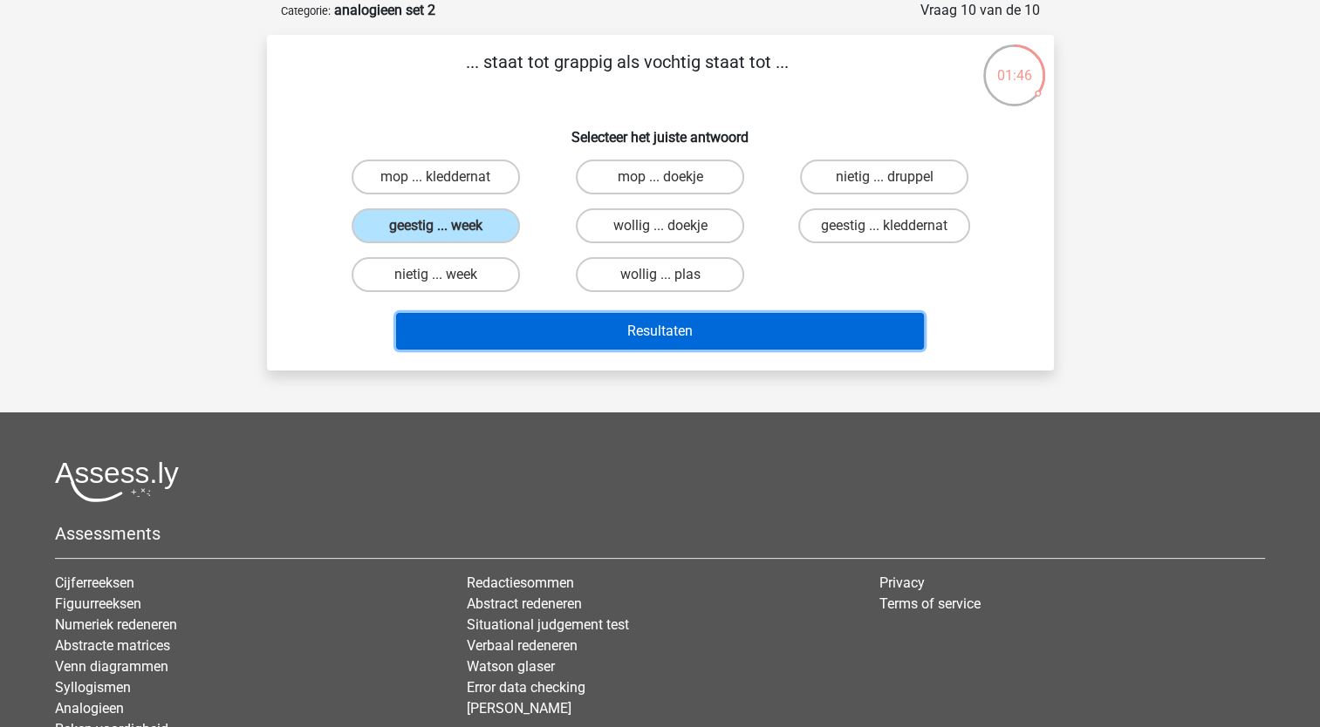
click at [648, 331] on button "Resultaten" at bounding box center [660, 331] width 528 height 37
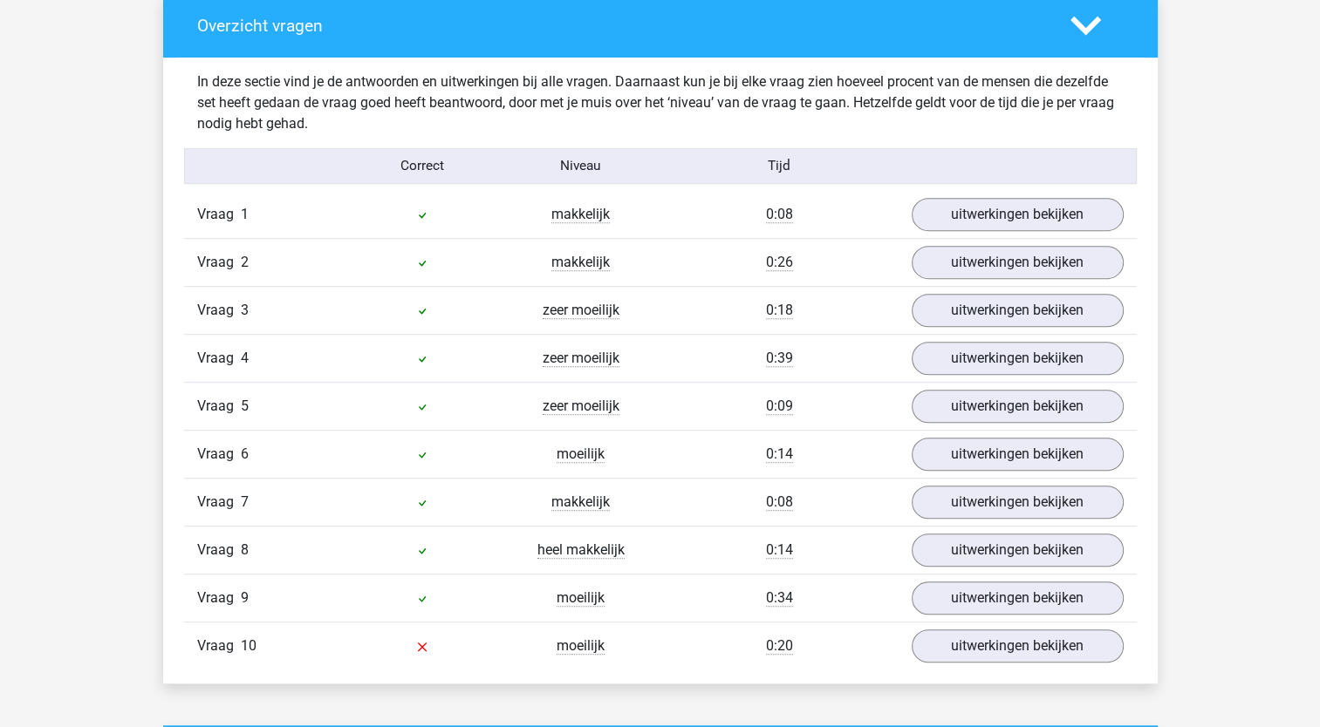
scroll to position [966, 0]
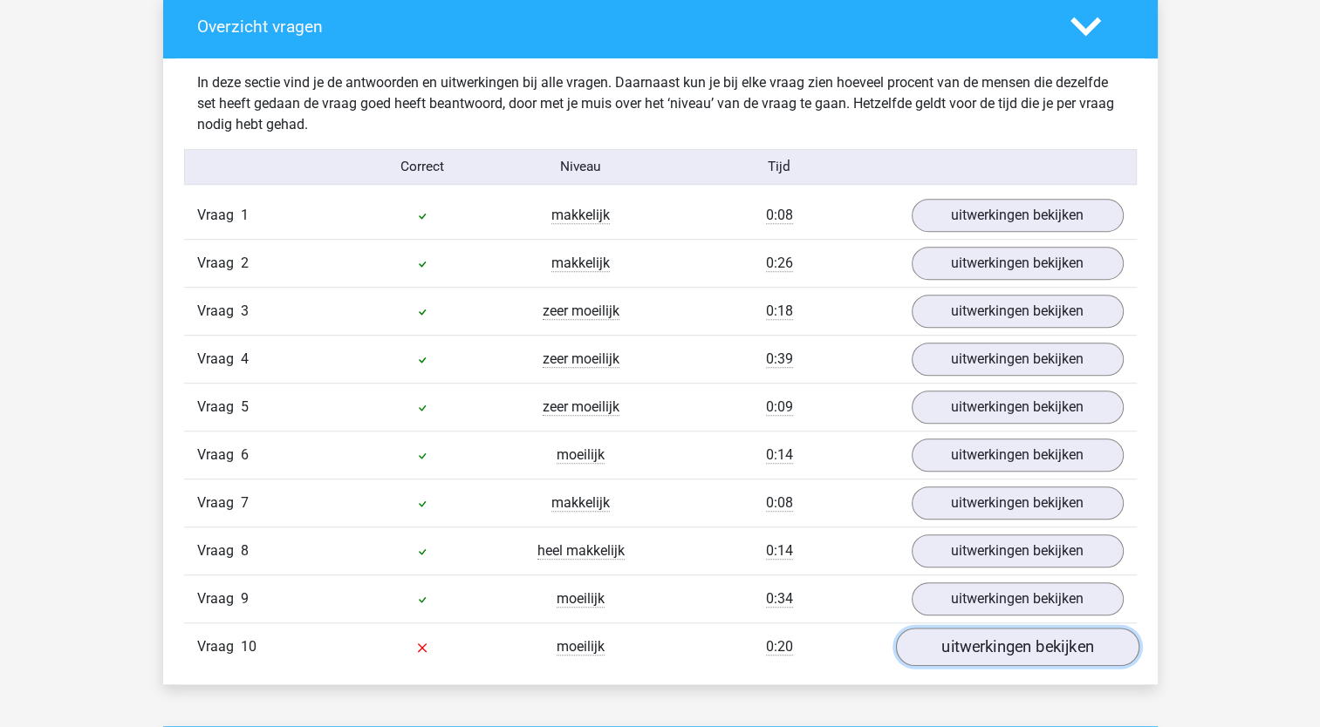
click at [985, 641] on link "uitwerkingen bekijken" at bounding box center [1016, 647] width 243 height 38
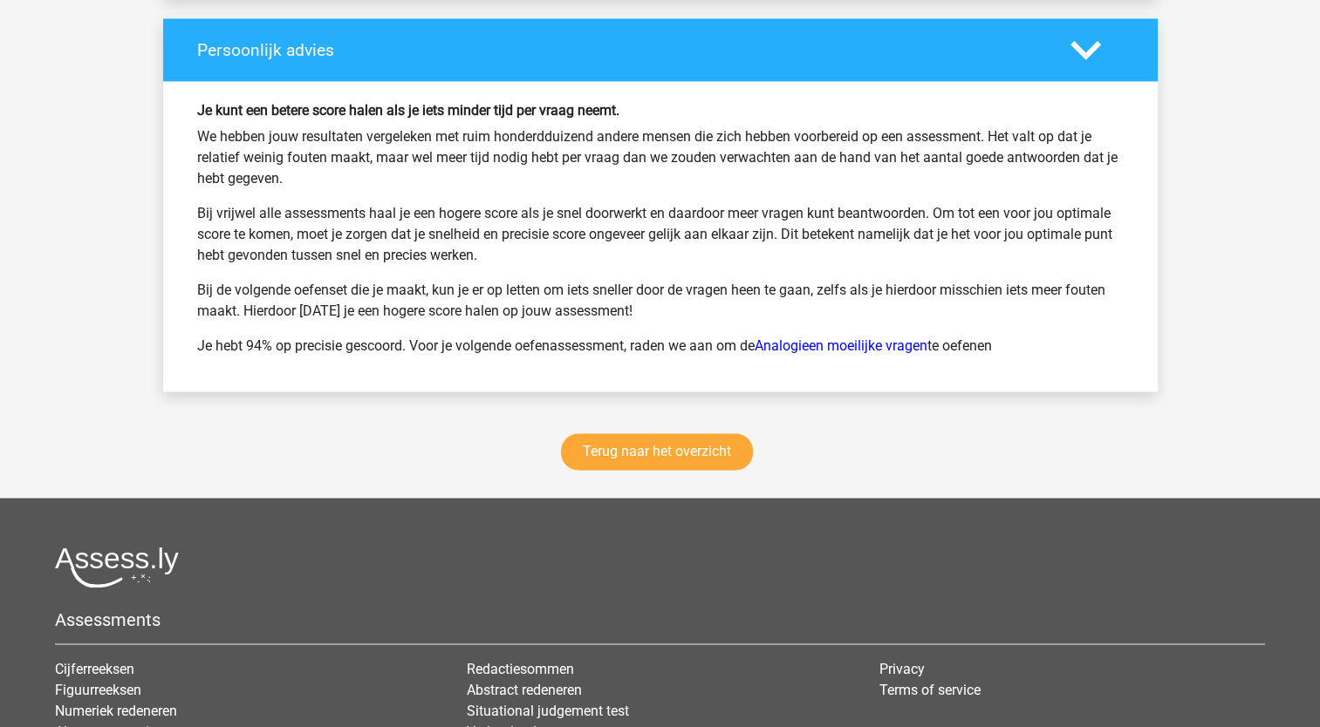
scroll to position [2718, 0]
click at [670, 441] on link "Terug naar het overzicht" at bounding box center [657, 452] width 192 height 37
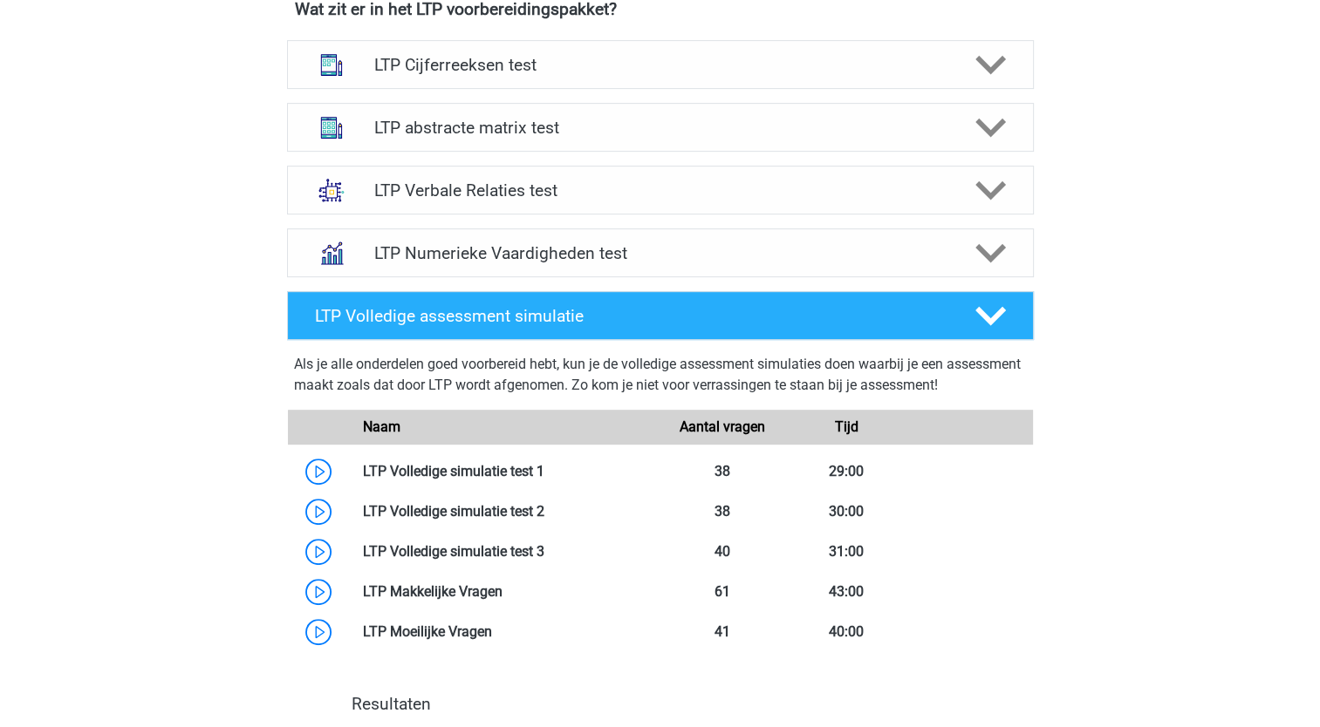
scroll to position [701, 0]
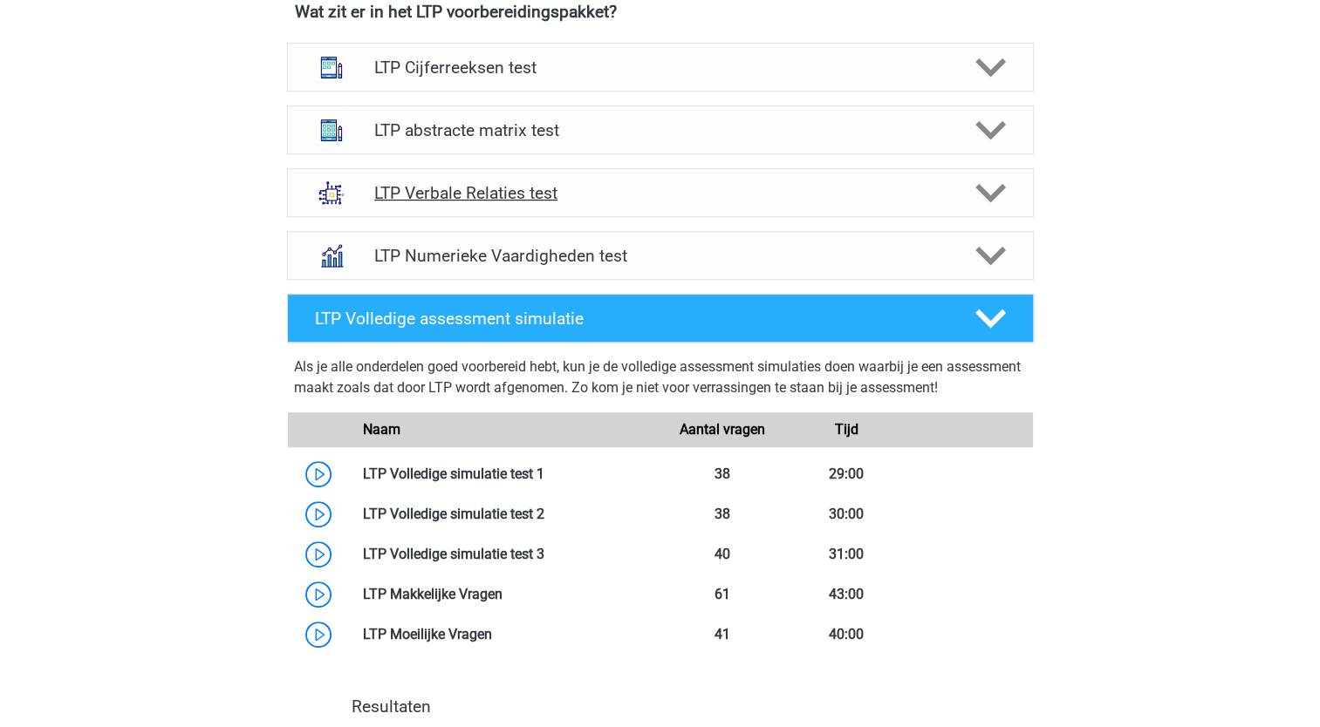
click at [536, 211] on div "LTP Verbale Relaties test" at bounding box center [660, 192] width 747 height 49
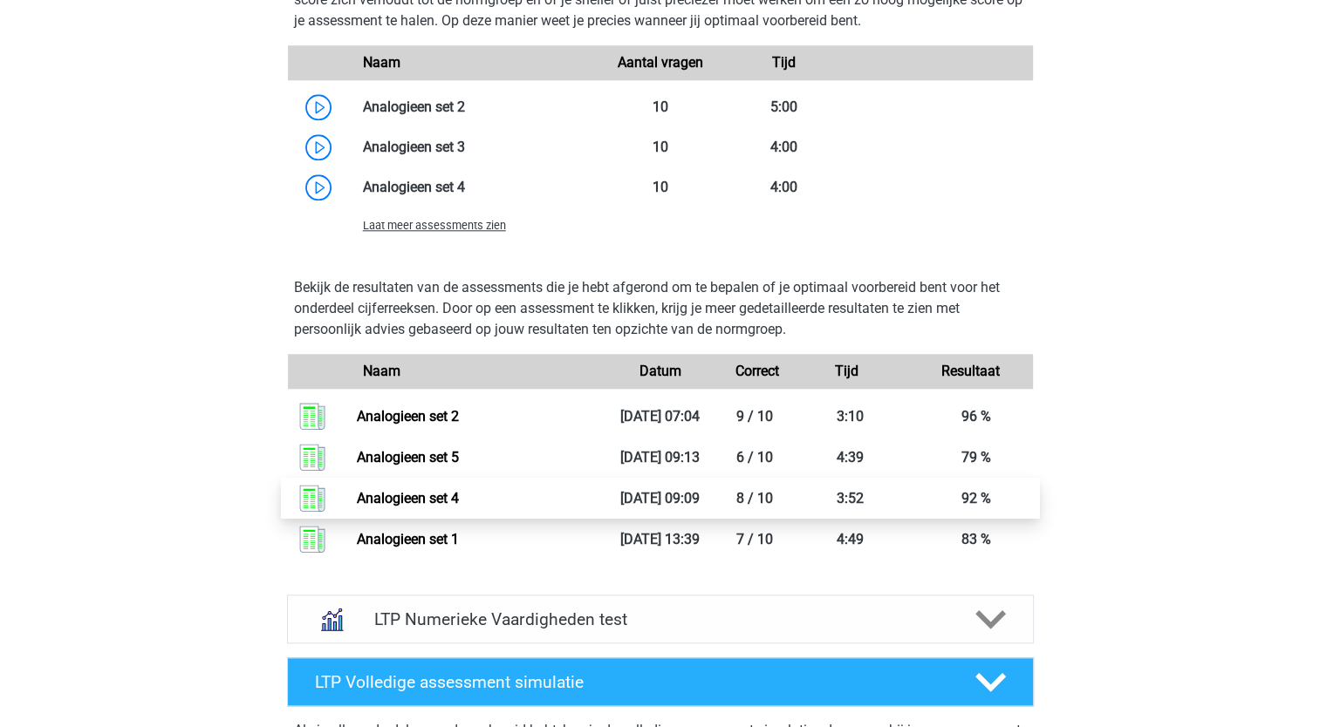
scroll to position [1699, 0]
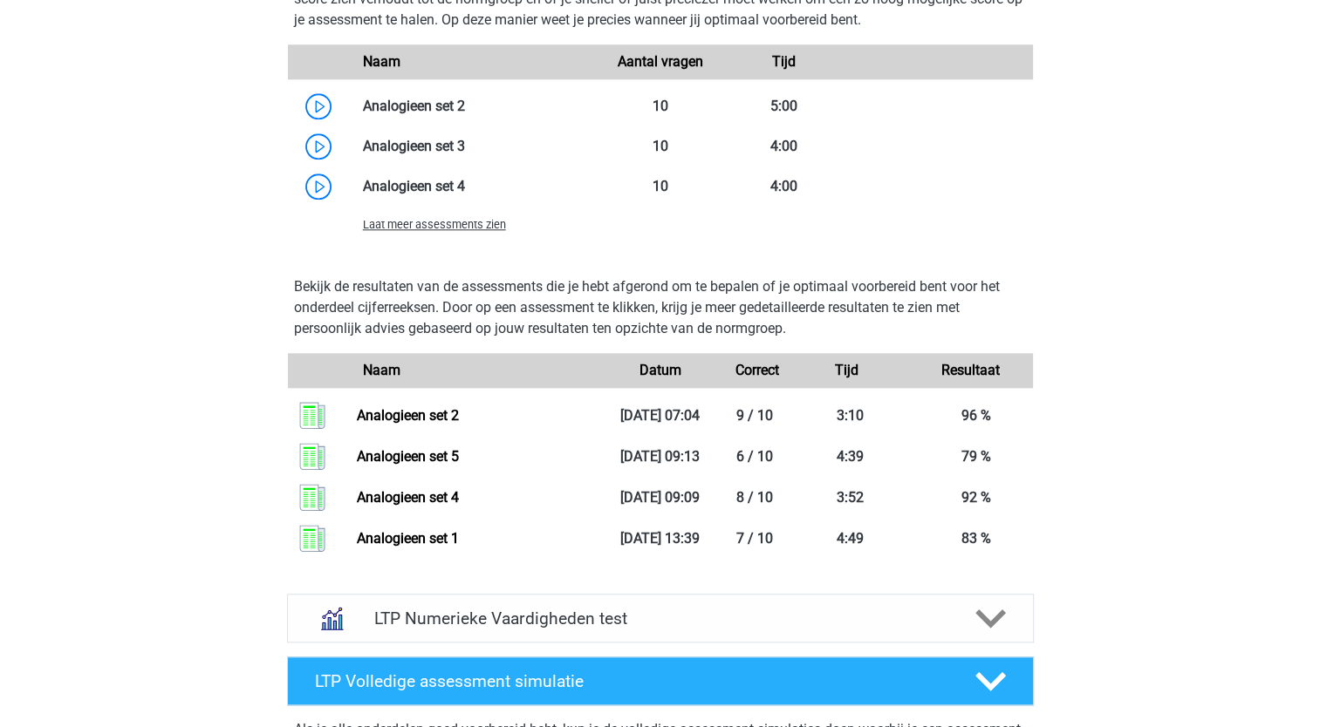
click at [417, 229] on span "Laat meer assessments zien" at bounding box center [434, 224] width 143 height 13
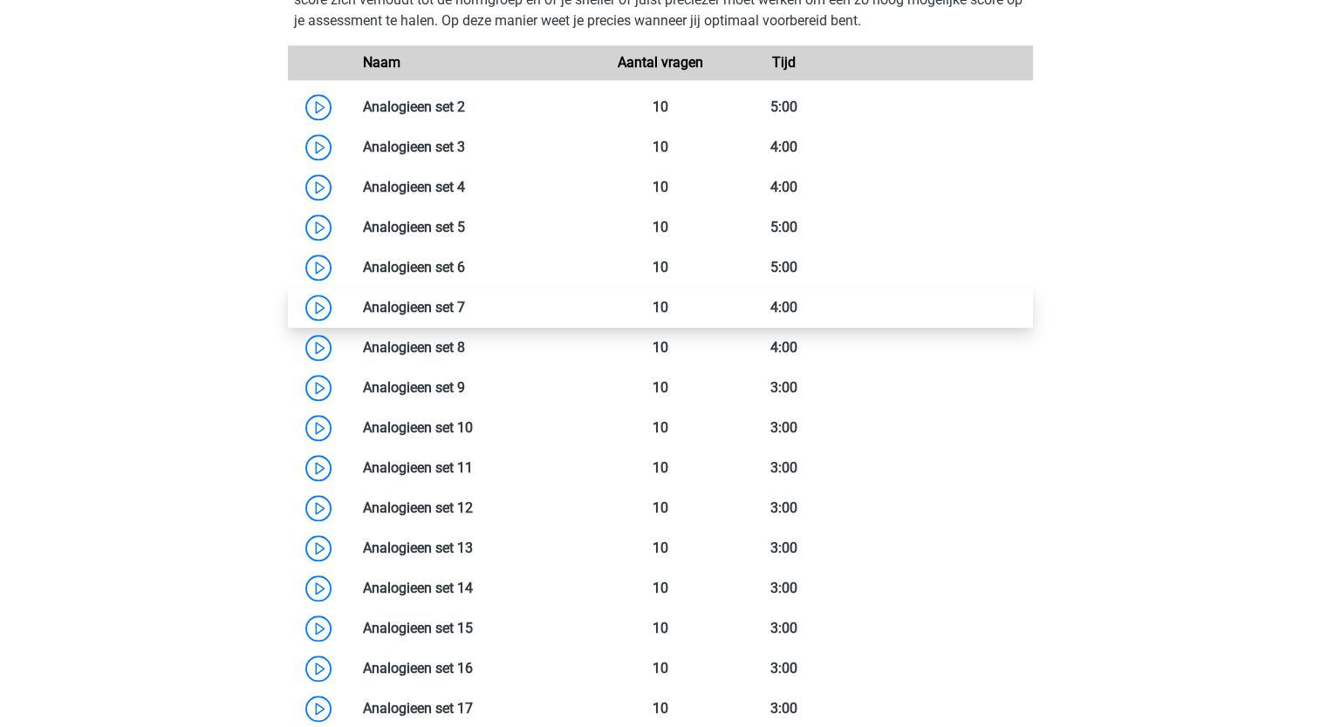
scroll to position [1697, 0]
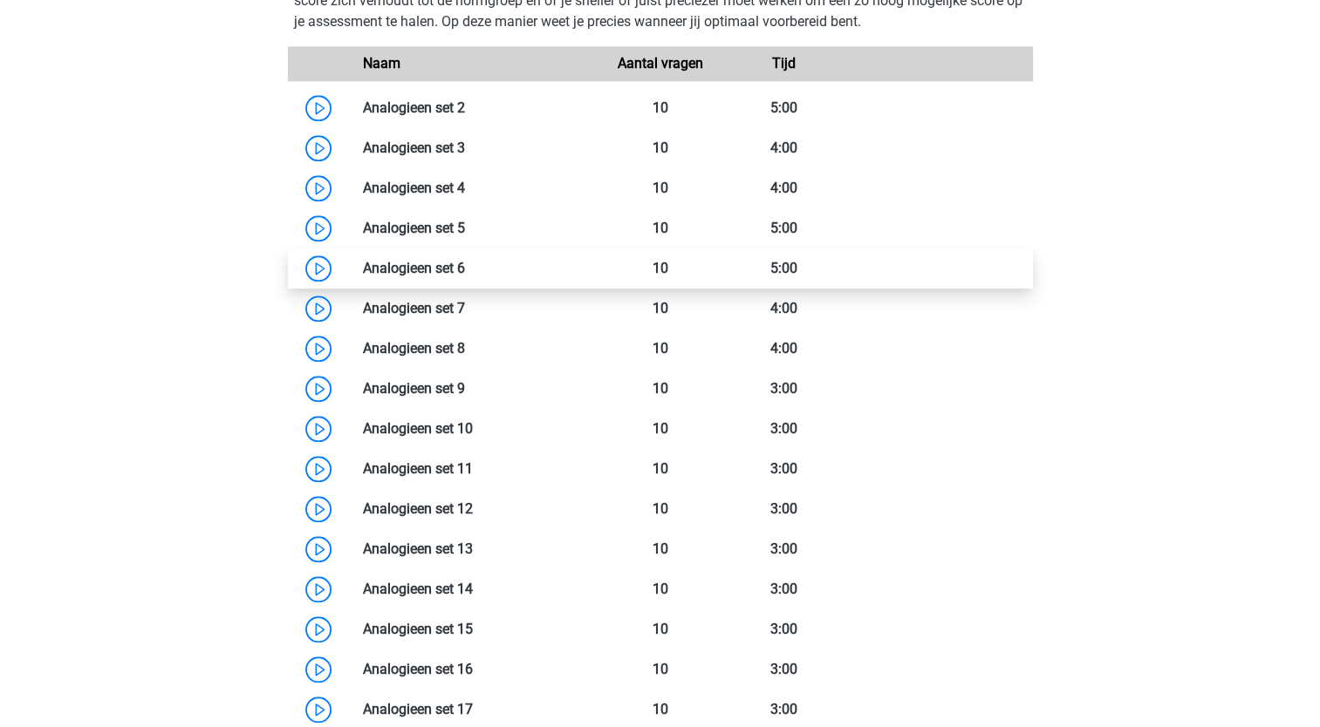
click at [465, 270] on link at bounding box center [465, 268] width 0 height 17
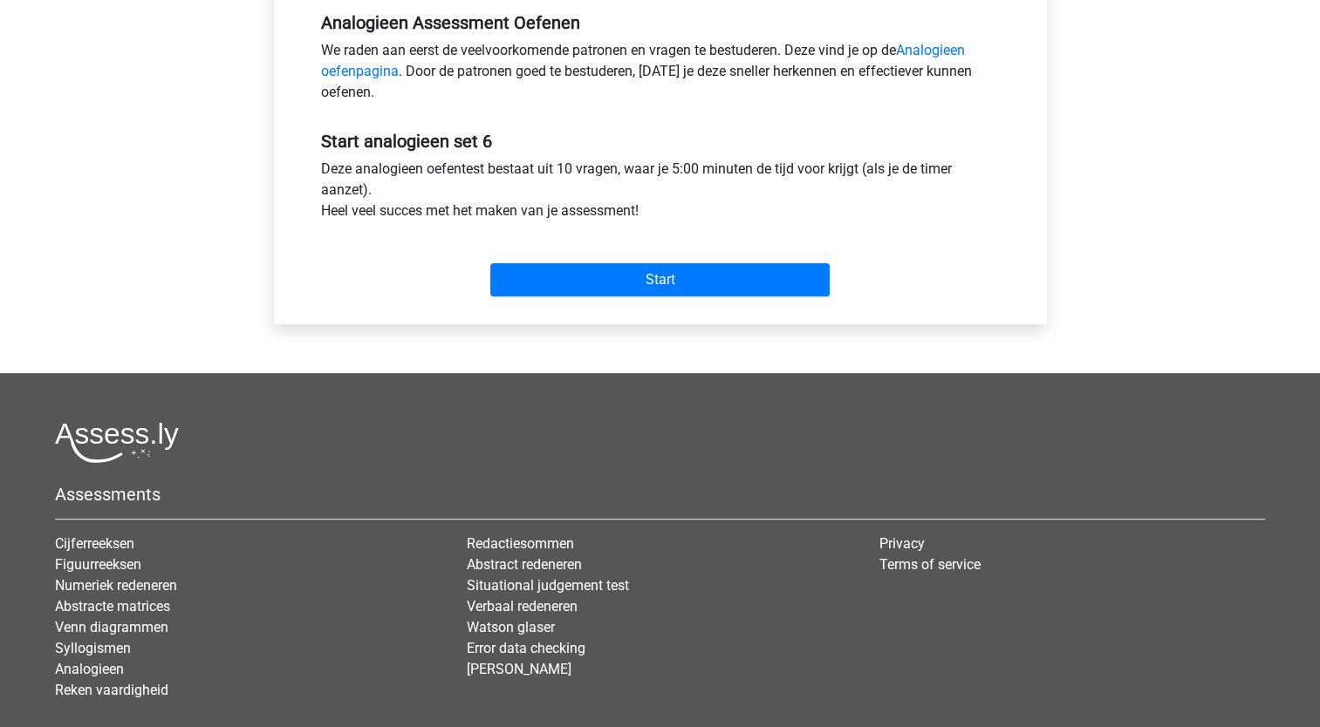
scroll to position [553, 0]
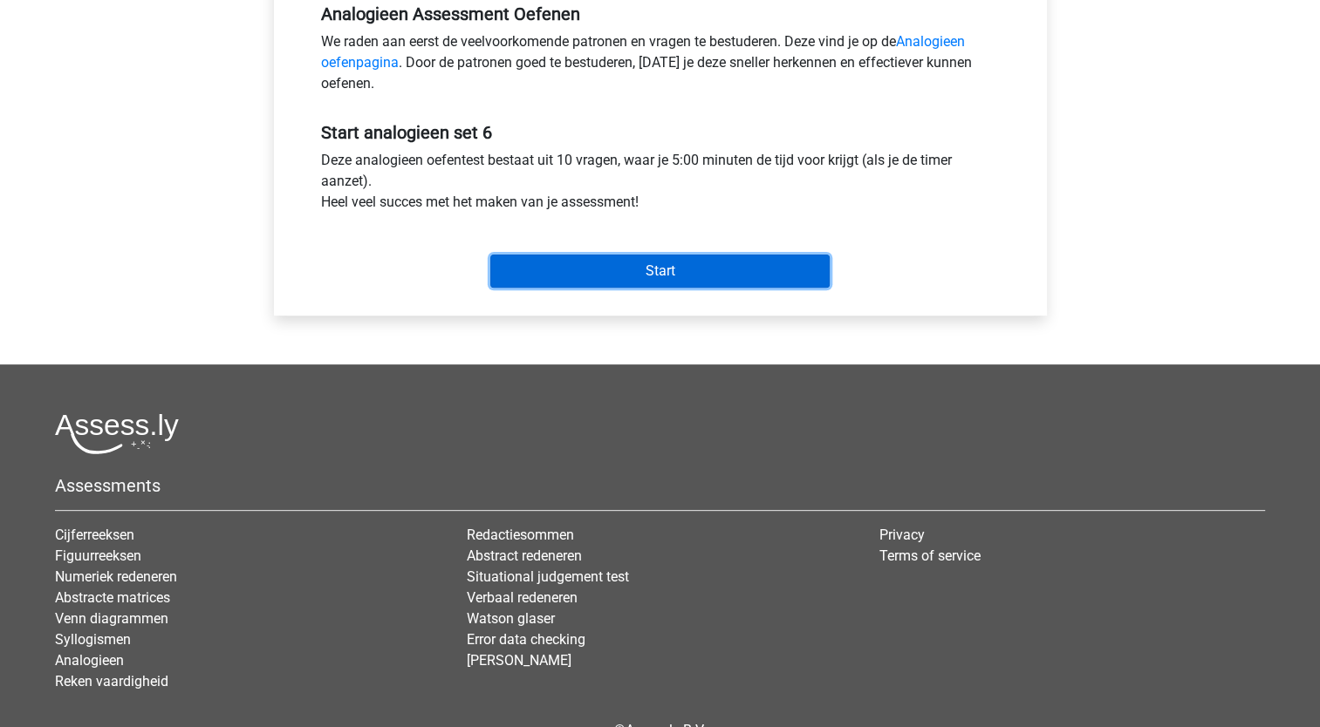
click at [664, 272] on input "Start" at bounding box center [659, 271] width 339 height 33
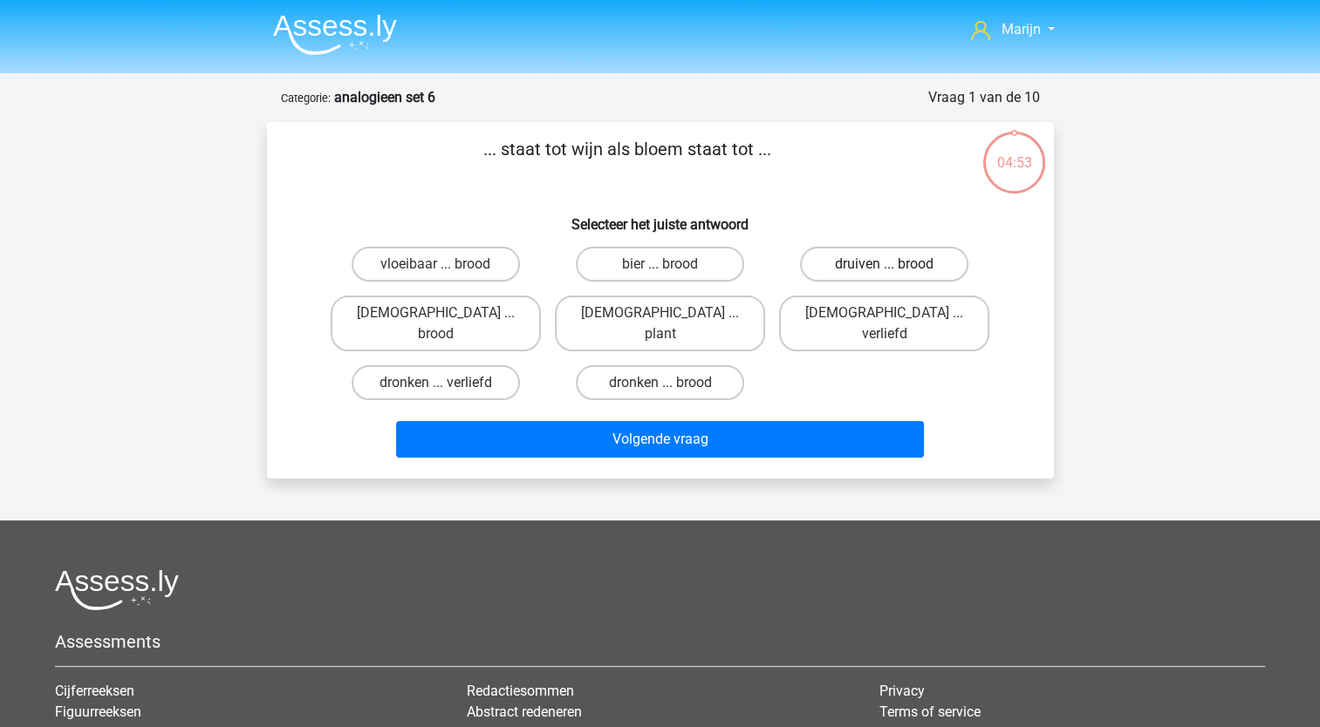
click at [857, 270] on label "druiven ... brood" at bounding box center [884, 264] width 168 height 35
click at [884, 270] on input "druiven ... brood" at bounding box center [889, 269] width 11 height 11
radio input "true"
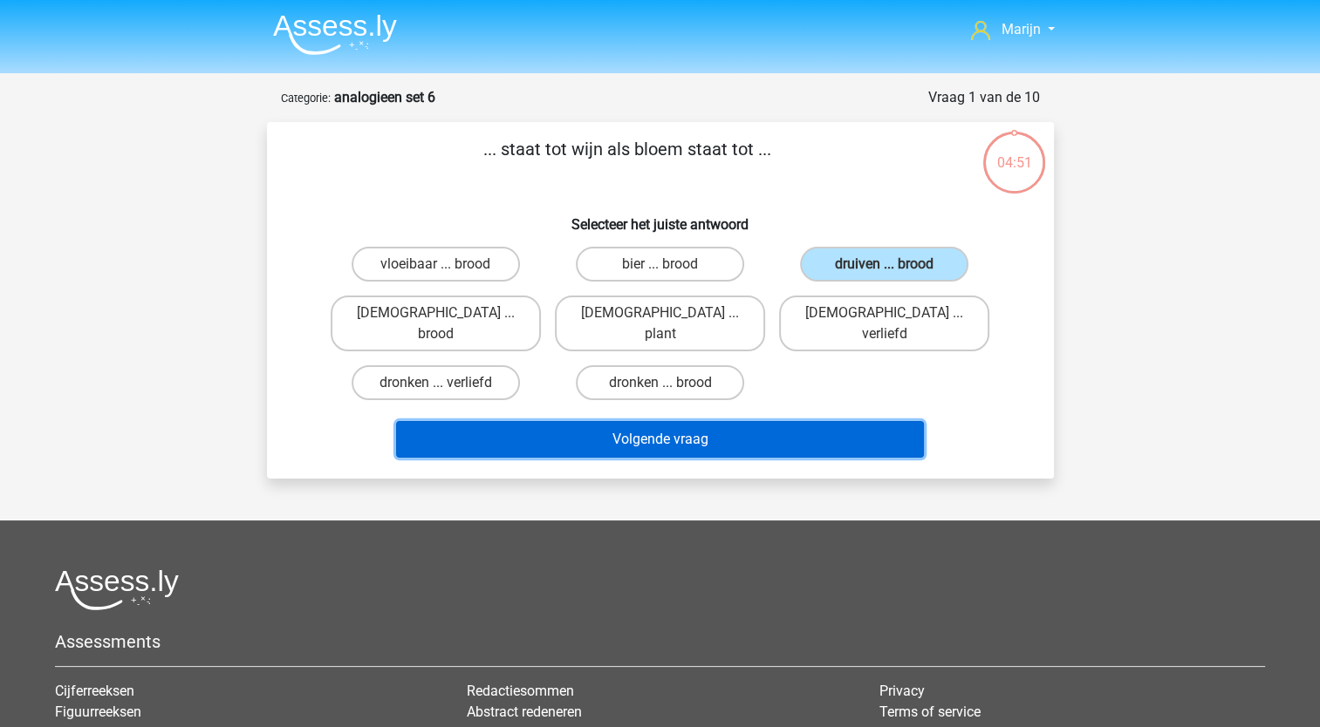
click at [701, 421] on button "Volgende vraag" at bounding box center [660, 439] width 528 height 37
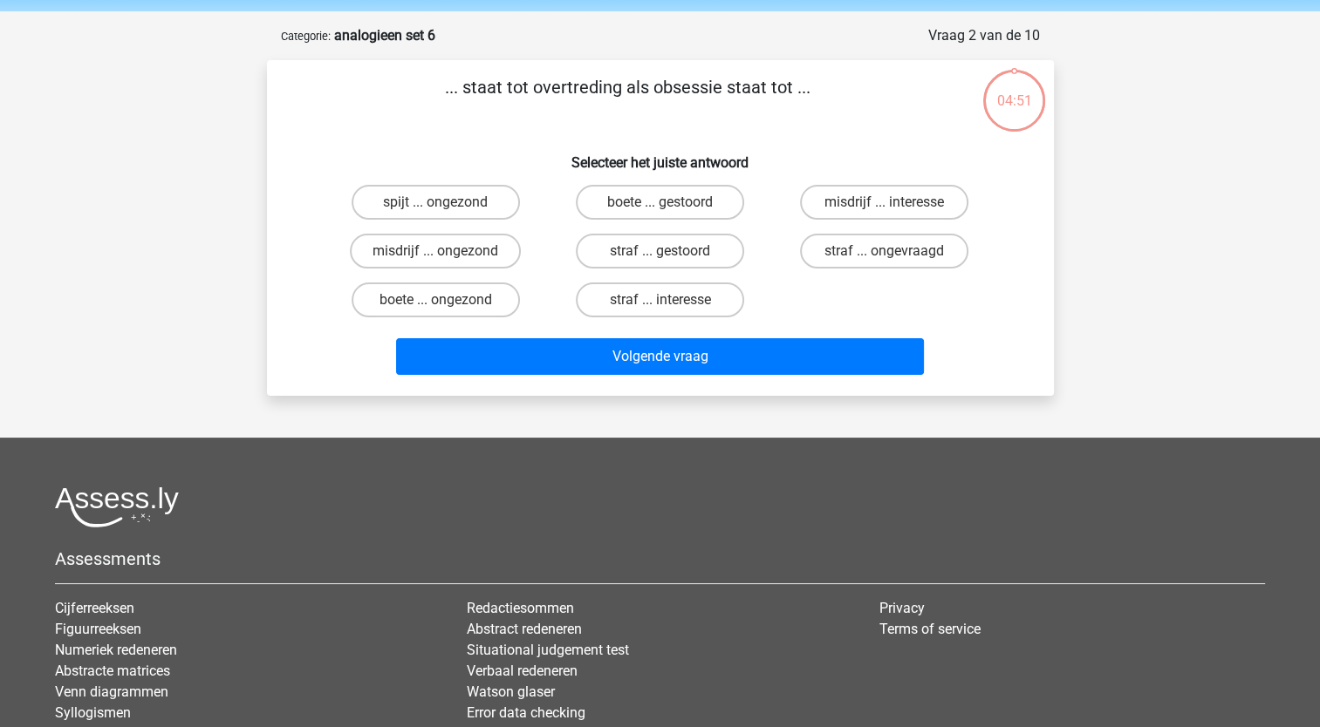
scroll to position [87, 0]
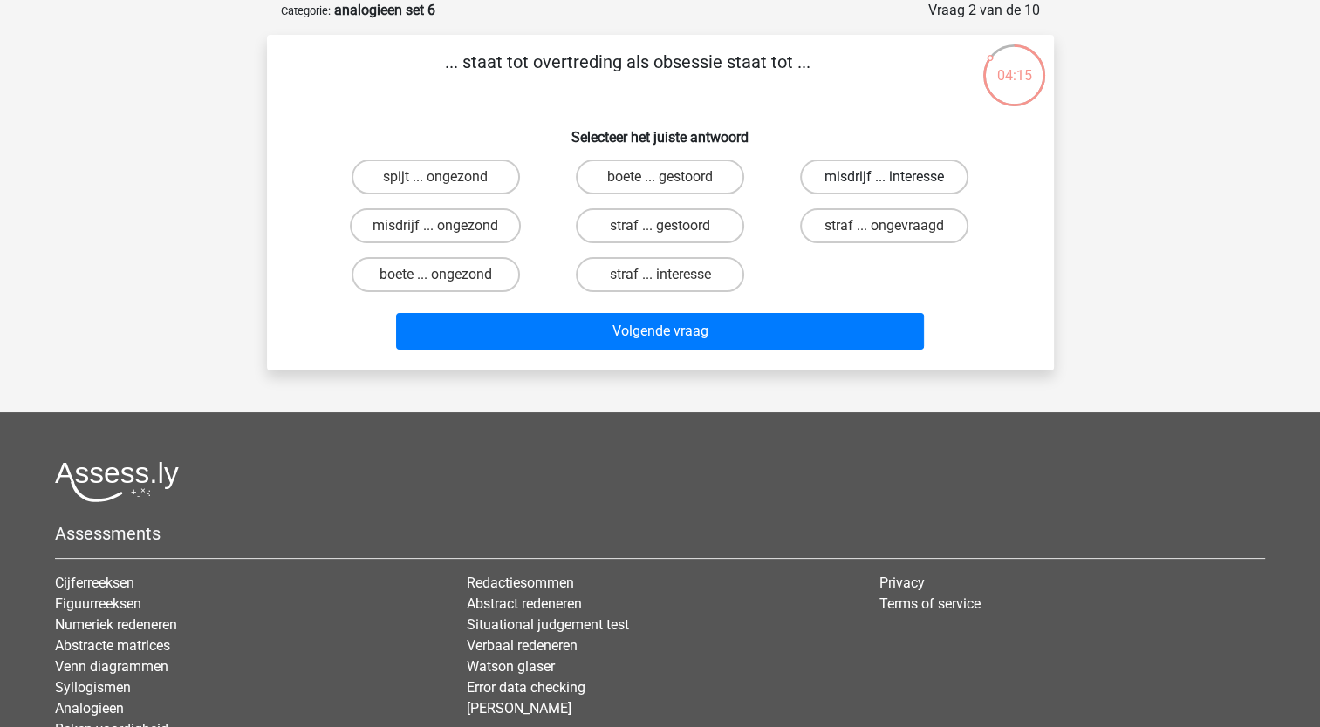
click at [878, 183] on label "misdrijf ... interesse" at bounding box center [884, 177] width 168 height 35
click at [884, 183] on input "misdrijf ... interesse" at bounding box center [889, 182] width 11 height 11
radio input "true"
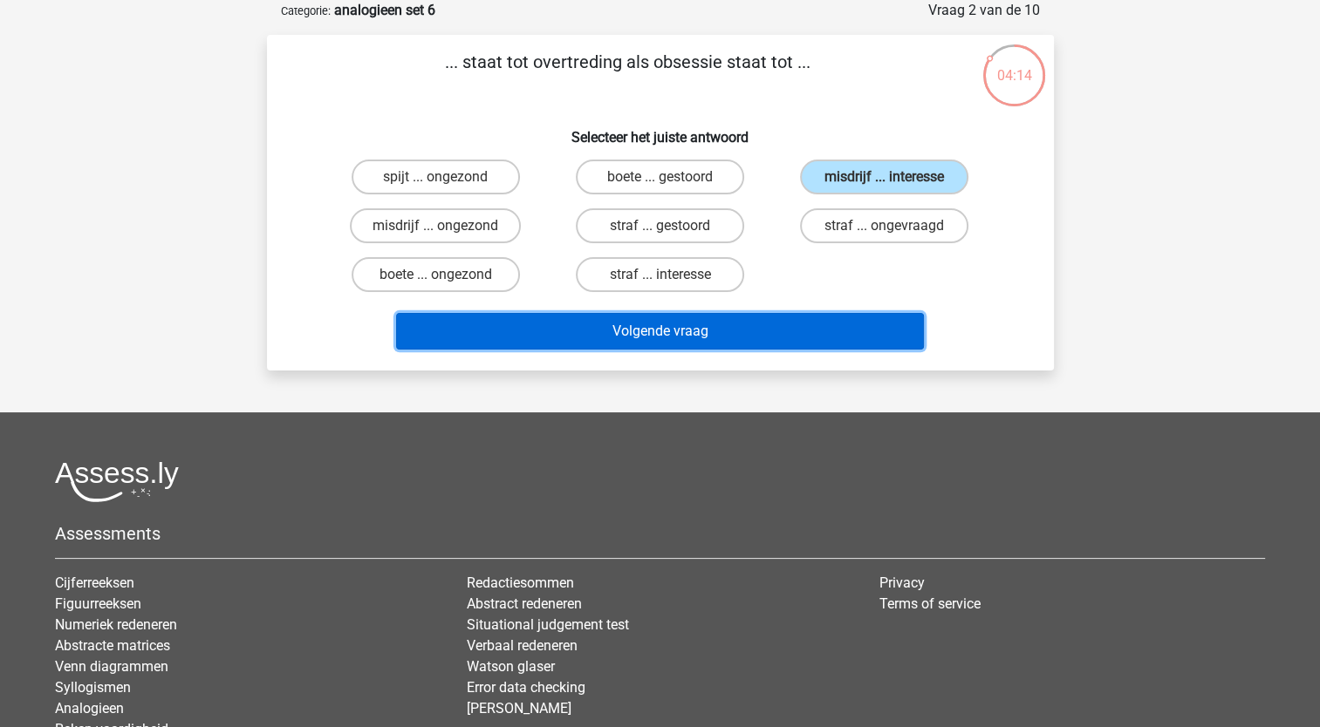
click at [789, 323] on button "Volgende vraag" at bounding box center [660, 331] width 528 height 37
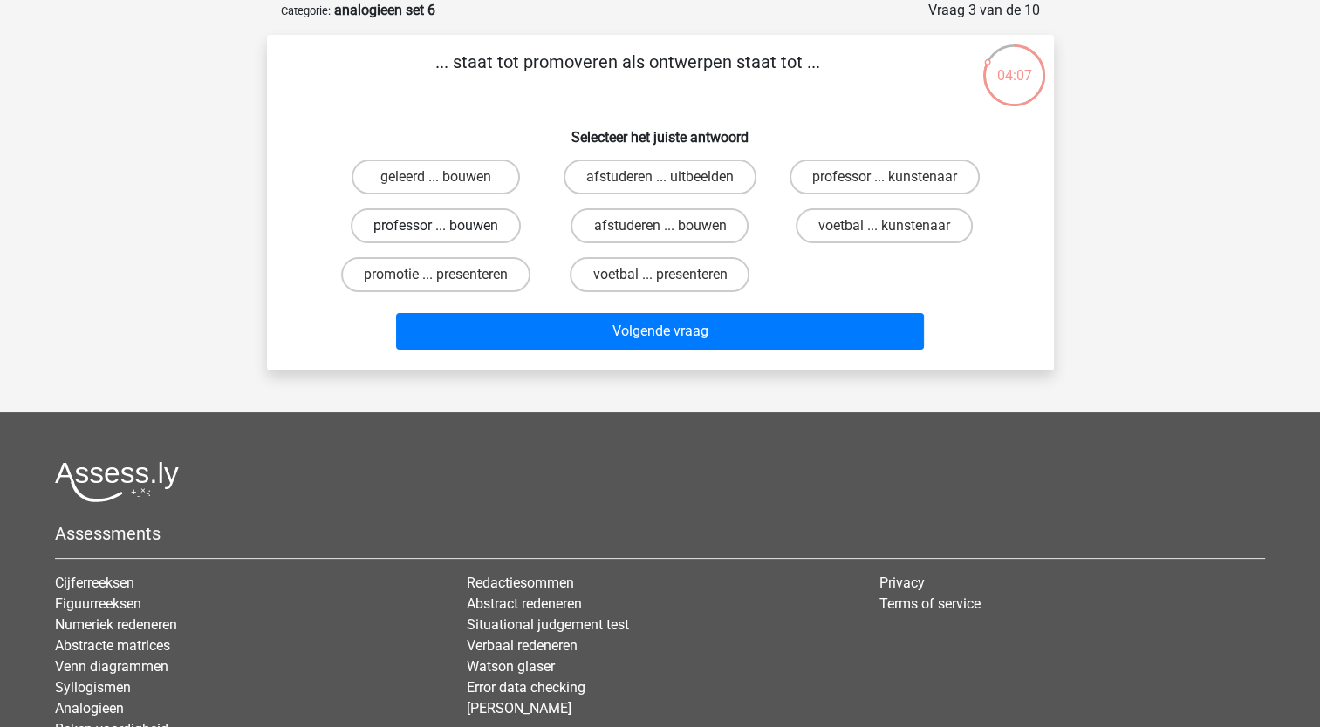
click at [482, 235] on label "professor ... bouwen" at bounding box center [436, 225] width 170 height 35
click at [447, 235] on input "professor ... bouwen" at bounding box center [440, 231] width 11 height 11
radio input "true"
click at [673, 222] on label "afstuderen ... bouwen" at bounding box center [659, 225] width 178 height 35
click at [671, 226] on input "afstuderen ... bouwen" at bounding box center [664, 231] width 11 height 11
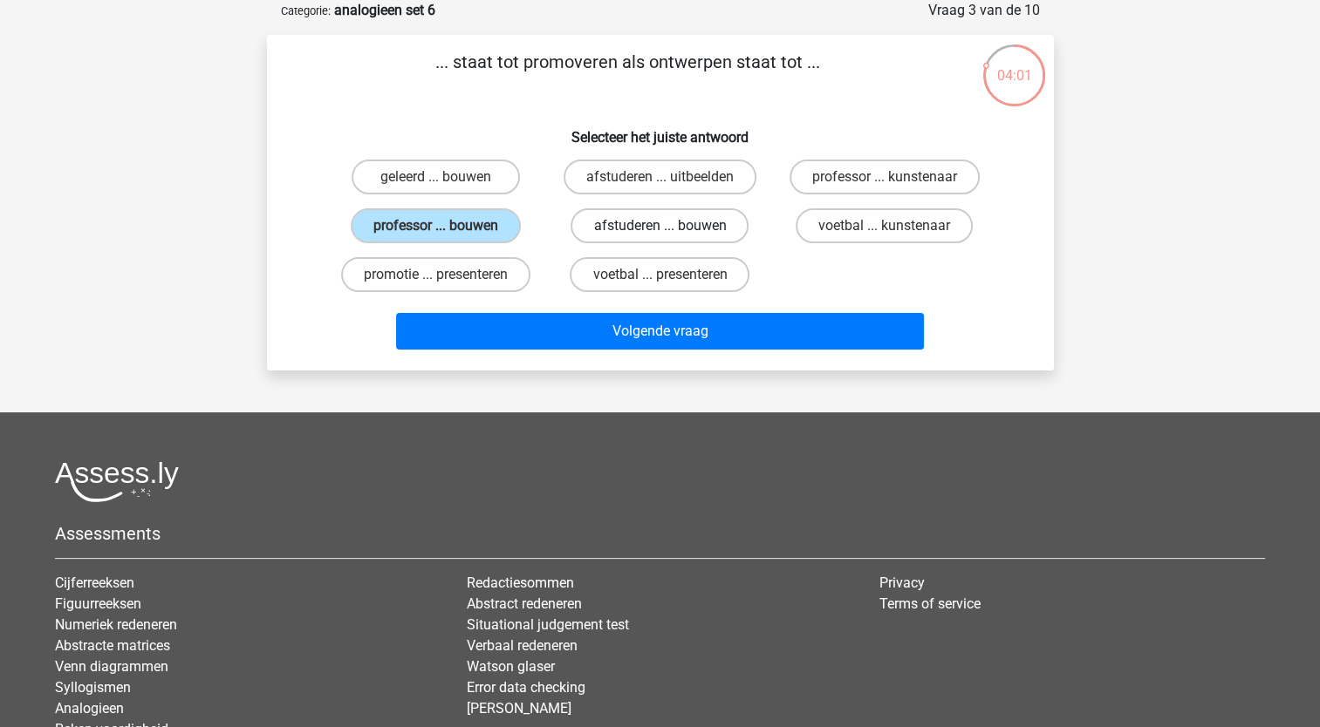
radio input "true"
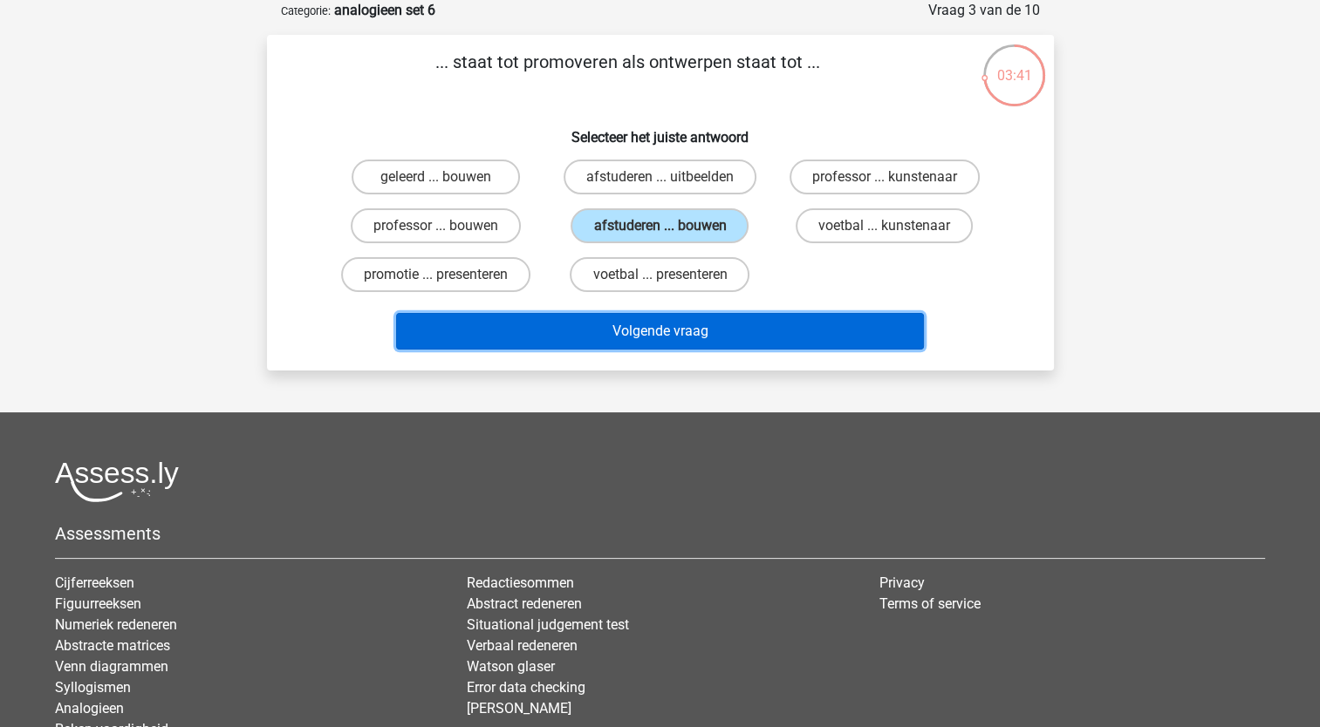
click at [659, 320] on button "Volgende vraag" at bounding box center [660, 331] width 528 height 37
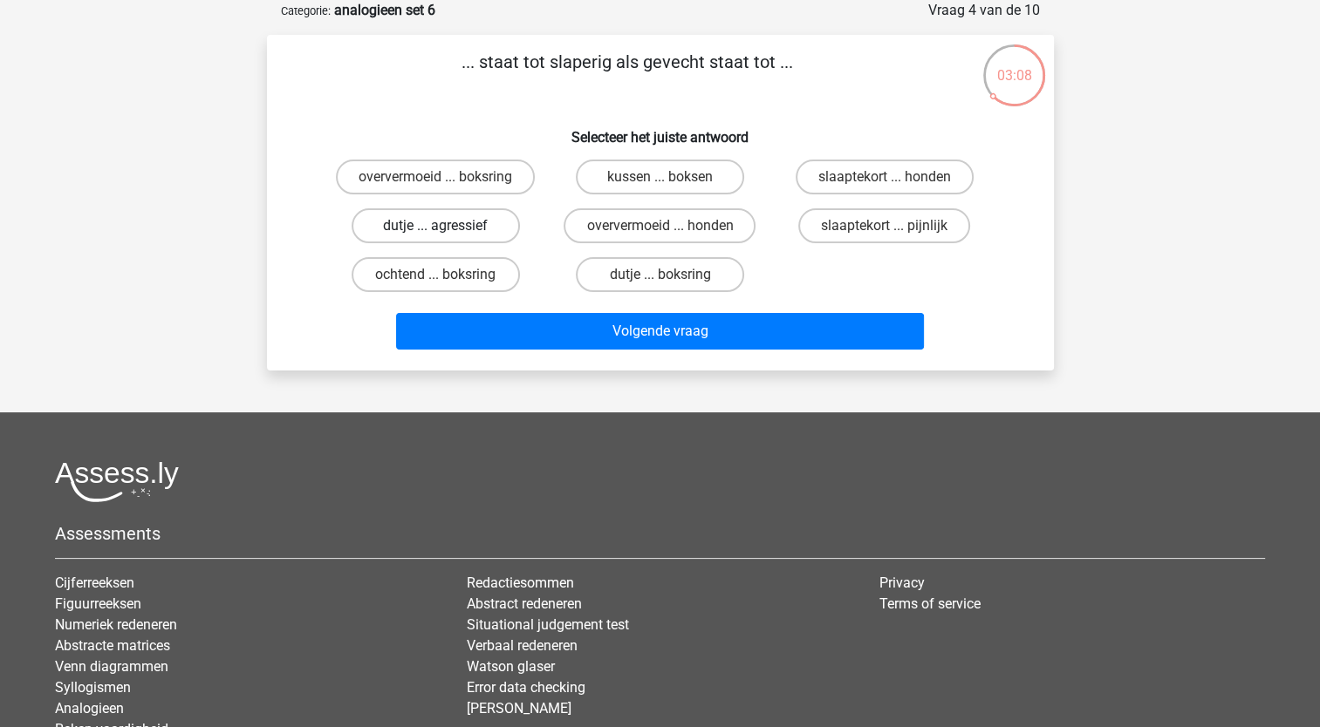
click at [488, 229] on label "dutje ... agressief" at bounding box center [436, 225] width 168 height 35
click at [447, 229] on input "dutje ... agressief" at bounding box center [440, 231] width 11 height 11
radio input "true"
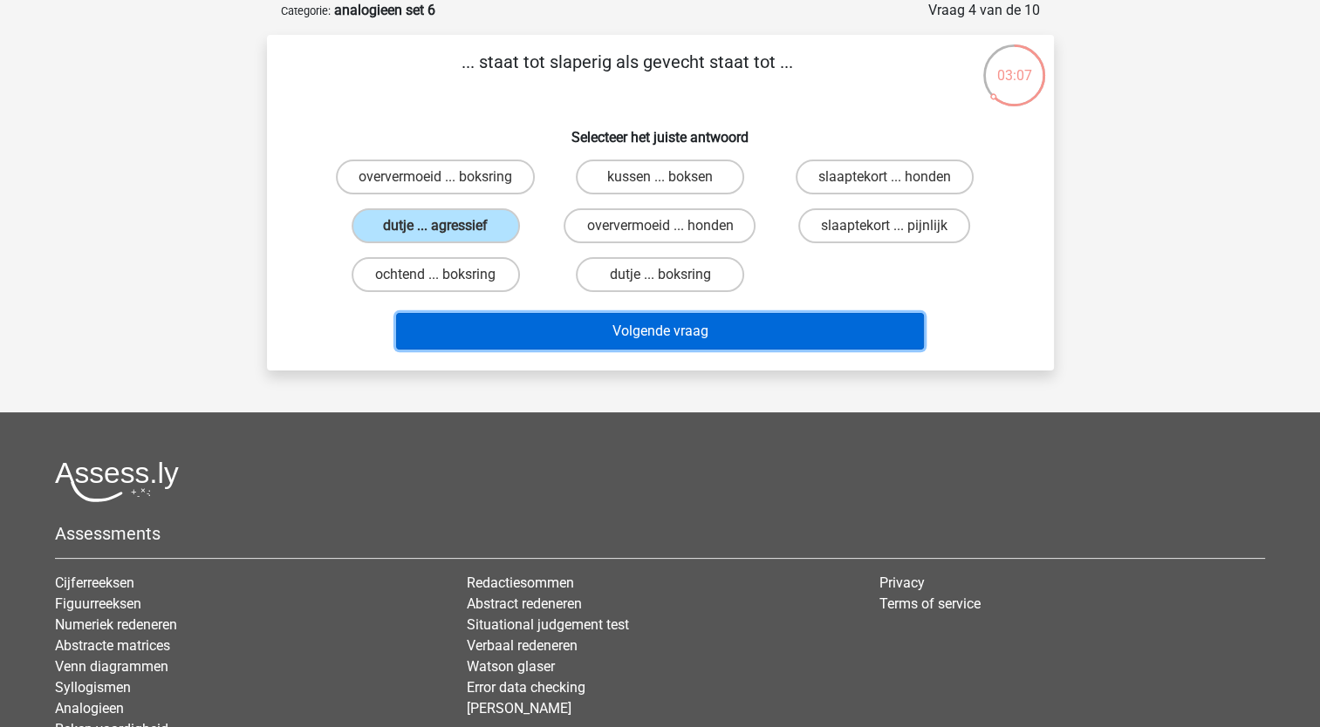
click at [622, 324] on button "Volgende vraag" at bounding box center [660, 331] width 528 height 37
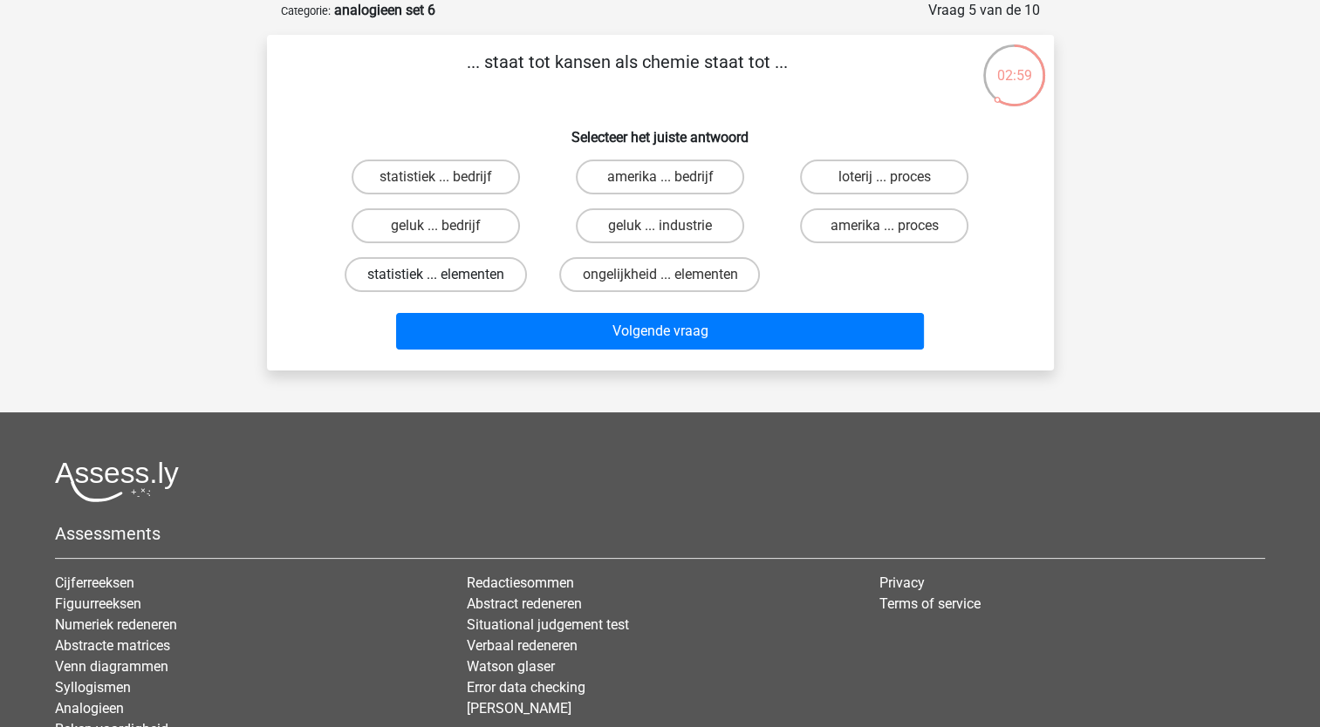
click at [472, 276] on label "statistiek ... elementen" at bounding box center [436, 274] width 182 height 35
click at [447, 276] on input "statistiek ... elementen" at bounding box center [440, 280] width 11 height 11
radio input "true"
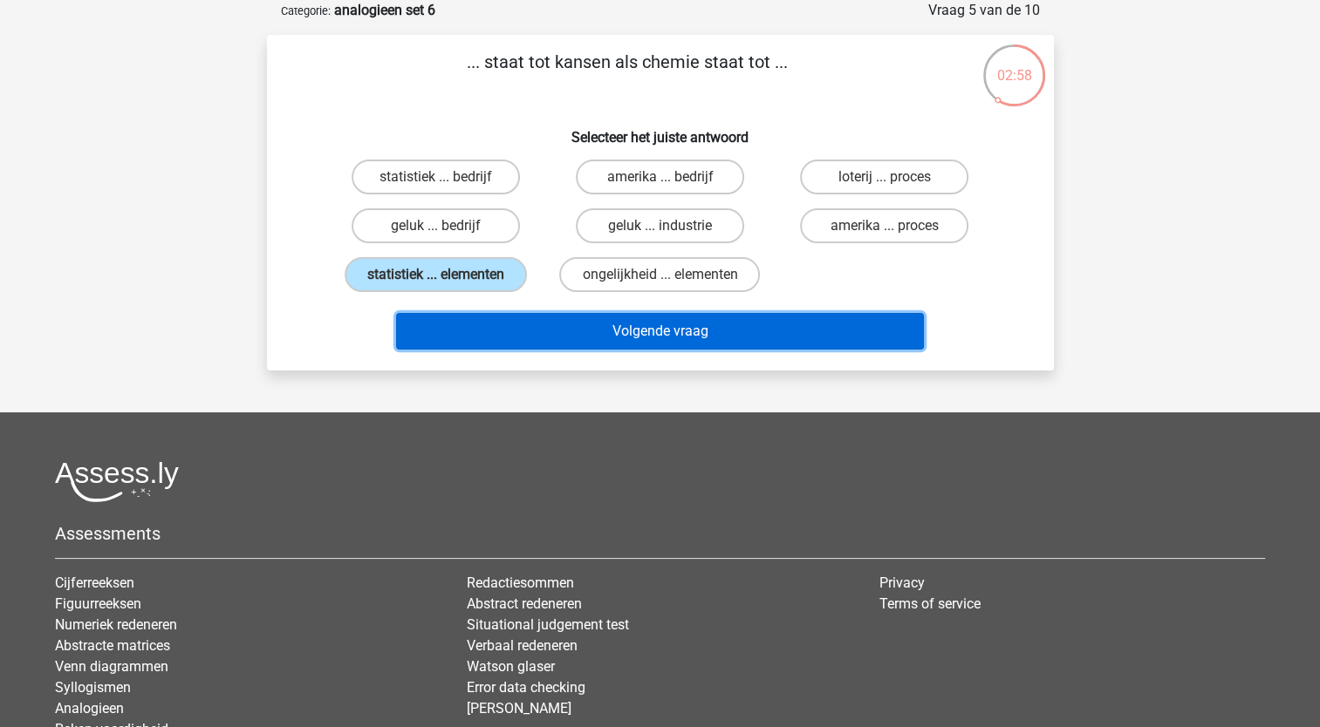
click at [634, 337] on button "Volgende vraag" at bounding box center [660, 331] width 528 height 37
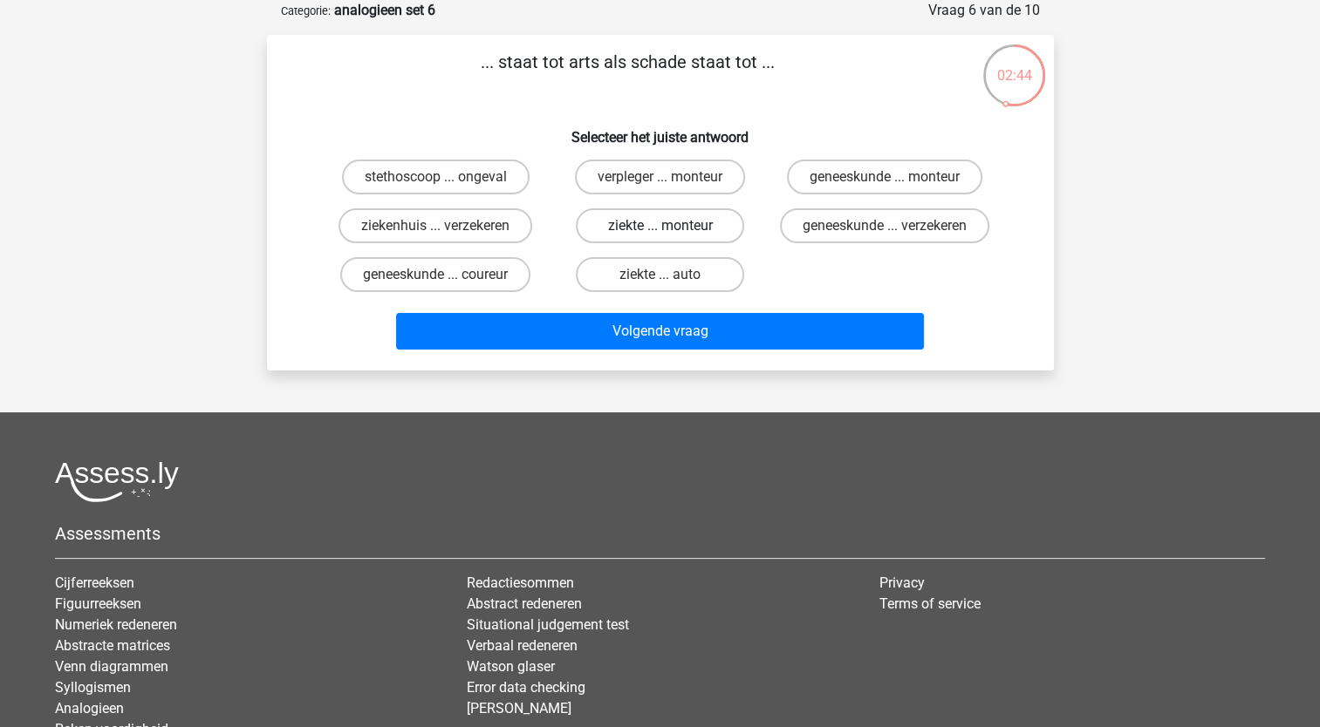
click at [695, 229] on label "ziekte ... monteur" at bounding box center [660, 225] width 168 height 35
click at [671, 229] on input "ziekte ... monteur" at bounding box center [664, 231] width 11 height 11
radio input "true"
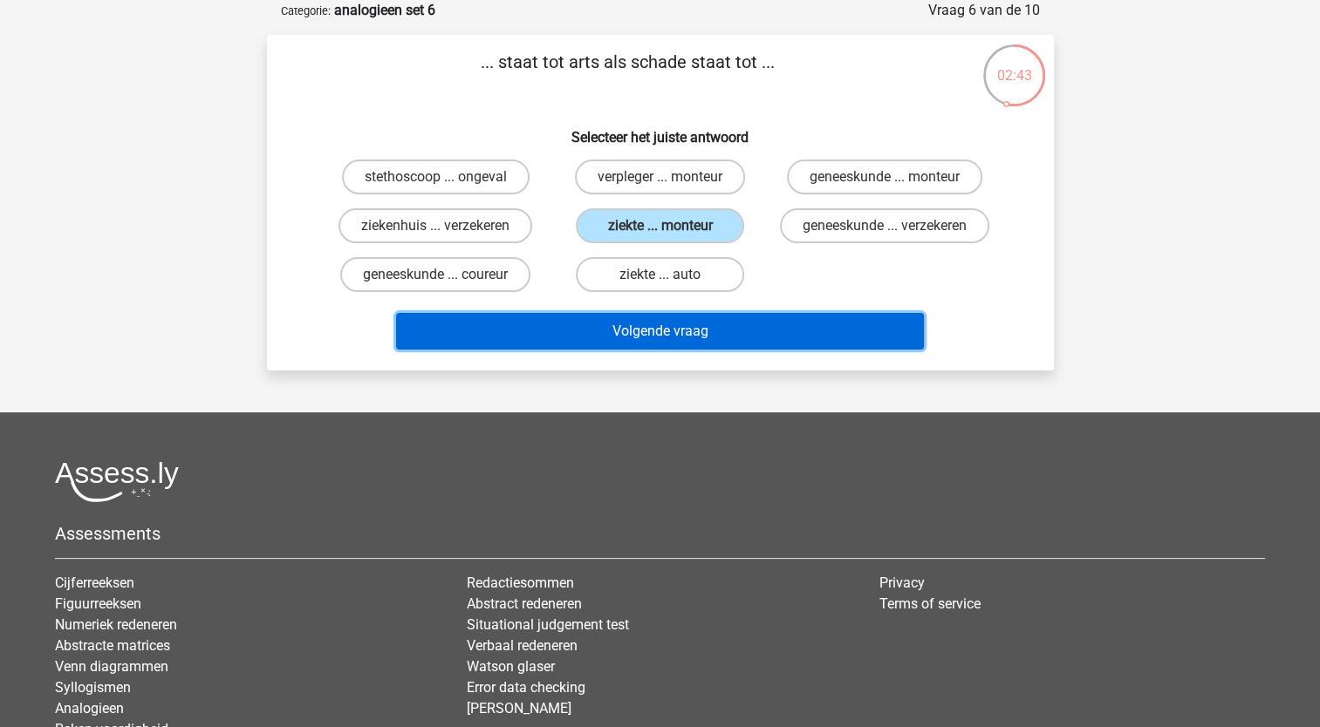
click at [700, 350] on button "Volgende vraag" at bounding box center [660, 331] width 528 height 37
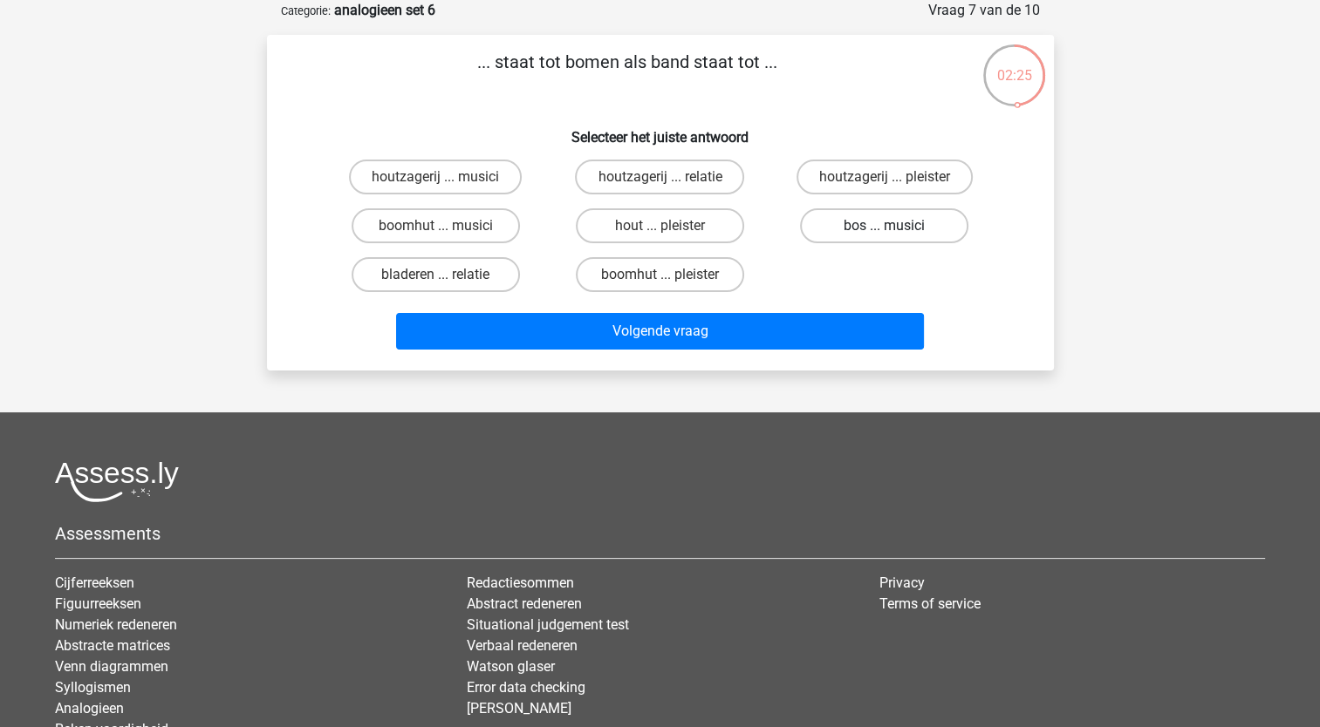
click at [882, 228] on label "bos ... musici" at bounding box center [884, 225] width 168 height 35
click at [884, 228] on input "bos ... musici" at bounding box center [889, 231] width 11 height 11
radio input "true"
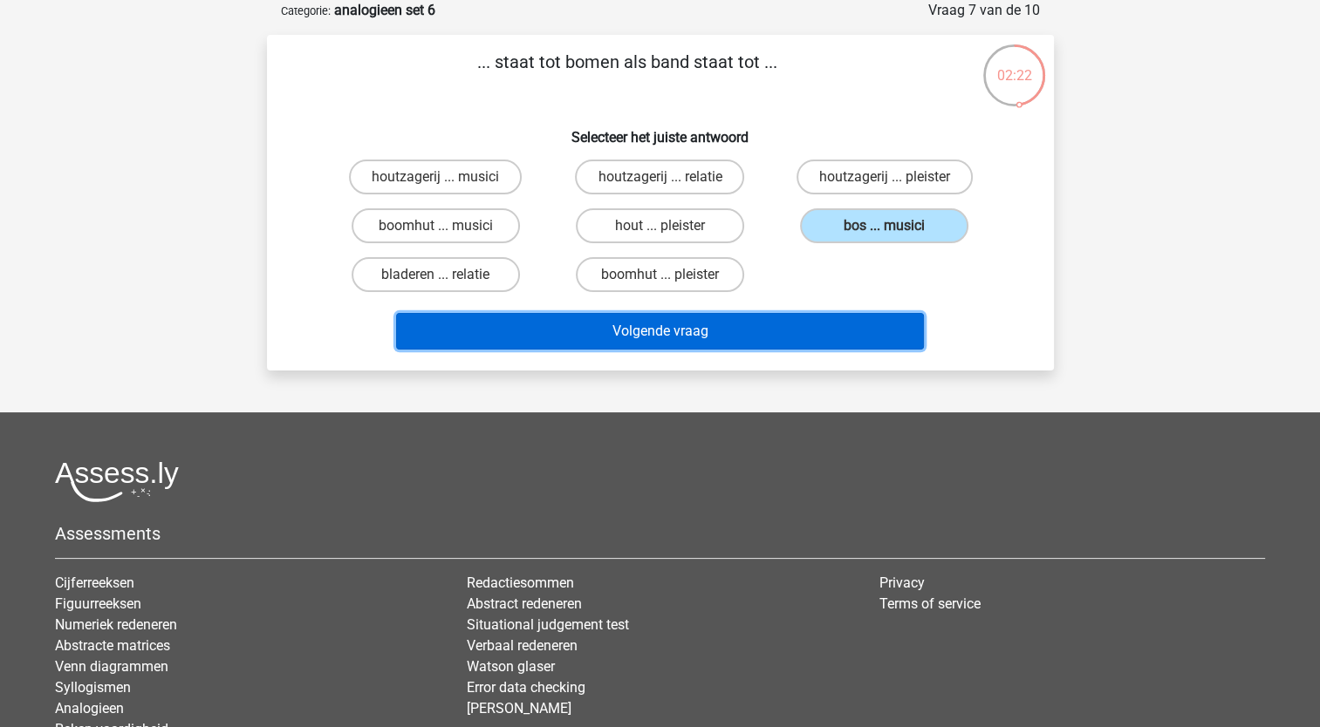
click at [757, 326] on button "Volgende vraag" at bounding box center [660, 331] width 528 height 37
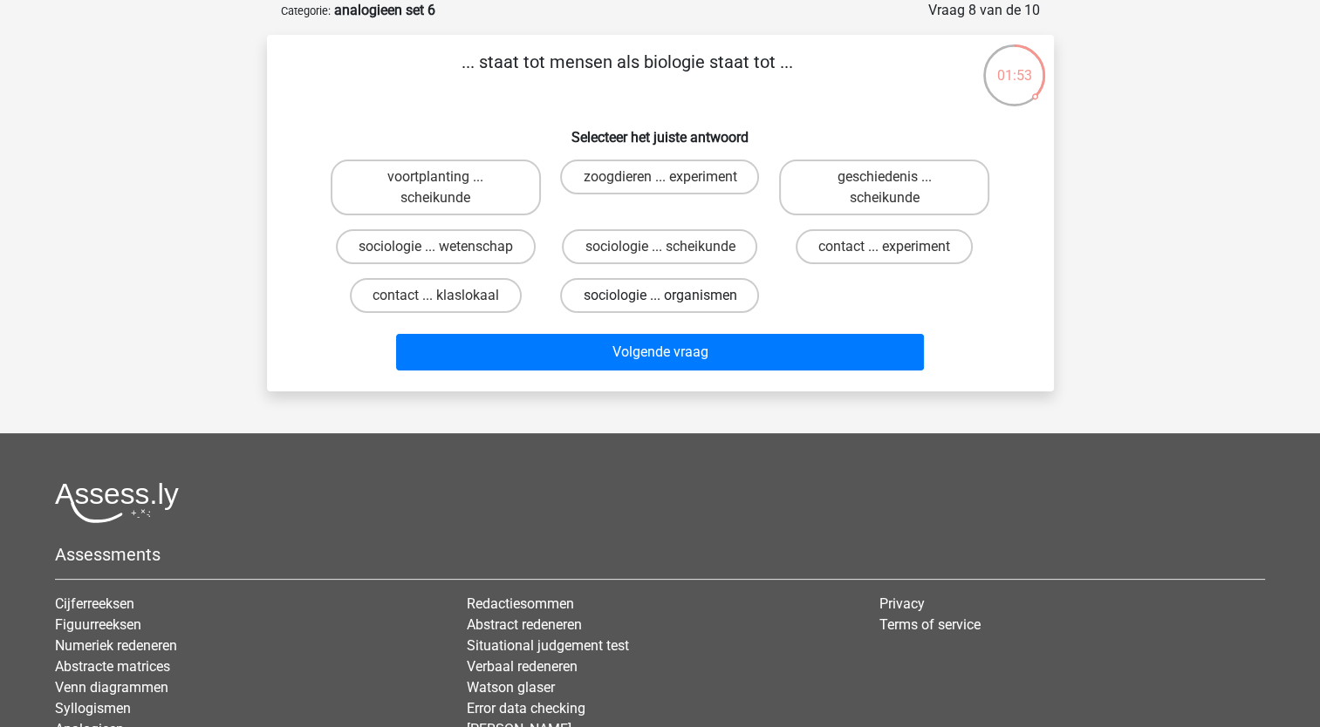
click at [691, 292] on label "sociologie ... organismen" at bounding box center [659, 295] width 199 height 35
click at [671, 296] on input "sociologie ... organismen" at bounding box center [664, 301] width 11 height 11
radio input "true"
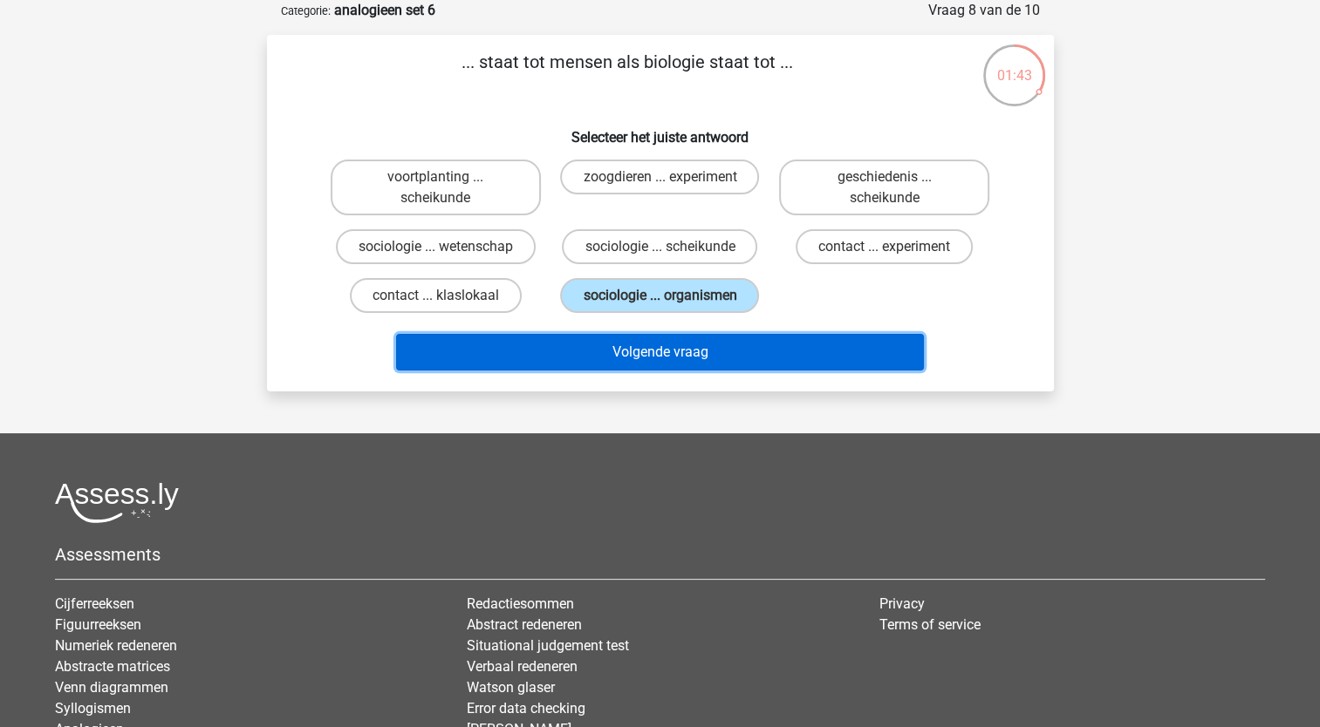
click at [593, 347] on button "Volgende vraag" at bounding box center [660, 352] width 528 height 37
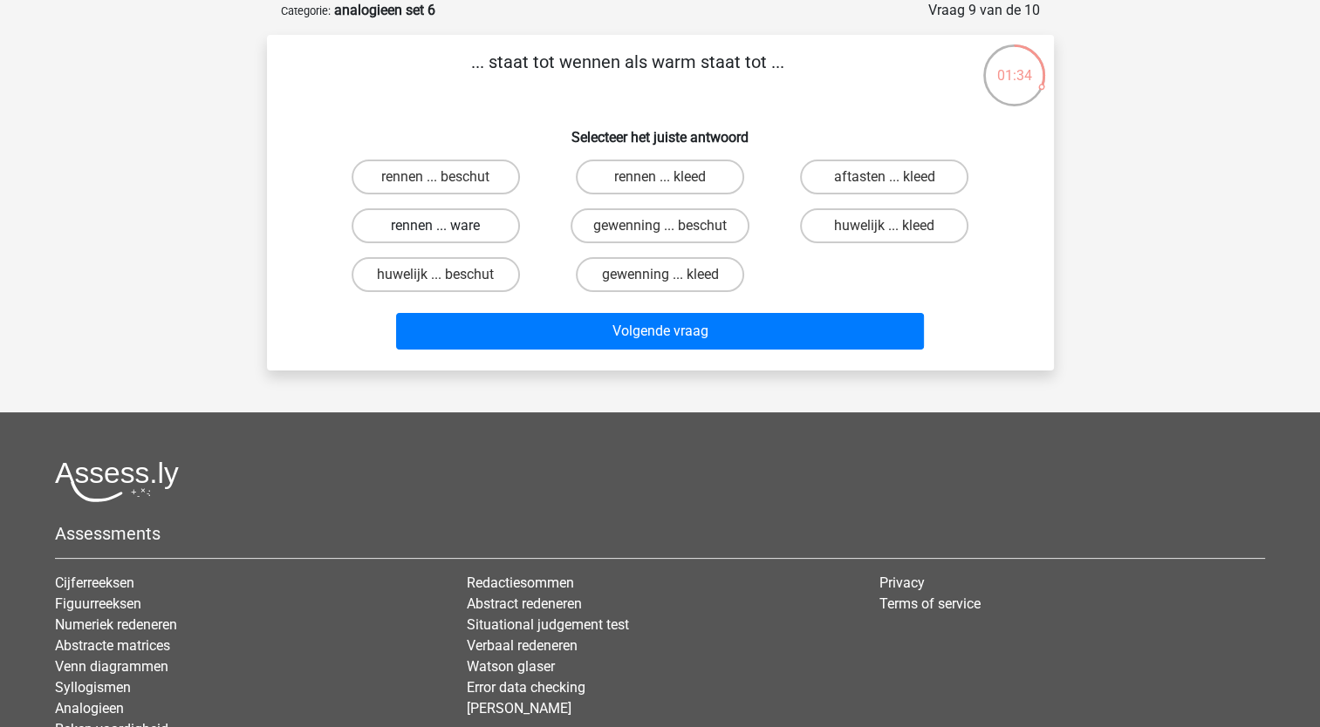
click at [484, 235] on label "rennen ... ware" at bounding box center [436, 225] width 168 height 35
click at [447, 235] on input "rennen ... ware" at bounding box center [440, 231] width 11 height 11
radio input "true"
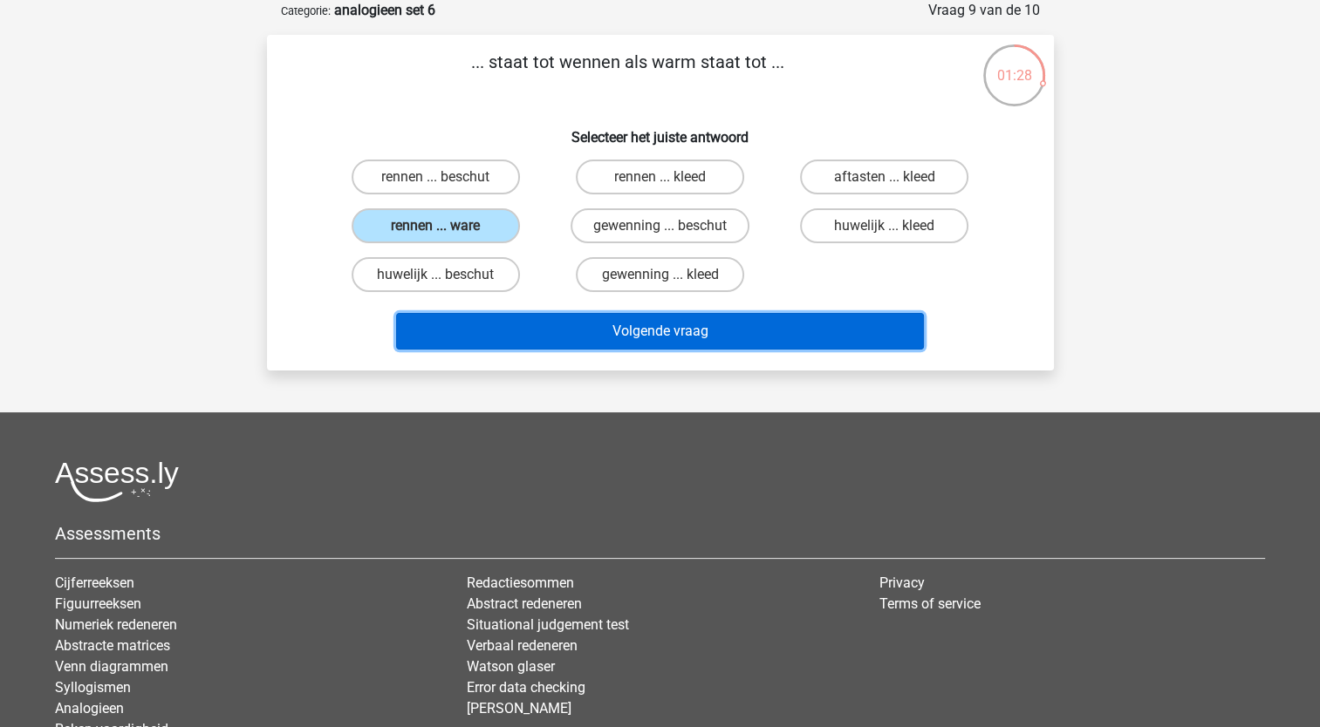
click at [649, 339] on button "Volgende vraag" at bounding box center [660, 331] width 528 height 37
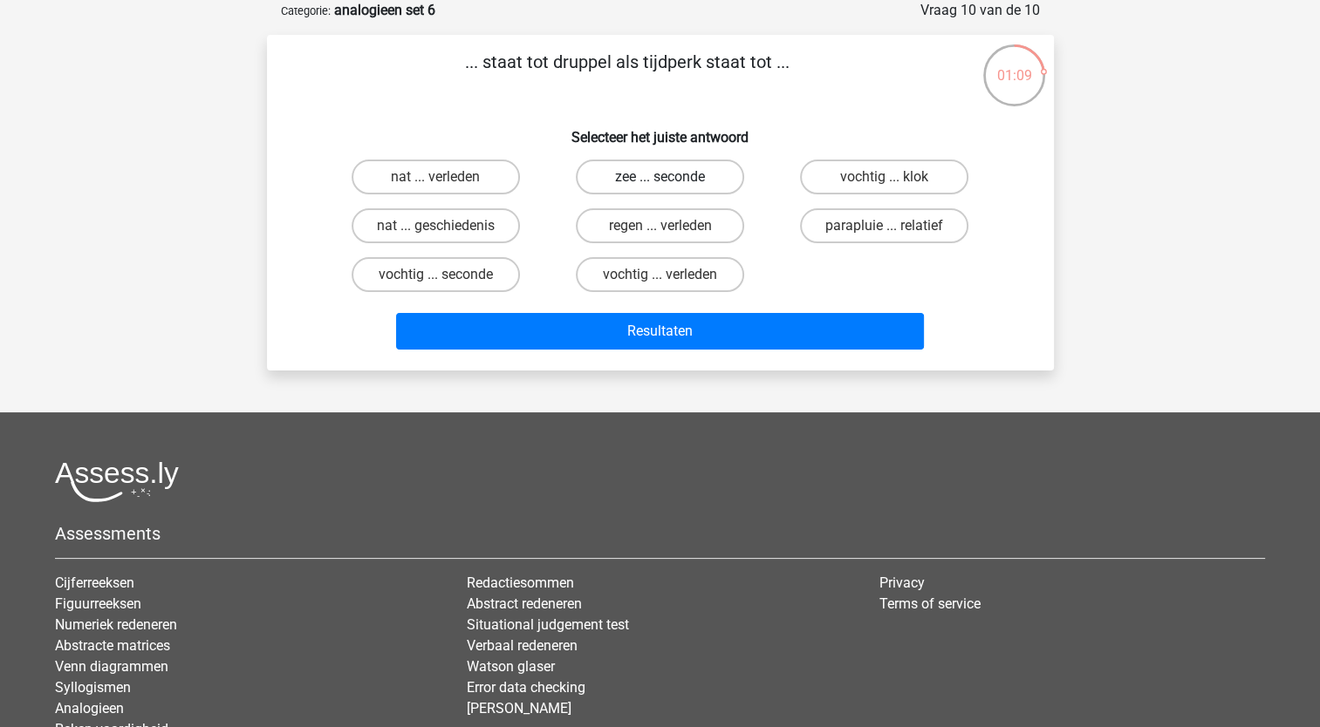
click at [696, 175] on label "zee ... seconde" at bounding box center [660, 177] width 168 height 35
click at [671, 177] on input "zee ... seconde" at bounding box center [664, 182] width 11 height 11
radio input "true"
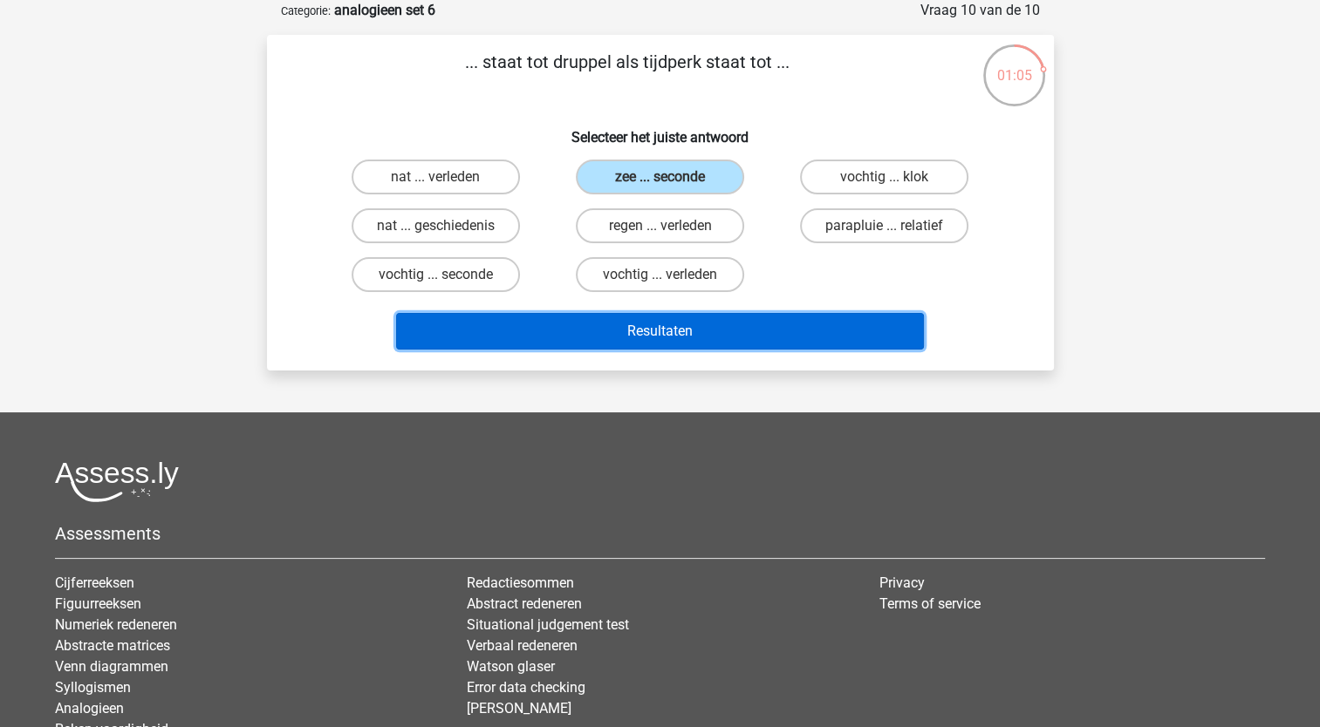
click at [701, 332] on button "Resultaten" at bounding box center [660, 331] width 528 height 37
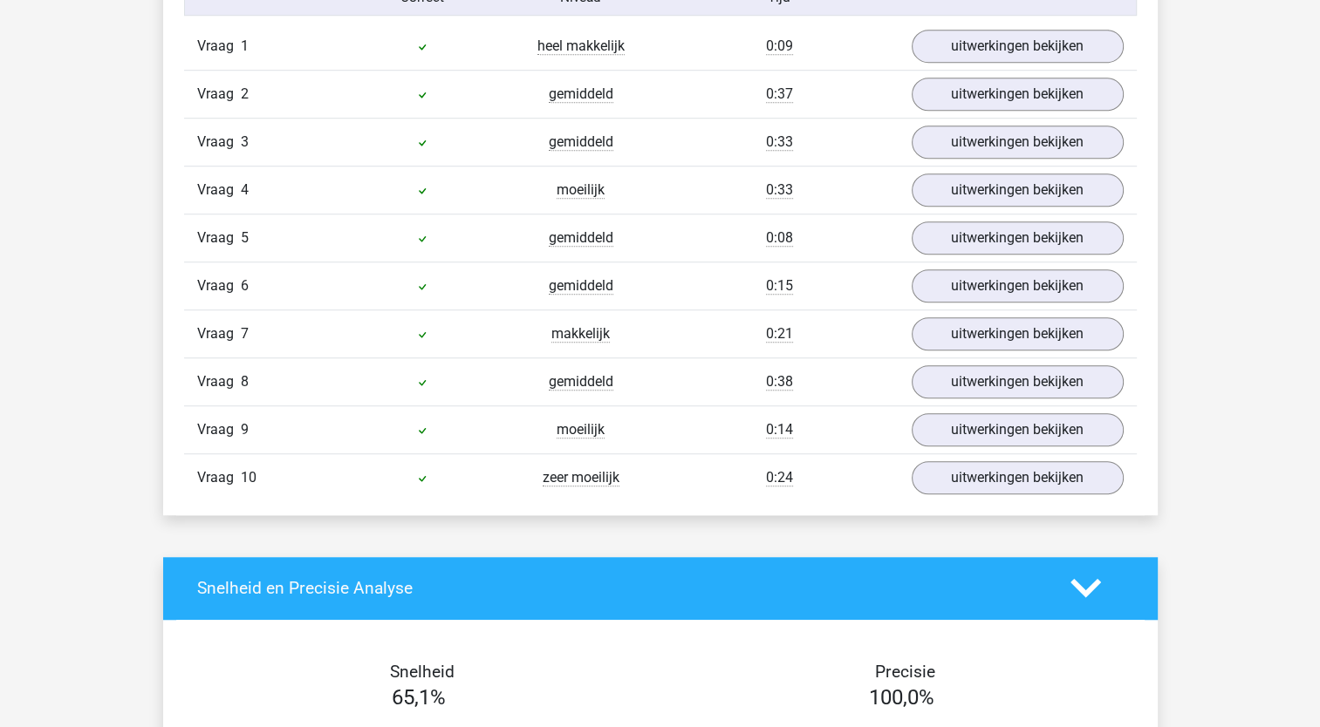
scroll to position [1185, 0]
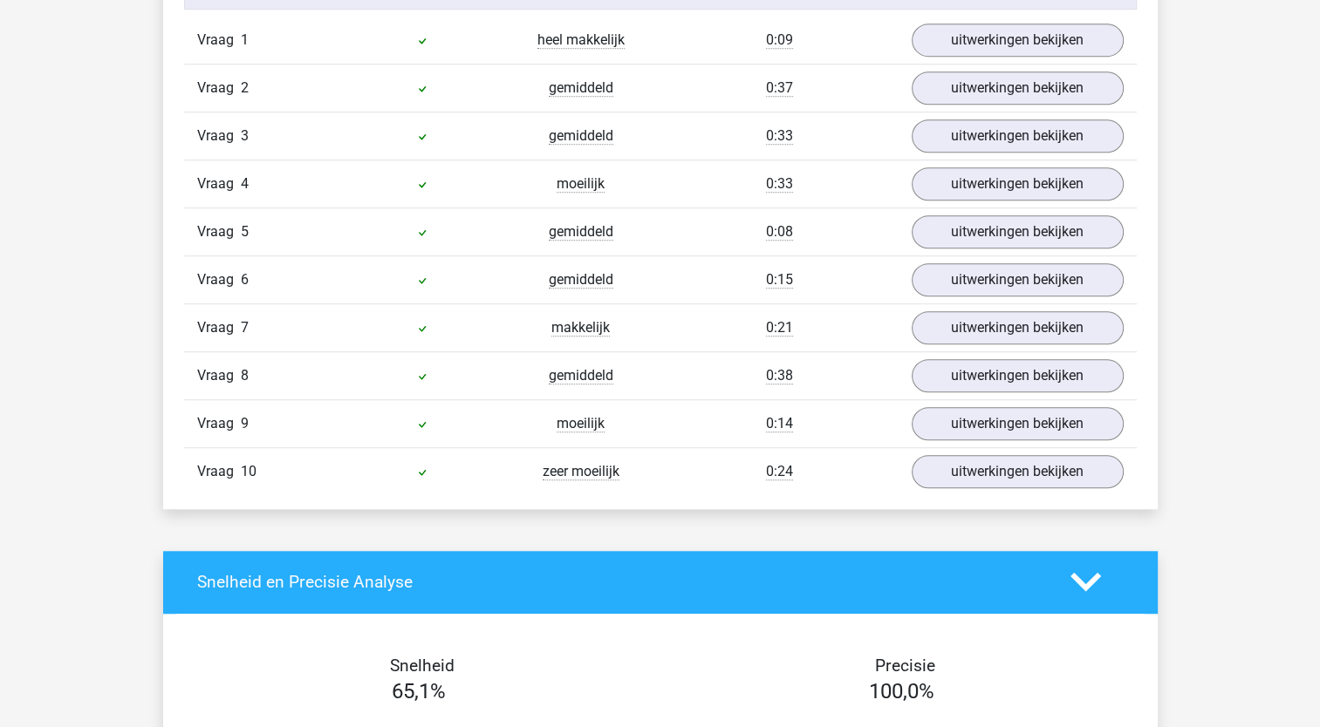
click at [701, 332] on div "0:21" at bounding box center [779, 328] width 238 height 21
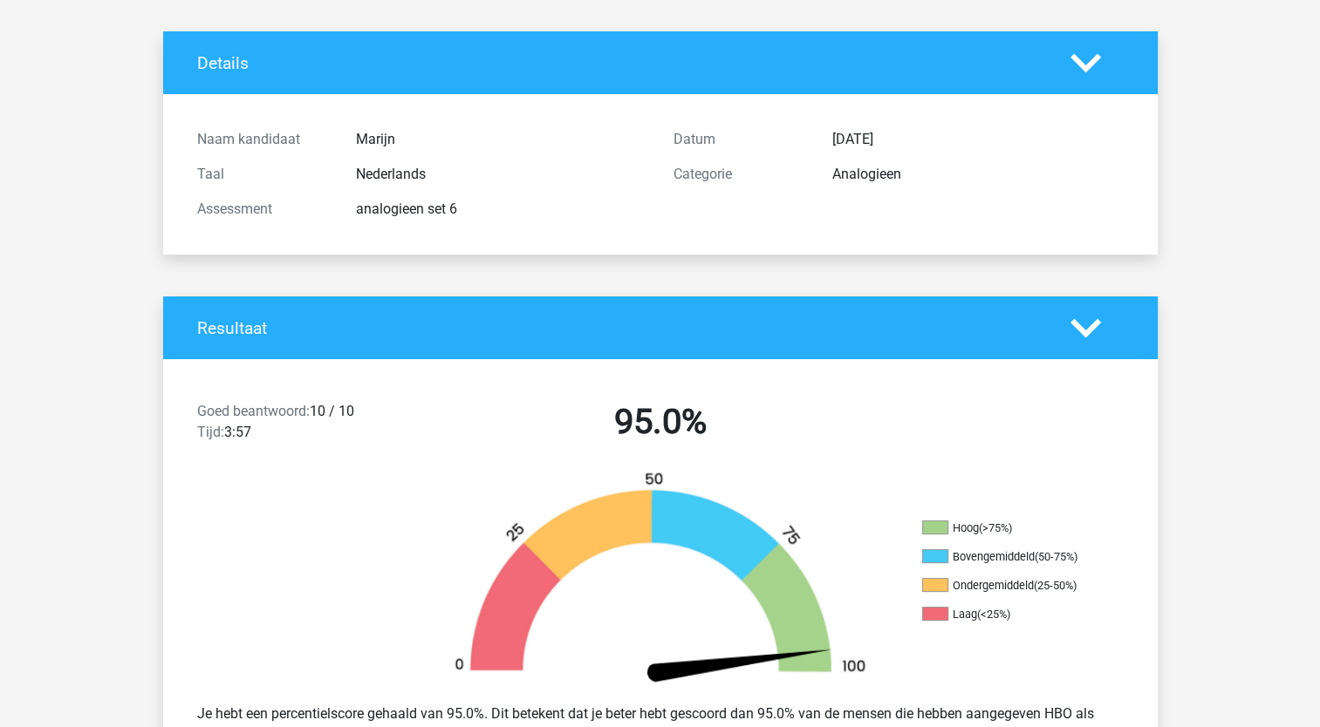
scroll to position [0, 0]
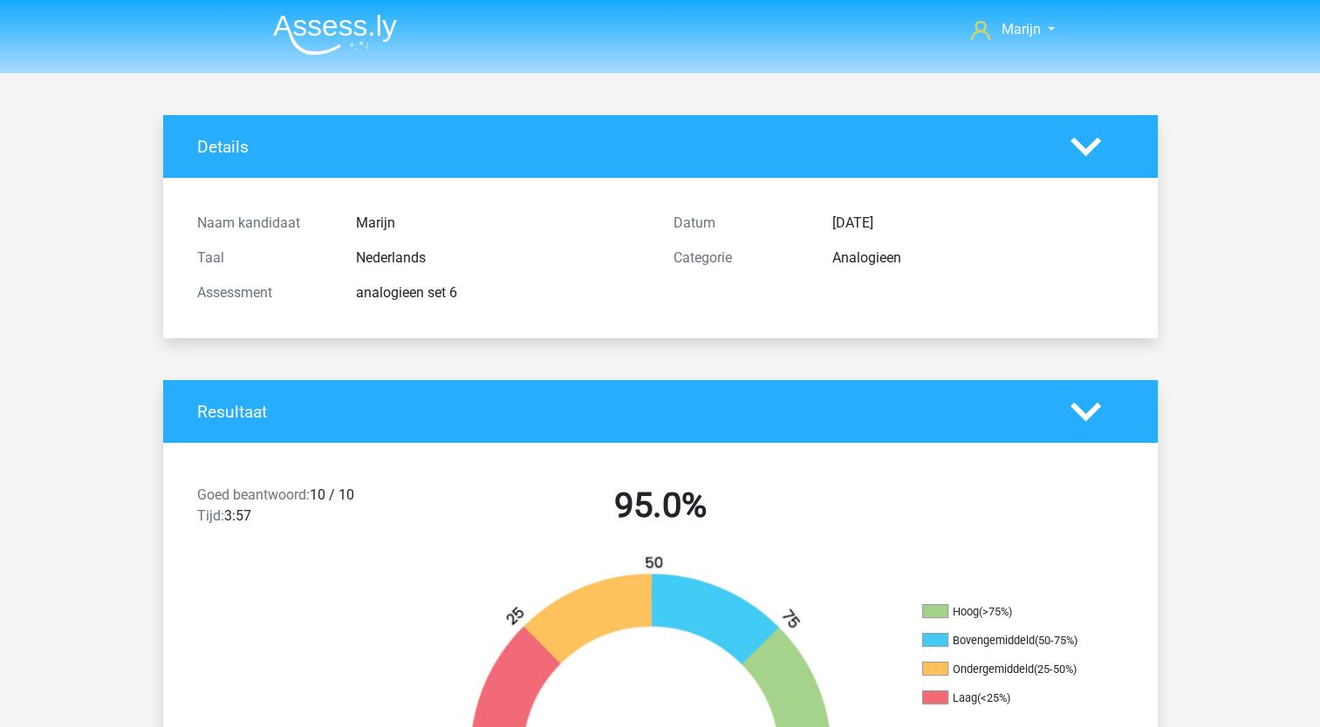
click at [1096, 146] on icon at bounding box center [1085, 147] width 31 height 31
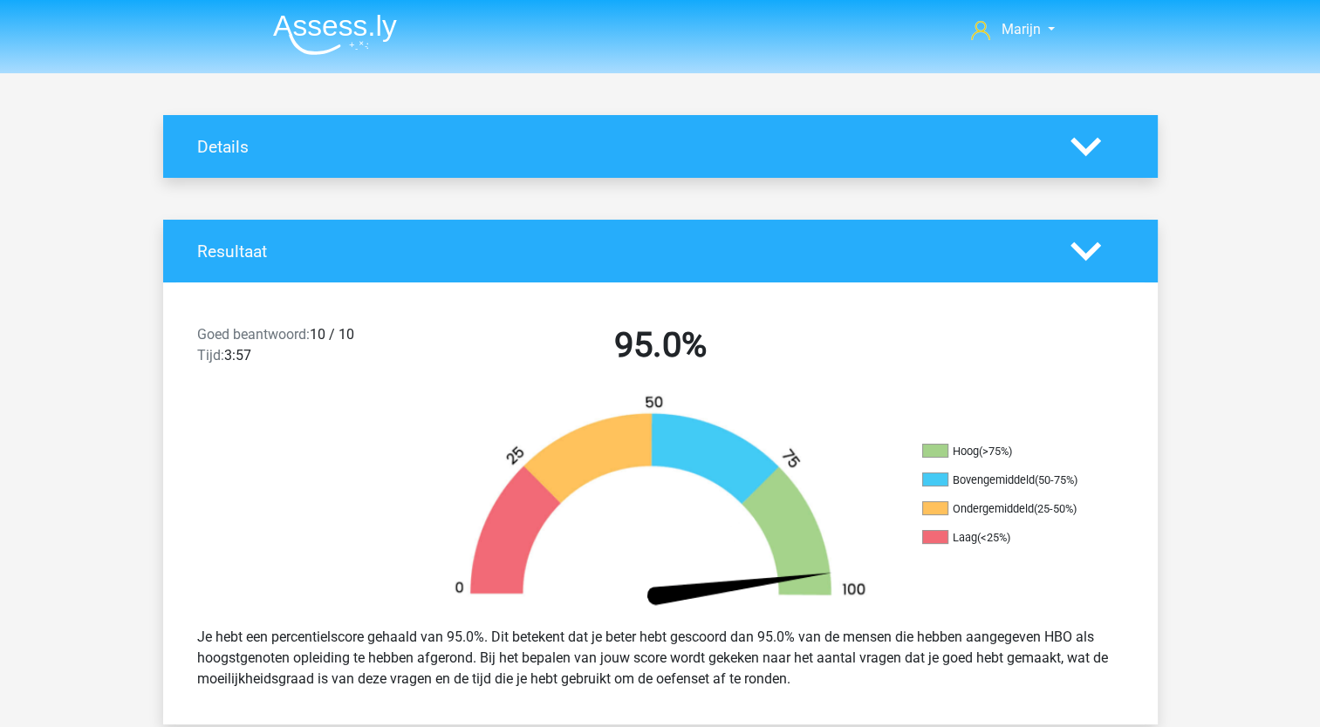
click at [1099, 258] on icon at bounding box center [1085, 251] width 31 height 31
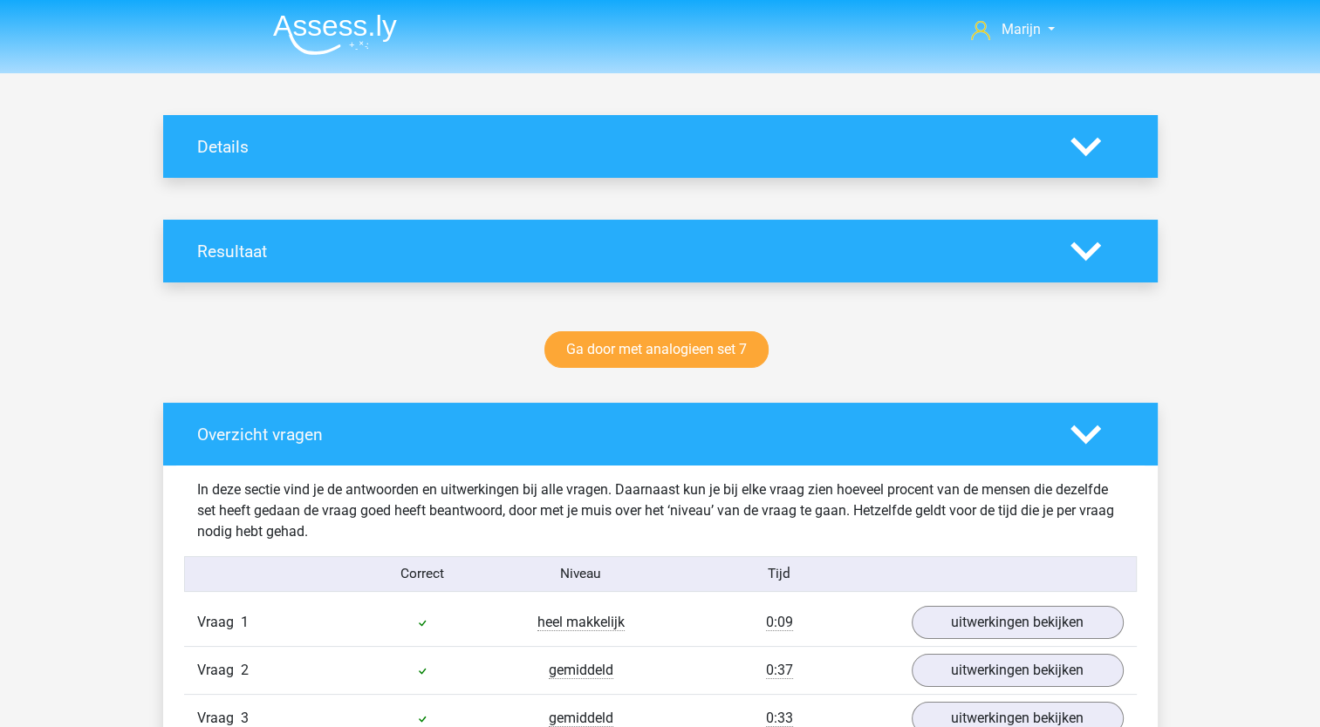
click at [1093, 435] on icon at bounding box center [1085, 435] width 31 height 31
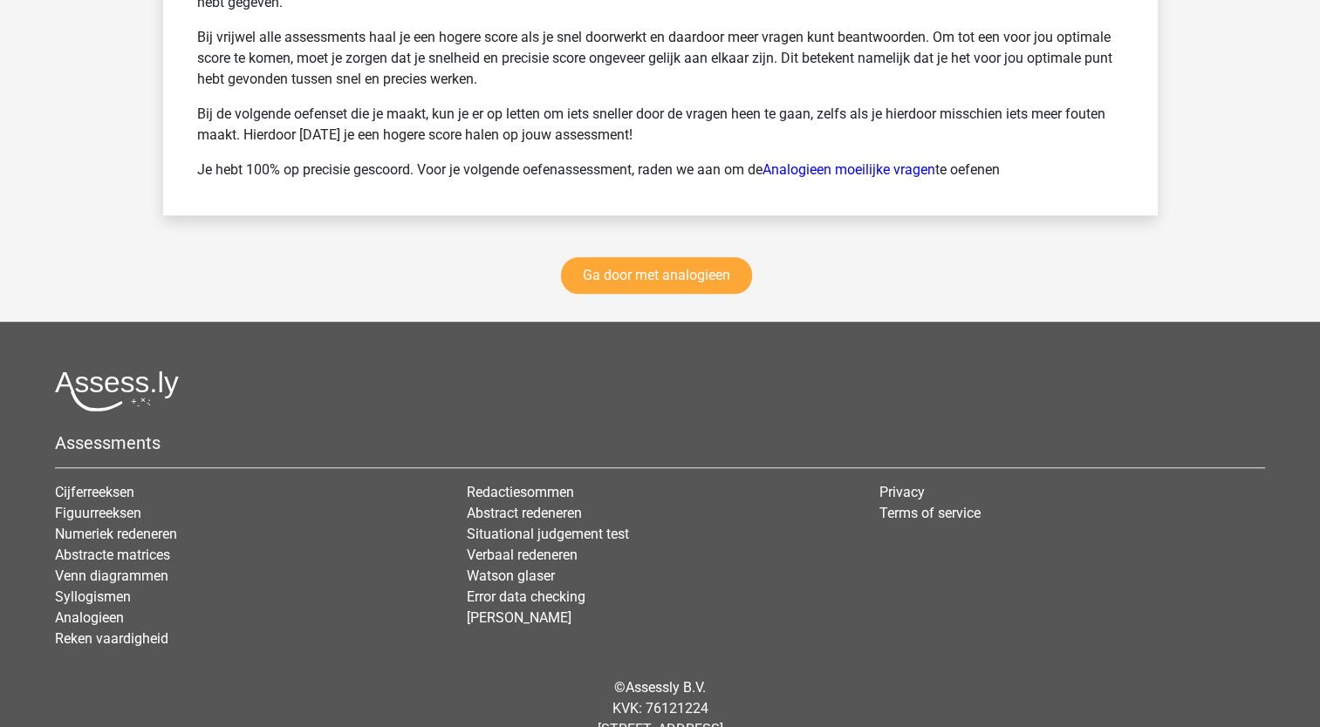
scroll to position [1305, 0]
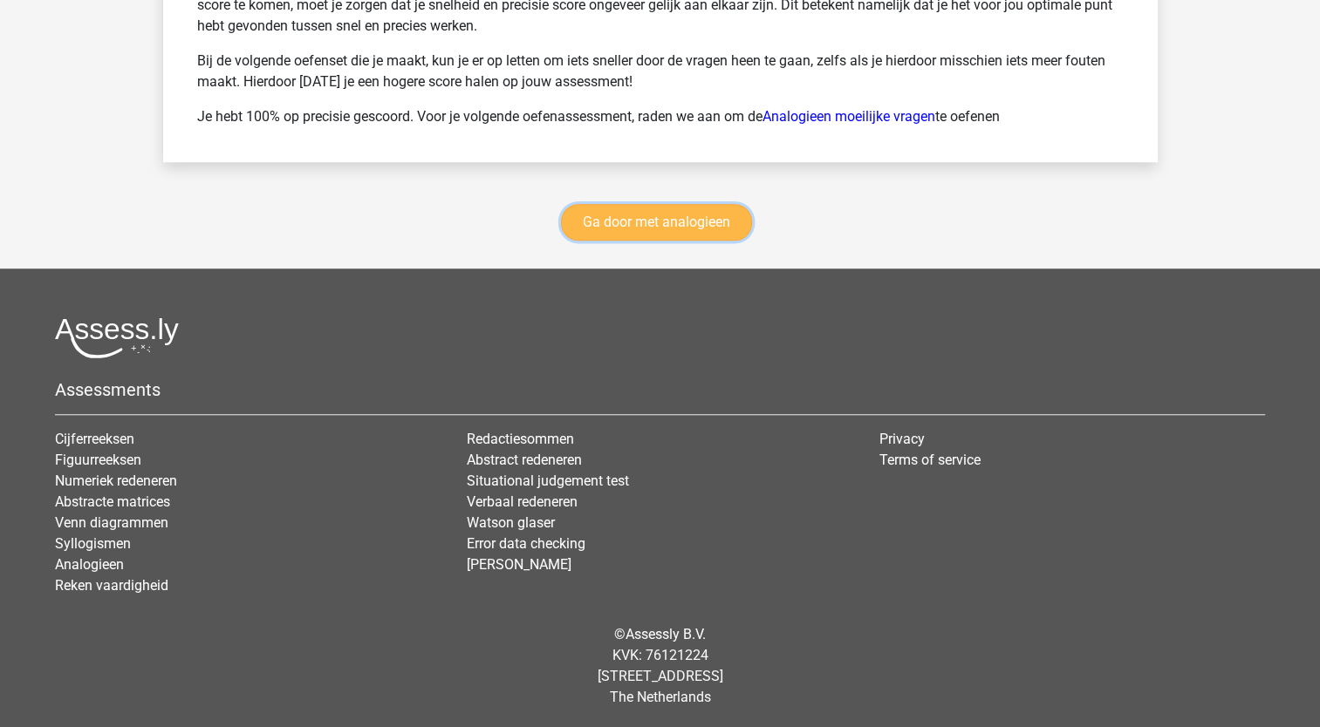
click at [643, 230] on link "Ga door met analogieen" at bounding box center [656, 222] width 191 height 37
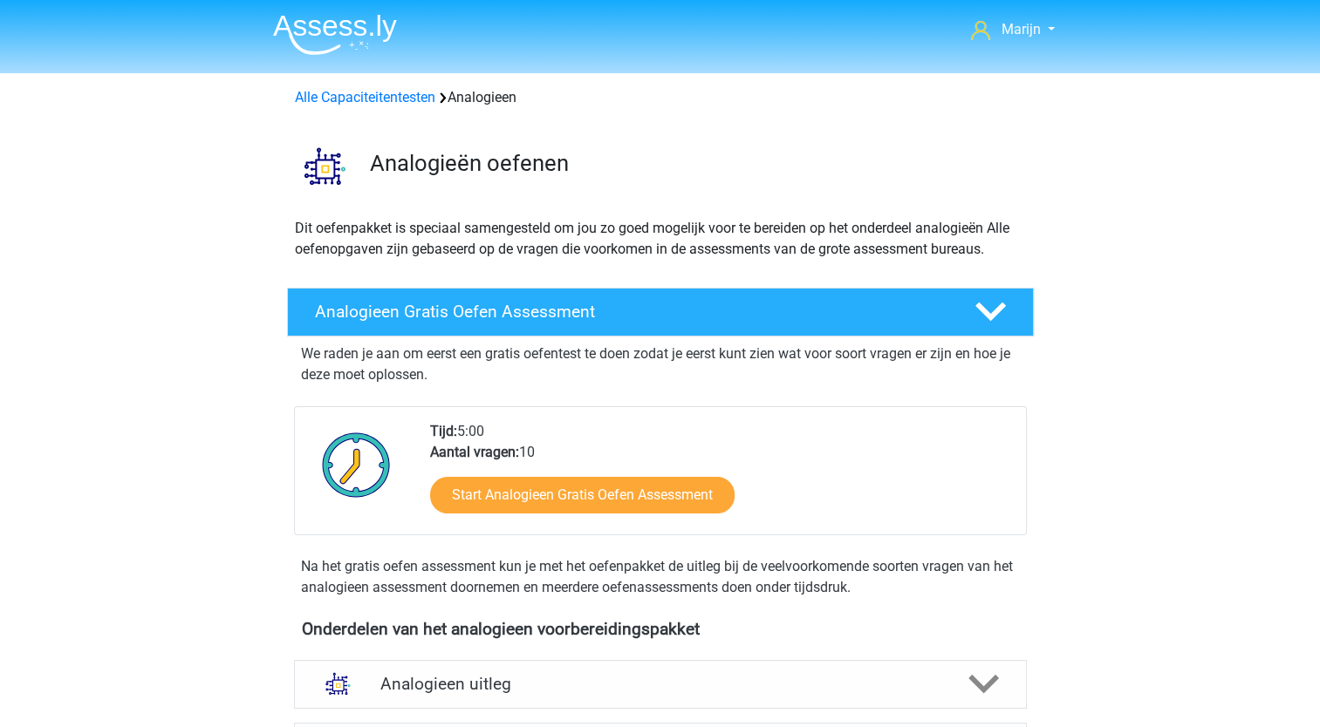
click at [331, 44] on img at bounding box center [335, 34] width 124 height 41
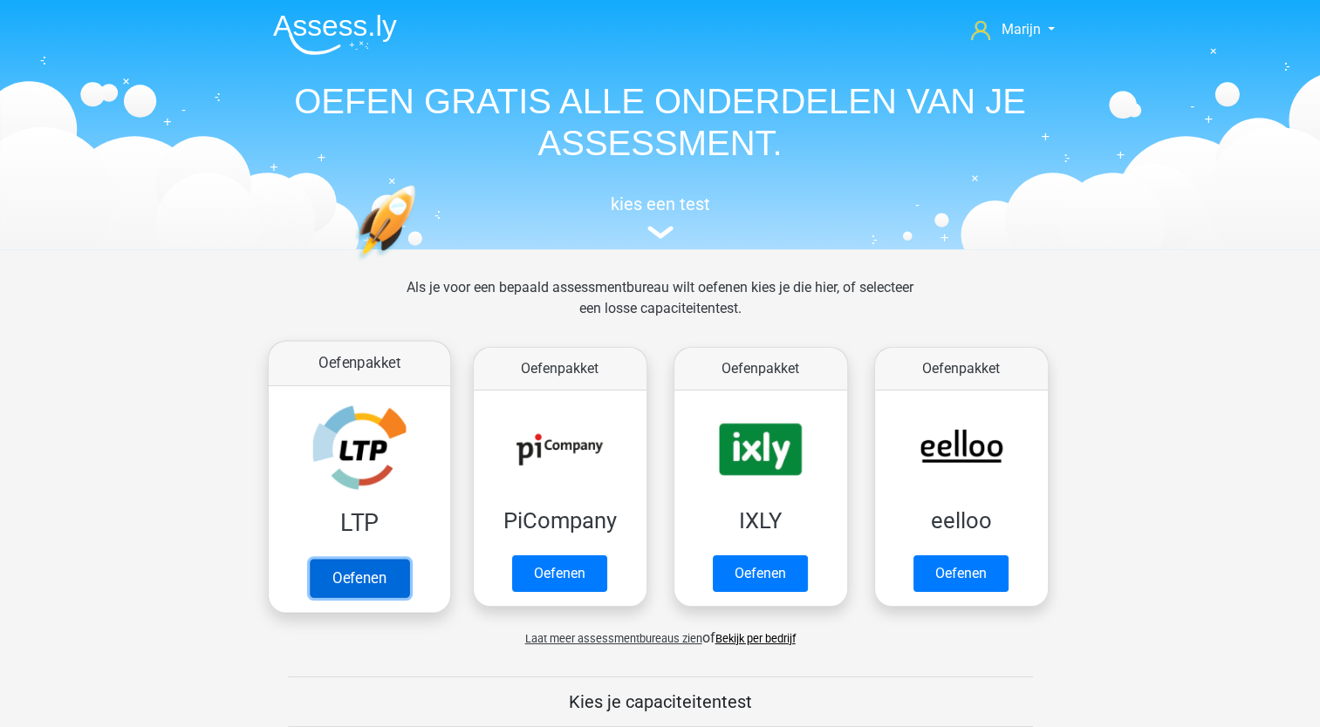
click at [370, 584] on link "Oefenen" at bounding box center [358, 578] width 99 height 38
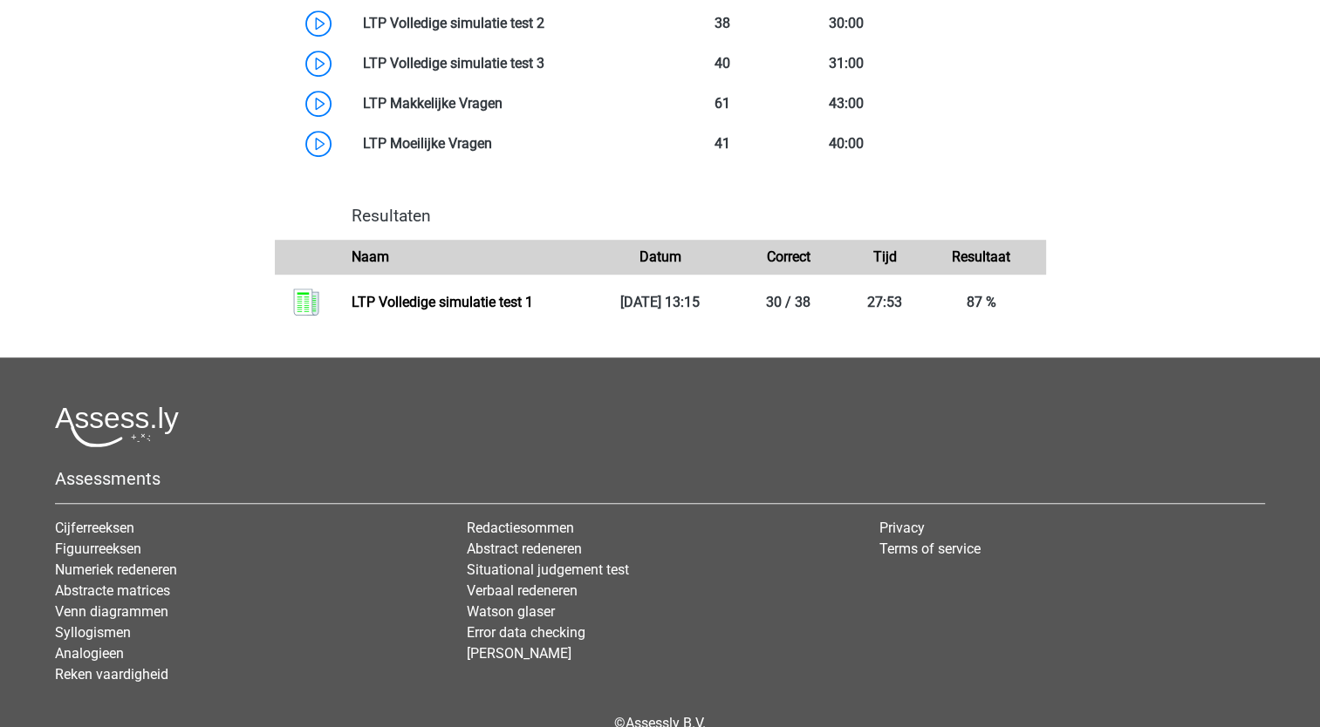
scroll to position [1193, 0]
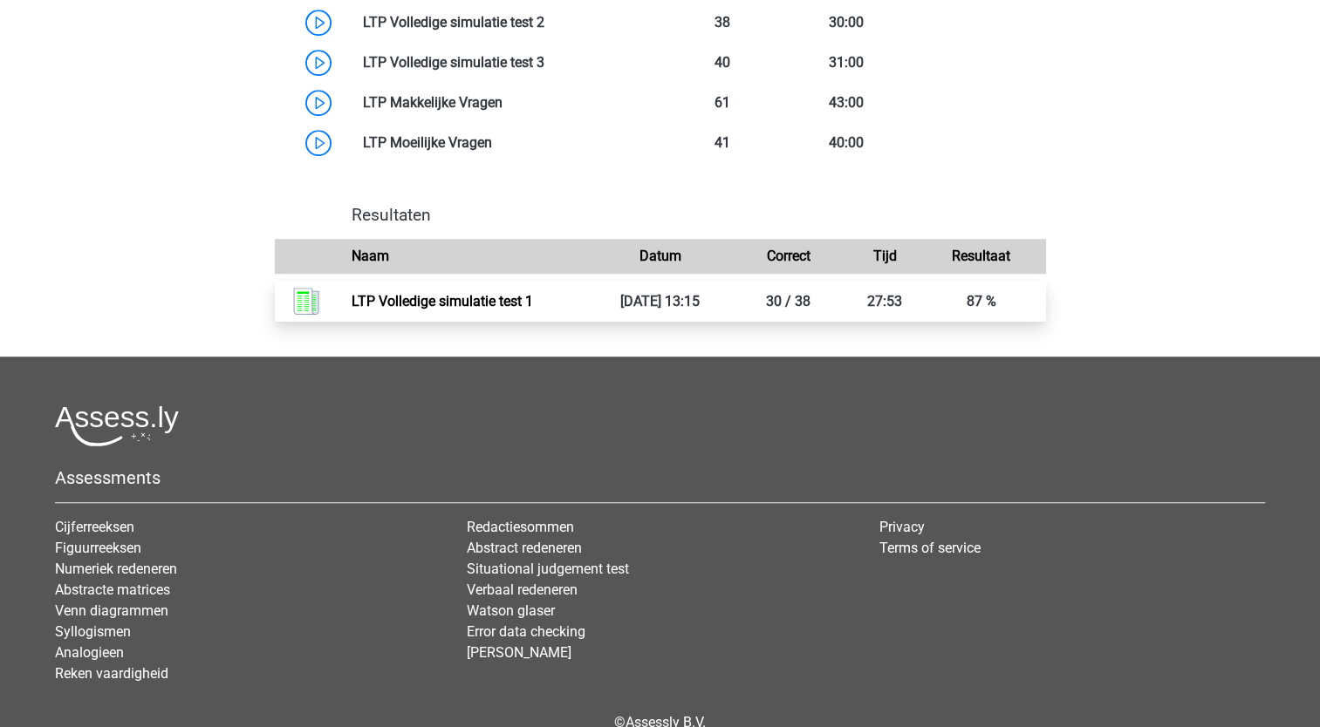
click at [533, 304] on link "LTP Volledige simulatie test 1" at bounding box center [442, 301] width 181 height 17
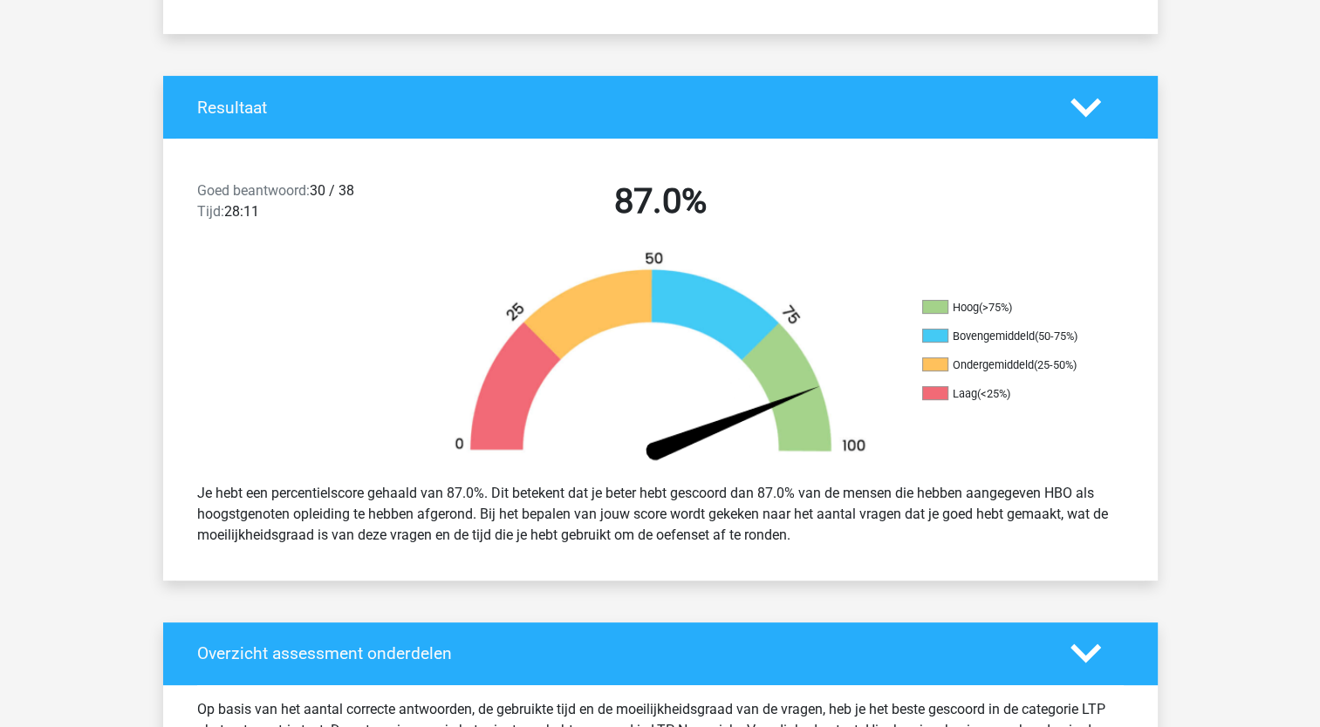
scroll to position [318, 0]
